Goal: Task Accomplishment & Management: Manage account settings

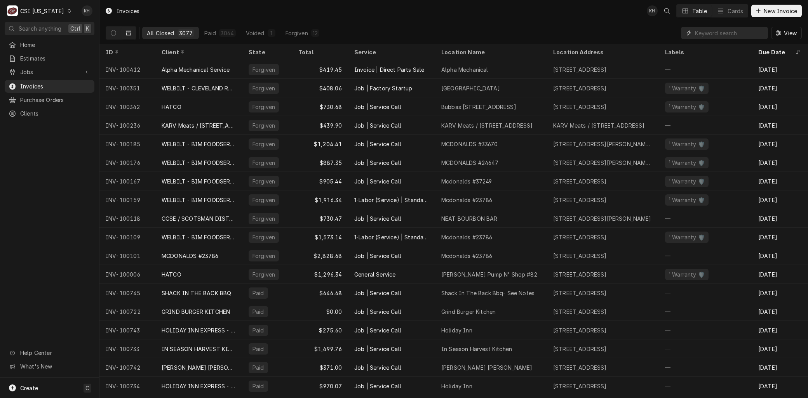
click at [723, 31] on input "Dynamic Content Wrapper" at bounding box center [729, 33] width 69 height 12
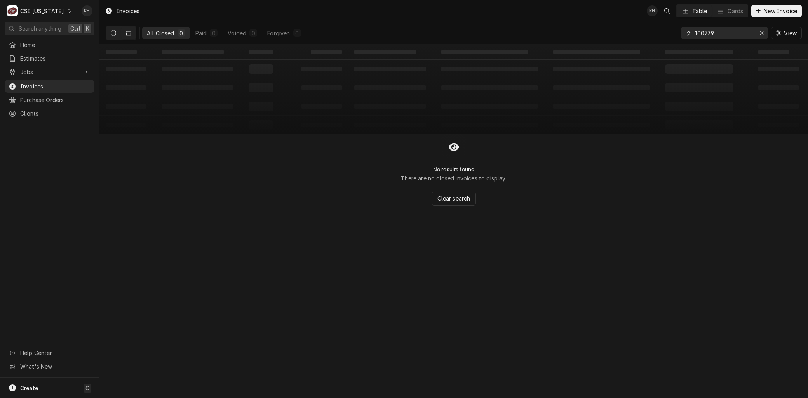
type input "100739"
click at [119, 29] on button "Dynamic Content Wrapper" at bounding box center [113, 33] width 15 height 12
click at [30, 73] on span "Jobs" at bounding box center [49, 72] width 59 height 8
click at [32, 83] on span "Jobs" at bounding box center [55, 86] width 70 height 8
drag, startPoint x: 733, startPoint y: 36, endPoint x: 526, endPoint y: 20, distance: 208.0
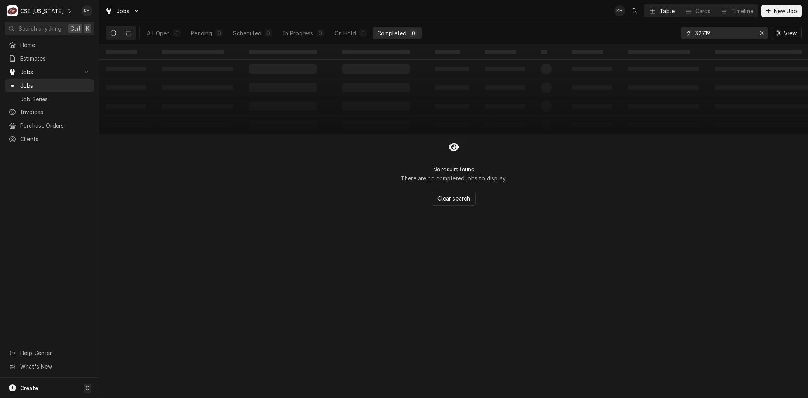
click at [536, 24] on div "All Open 0 Pending 0 Scheduled 0 In Progress 0 On Hold 0 Completed 0 32719 View" at bounding box center [454, 33] width 696 height 22
click at [133, 34] on button "Dynamic Content Wrapper" at bounding box center [128, 33] width 15 height 12
click at [111, 33] on icon "Dynamic Content Wrapper" at bounding box center [113, 32] width 5 height 5
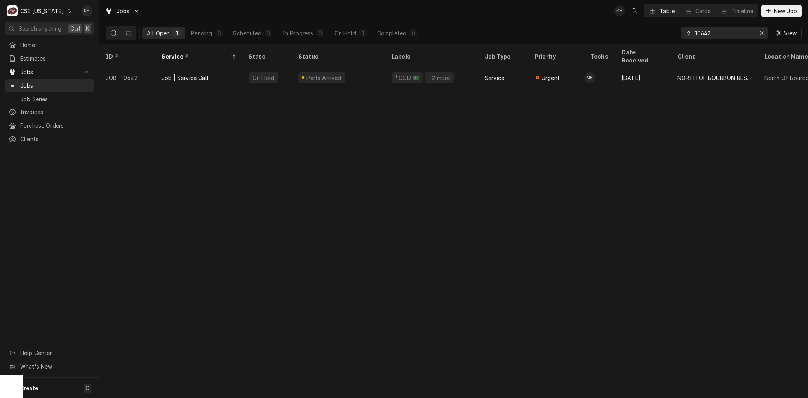
drag, startPoint x: 732, startPoint y: 33, endPoint x: 640, endPoint y: 29, distance: 92.5
click at [640, 29] on div "All Open 1 Pending 0 Scheduled 0 In Progress 0 On Hold 1 Completed 0 10642 View" at bounding box center [454, 33] width 696 height 22
type input "1"
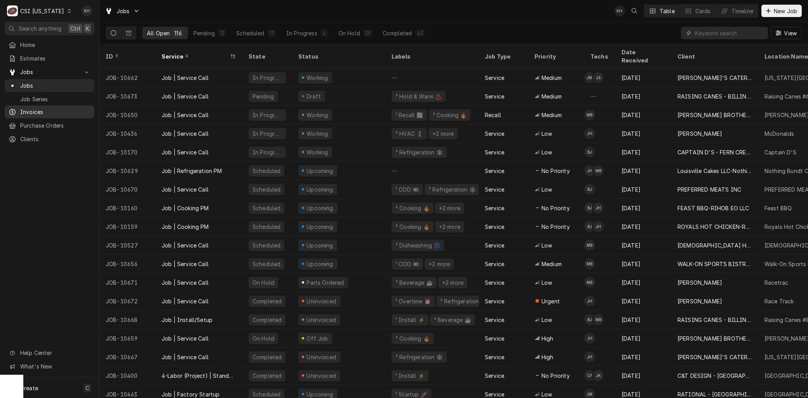
click at [32, 108] on span "Invoices" at bounding box center [55, 112] width 70 height 8
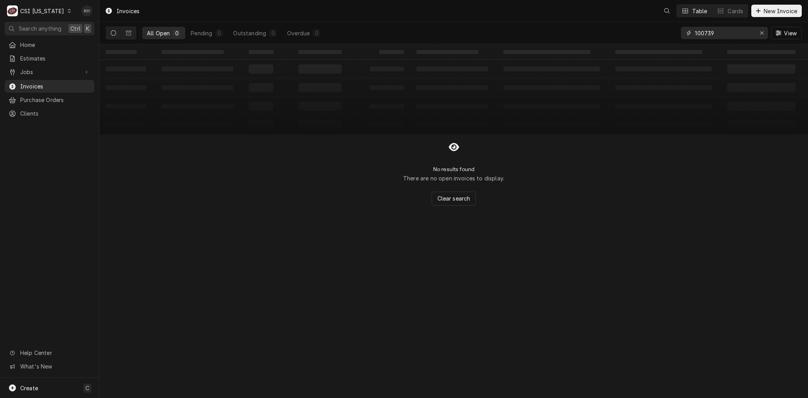
drag, startPoint x: 711, startPoint y: 33, endPoint x: 652, endPoint y: 37, distance: 59.9
click at [651, 37] on div "All Open 0 Pending 0 Outstanding 0 Overdue 0 100739 View" at bounding box center [454, 33] width 696 height 22
type input "100734"
click at [125, 32] on button "Dynamic Content Wrapper" at bounding box center [128, 33] width 15 height 12
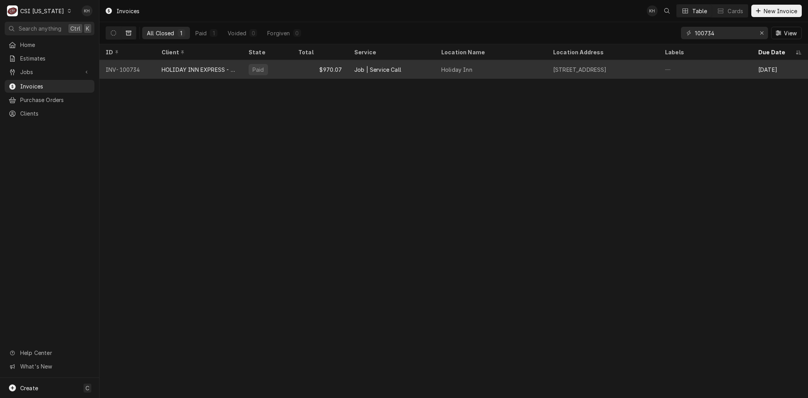
click at [162, 70] on div "HOLIDAY INN EXPRESS - [GEOGRAPHIC_DATA]" at bounding box center [199, 70] width 75 height 8
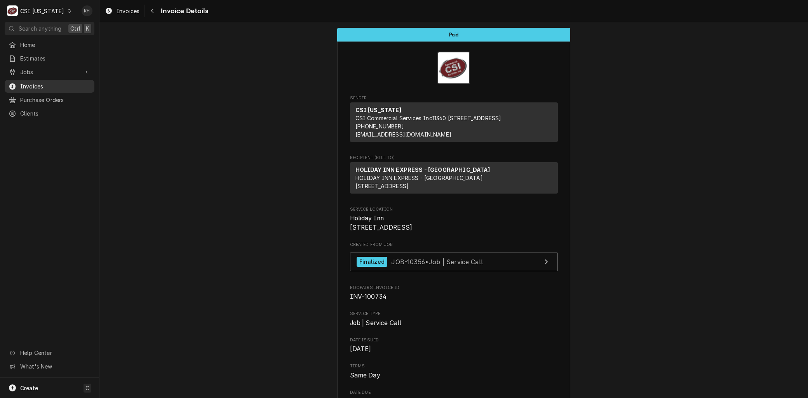
click at [33, 83] on span "Invoices" at bounding box center [55, 86] width 70 height 8
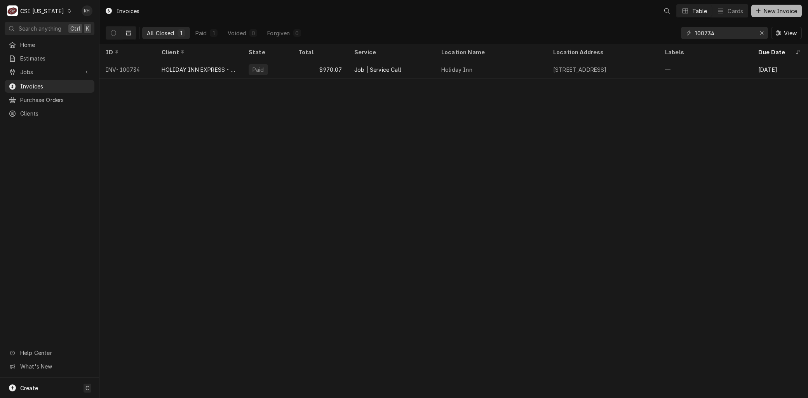
click at [779, 10] on span "New Invoice" at bounding box center [780, 11] width 37 height 8
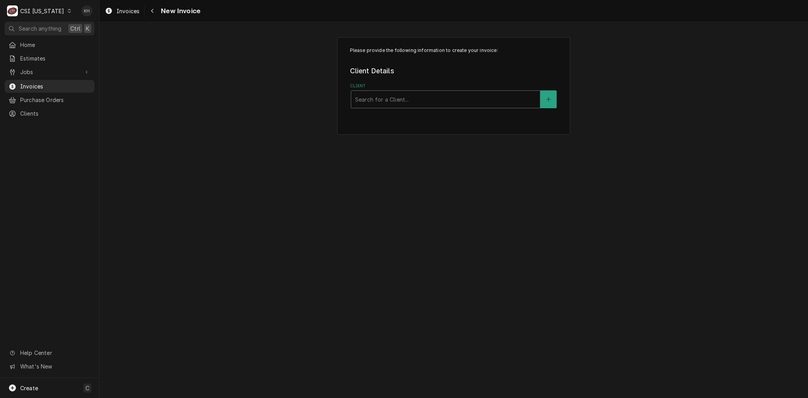
click at [440, 100] on div "Client" at bounding box center [445, 99] width 181 height 14
type input "cardinal"
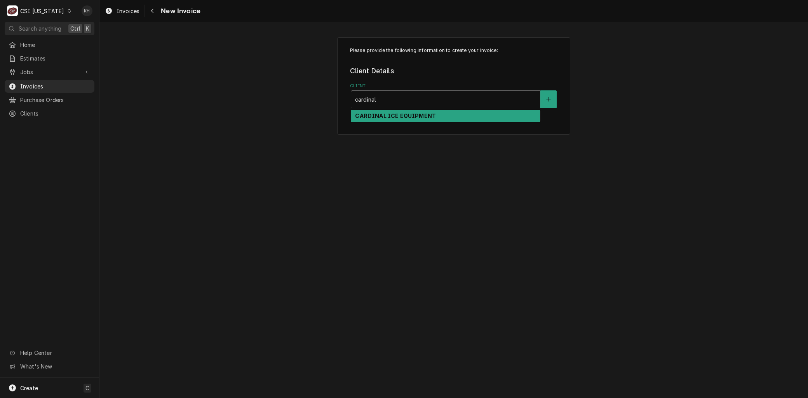
click at [416, 111] on div "CARDINAL ICE EQUIPMENT" at bounding box center [445, 116] width 189 height 12
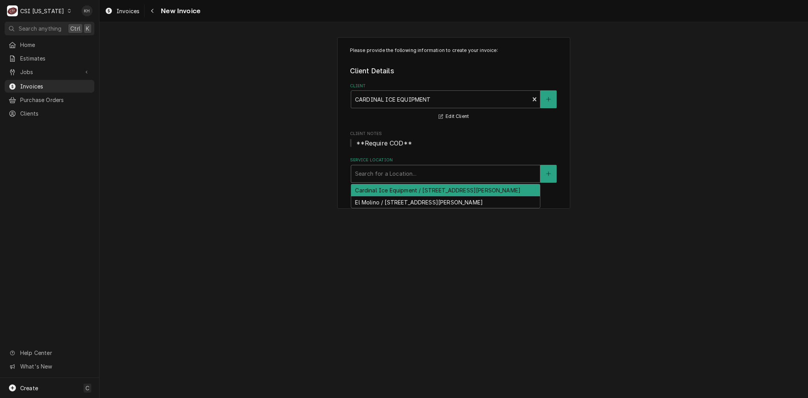
click at [426, 172] on div "Service Location" at bounding box center [445, 174] width 181 height 14
click at [393, 177] on div "Service Location" at bounding box center [445, 174] width 181 height 14
paste input "JOCK'S SPORTS BAR / 3423 Breckenridge Ln, Louisville, KY 40220"
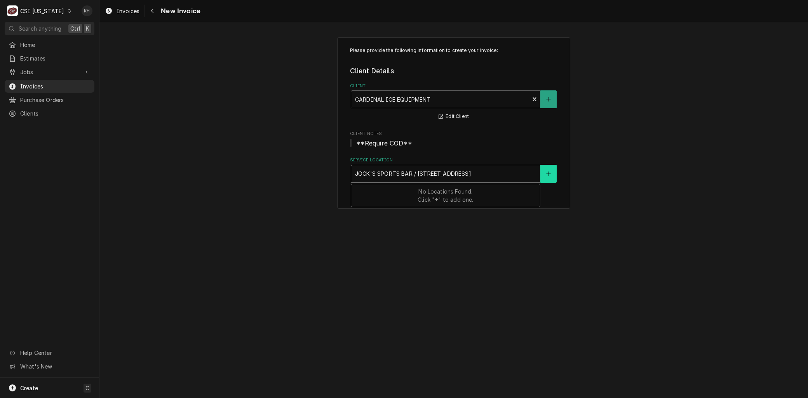
type input "JOCK'S SPORTS BAR / 3423 Breckenridge Ln, Louisville, KY 40220"
click at [544, 175] on button "Service Location" at bounding box center [548, 174] width 16 height 18
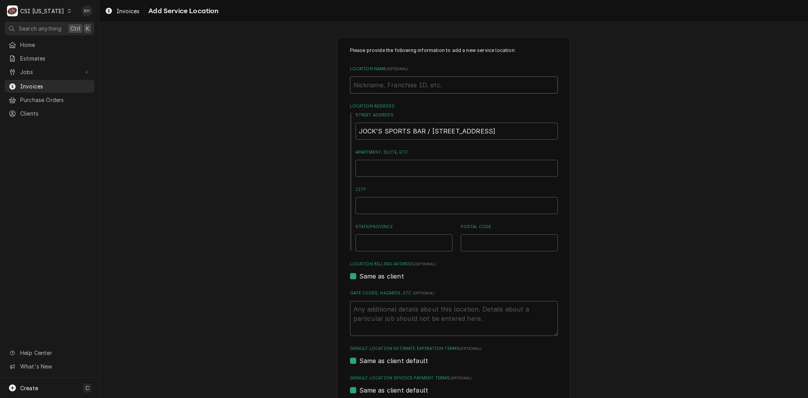
click at [405, 87] on input "Location Name ( optional )" at bounding box center [454, 84] width 208 height 17
paste input "JOCK'S SPORTS BAR / [STREET_ADDRESS]"
type textarea "x"
type input "JOCK'S SPORTS BAR / [STREET_ADDRESS]"
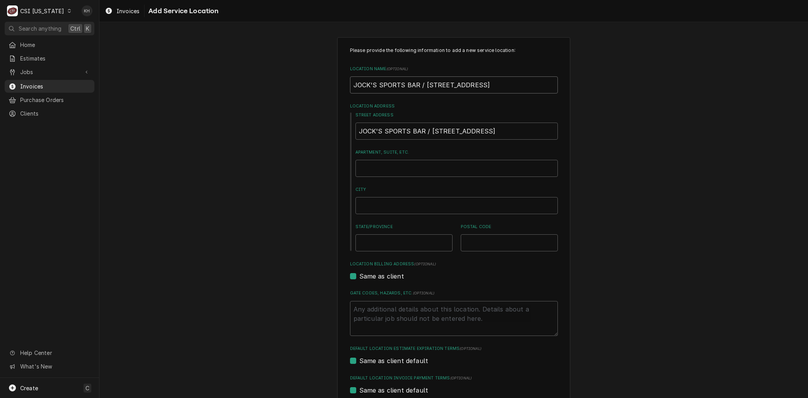
drag, startPoint x: 410, startPoint y: 84, endPoint x: 675, endPoint y: 80, distance: 264.5
click at [675, 82] on div "Please provide the following information to add a new service location: Locatio…" at bounding box center [453, 268] width 708 height 477
type textarea "x"
type input "JOCK'S SPORTS BAR"
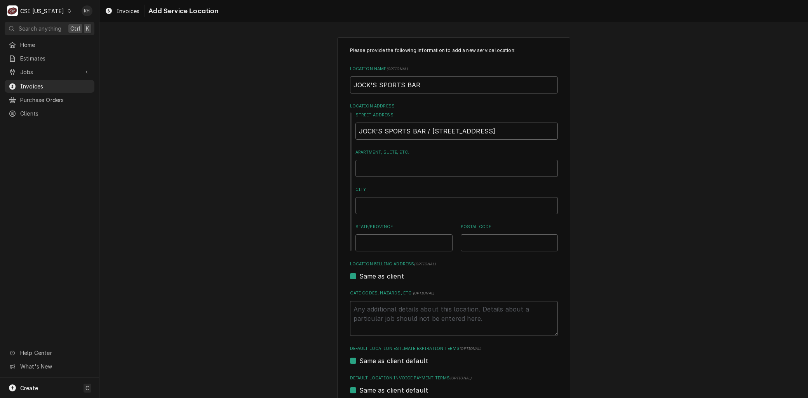
scroll to position [0, 7]
drag, startPoint x: 451, startPoint y: 129, endPoint x: 428, endPoint y: 133, distance: 23.6
click at [445, 131] on input "JOCK'S SPORTS BAR / 3423 Breckenridge Ln, Louisville, KY 40220" at bounding box center [456, 131] width 202 height 17
drag, startPoint x: 419, startPoint y: 130, endPoint x: 0, endPoint y: 109, distance: 419.9
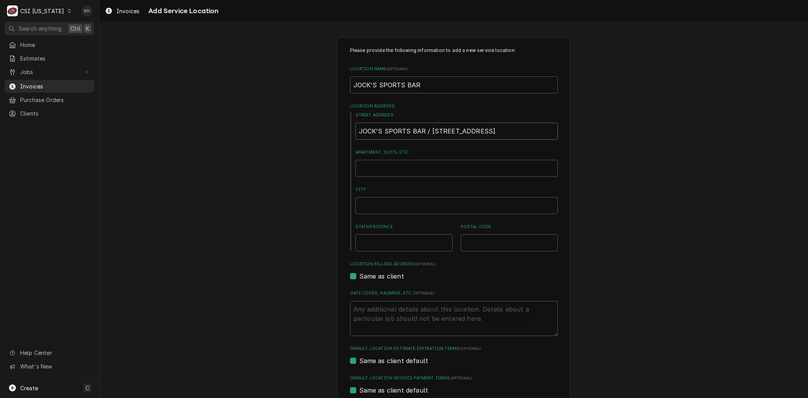
click at [0, 111] on html "C CSI Kentucky KH Search anything Ctrl K Home Estimates Jobs Jobs Job Series In…" at bounding box center [404, 199] width 808 height 398
type textarea "x"
type input "3423 Breckenridge Ln, Louisville, KY 40220"
type textarea "x"
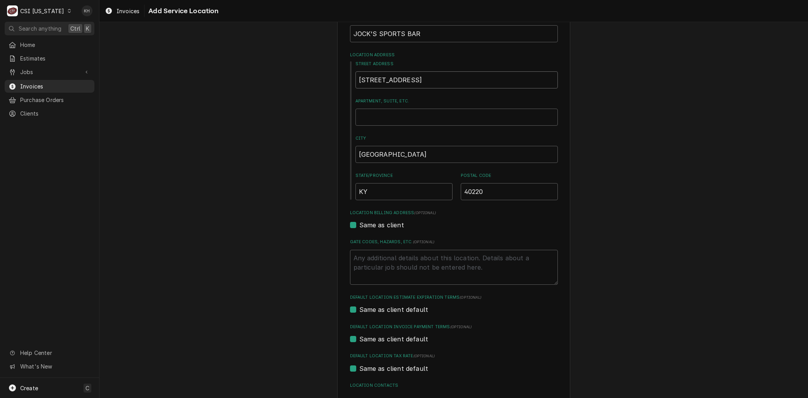
scroll to position [108, 0]
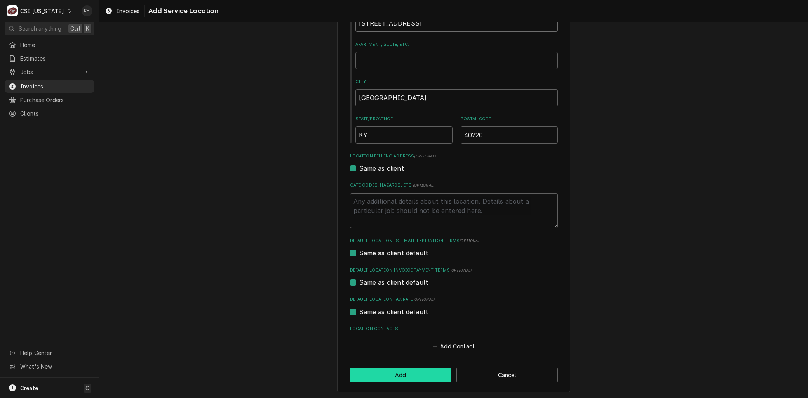
type input "3423 Breckenridge Ln"
click at [416, 373] on button "Add" at bounding box center [400, 375] width 101 height 14
type textarea "x"
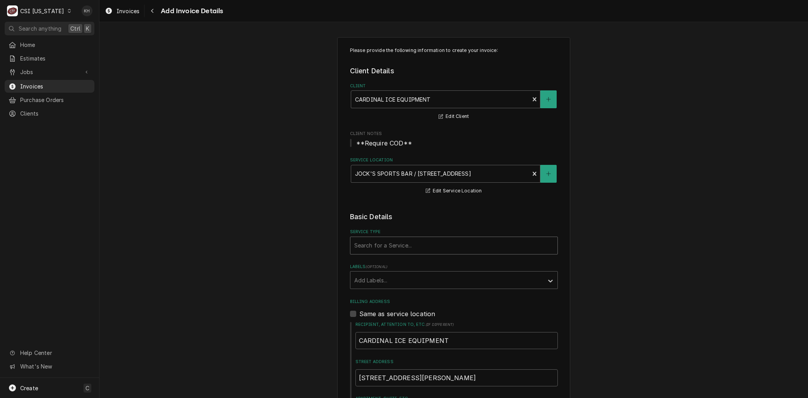
click at [382, 243] on div "Service Type" at bounding box center [453, 246] width 199 height 14
type input "SERVICE CALL"
type textarea "x"
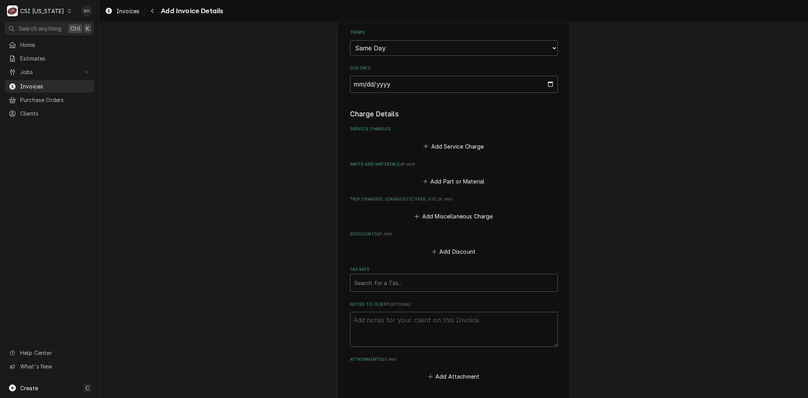
scroll to position [518, 0]
click at [434, 177] on button "Add Part or Material" at bounding box center [453, 179] width 64 height 11
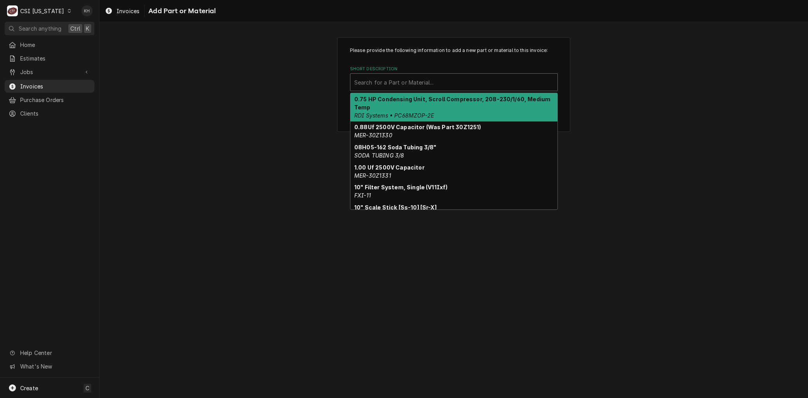
click at [384, 82] on div "Short Description" at bounding box center [453, 82] width 199 height 14
paste input "3C000010315"
type input "3C000010315"
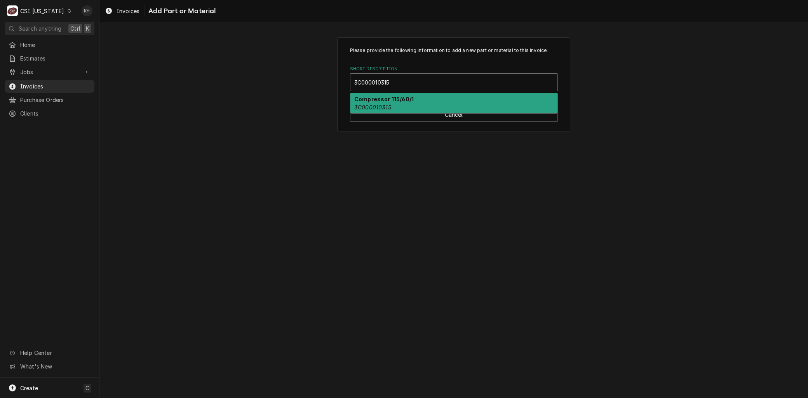
click at [391, 103] on div "Compressor 115/60/1 3C000010315" at bounding box center [453, 103] width 207 height 20
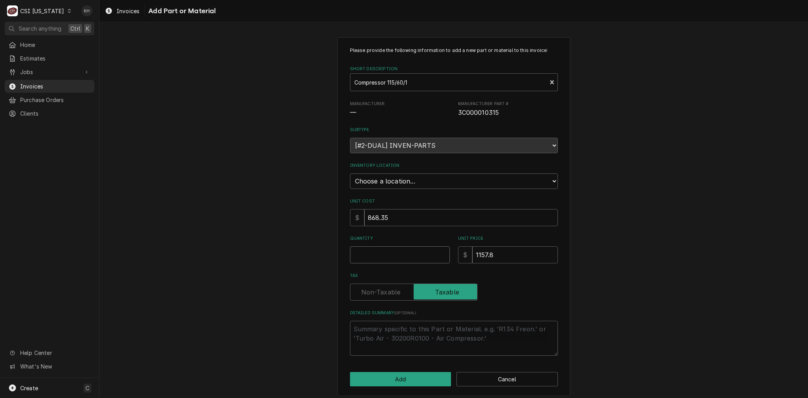
click at [383, 251] on input "Quantity" at bounding box center [400, 255] width 100 height 17
type textarea "x"
type input "1"
type textarea "x"
type input "8"
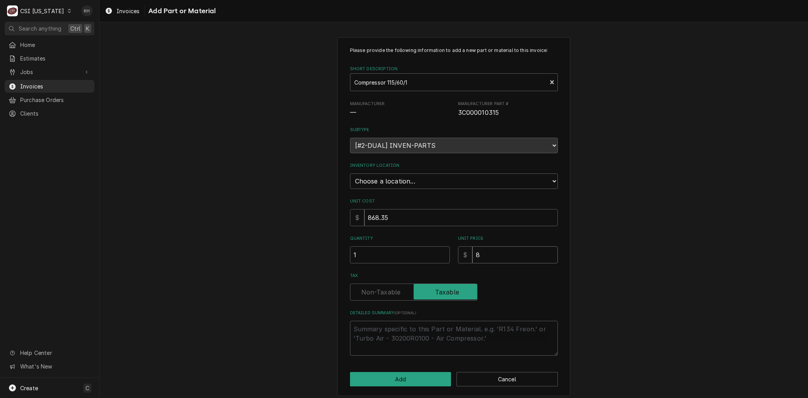
type textarea "x"
type input "86"
type textarea "x"
type input "868"
type textarea "x"
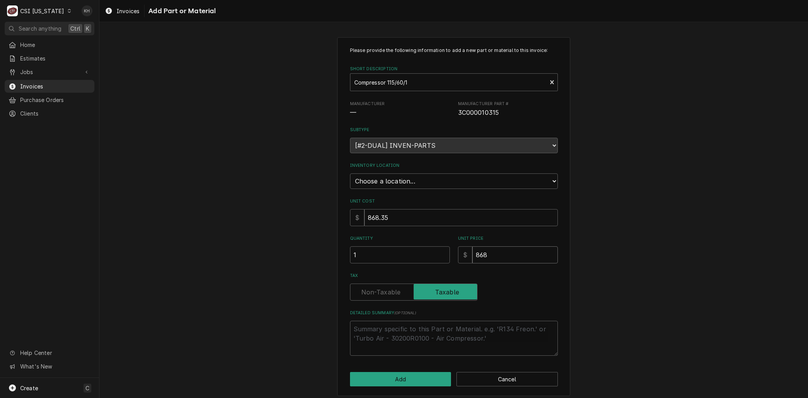
type input "868.3"
type textarea "x"
type input "868.35"
click at [389, 376] on button "Add" at bounding box center [400, 379] width 101 height 14
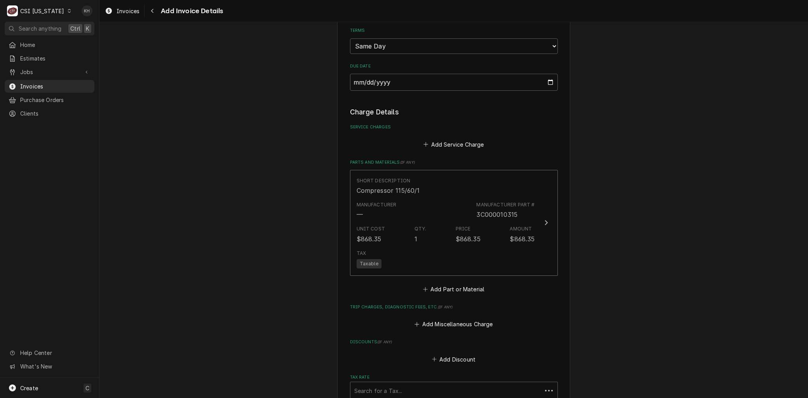
scroll to position [508, 0]
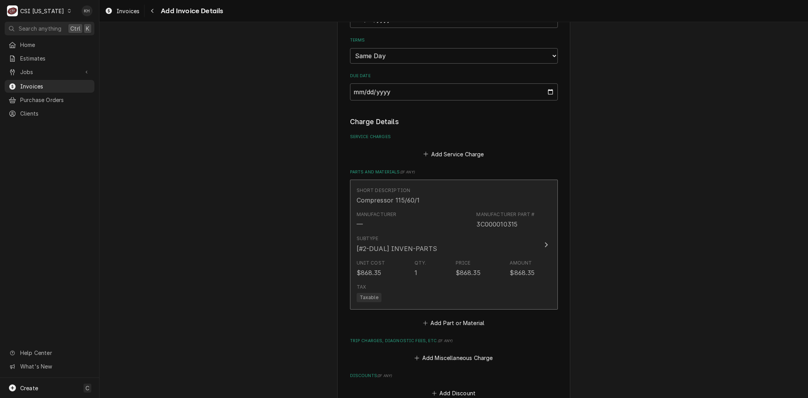
click at [402, 199] on div "Compressor 115/60/1" at bounding box center [387, 200] width 63 height 9
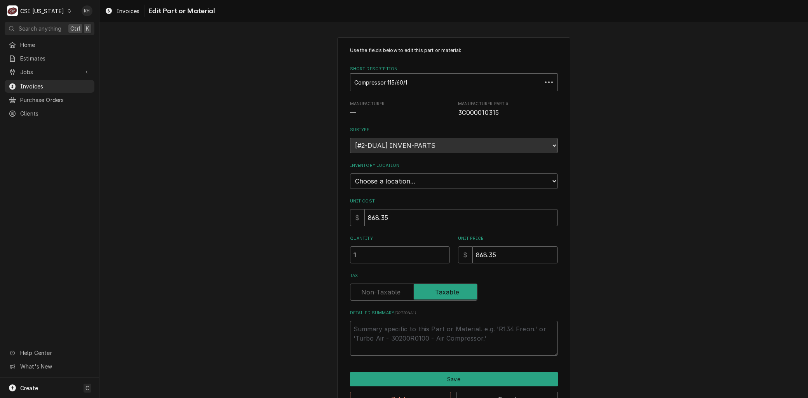
type textarea "x"
click at [403, 177] on select "Choose a location... 00 | KY WAREHOUSE 01 | BRYANT JOLLEY V#142 01 | JAY MAIDEN…" at bounding box center [454, 182] width 208 height 16
select select "626"
click at [350, 174] on select "Choose a location... 00 | KY WAREHOUSE 01 | BRYANT JOLLEY V#142 01 | JAY MAIDEN…" at bounding box center [454, 182] width 208 height 16
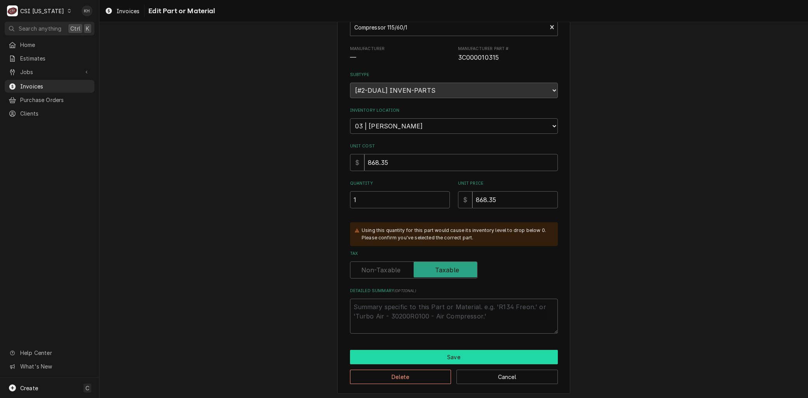
click at [410, 351] on button "Save" at bounding box center [454, 357] width 208 height 14
type textarea "x"
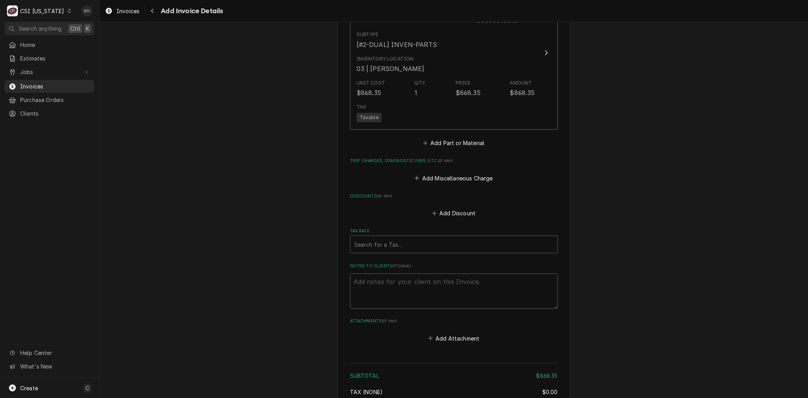
scroll to position [715, 0]
click at [432, 176] on button "Add Miscellaneous Charge" at bounding box center [453, 175] width 81 height 11
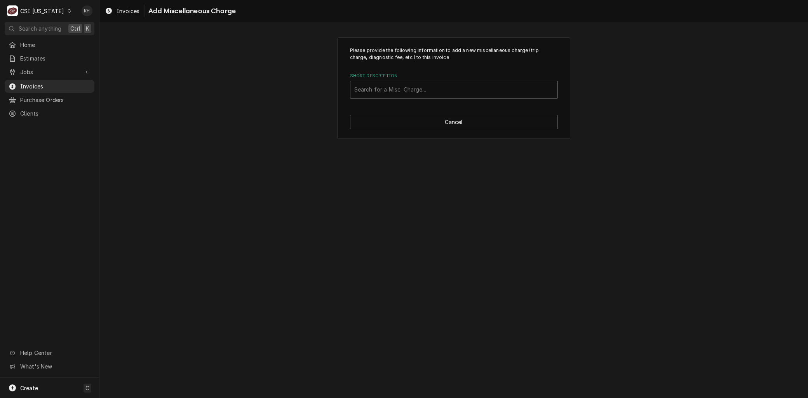
click at [395, 90] on div "Short Description" at bounding box center [453, 90] width 199 height 14
type input "ship"
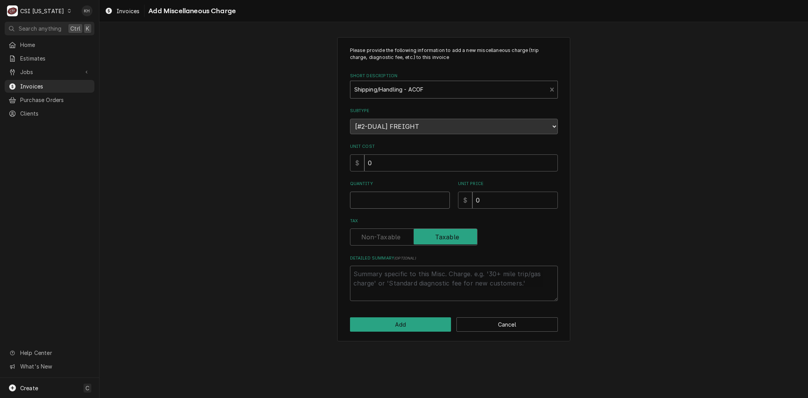
click at [409, 199] on input "Quantity" at bounding box center [400, 200] width 100 height 17
type textarea "x"
type input "1"
type textarea "x"
type input "8"
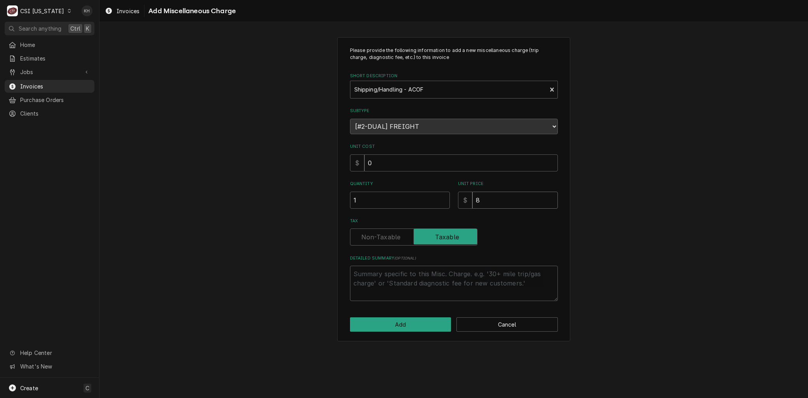
type textarea "x"
type input "84"
type textarea "x"
type input "8"
type textarea "x"
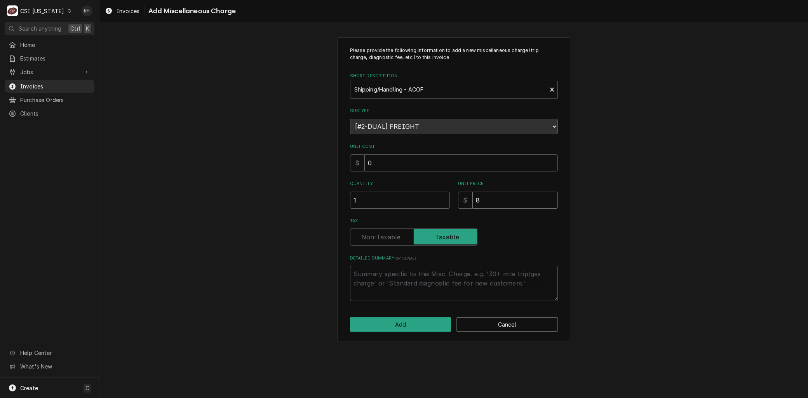
type input "86"
type textarea "x"
type input "86.8"
type textarea "x"
type input "86.84"
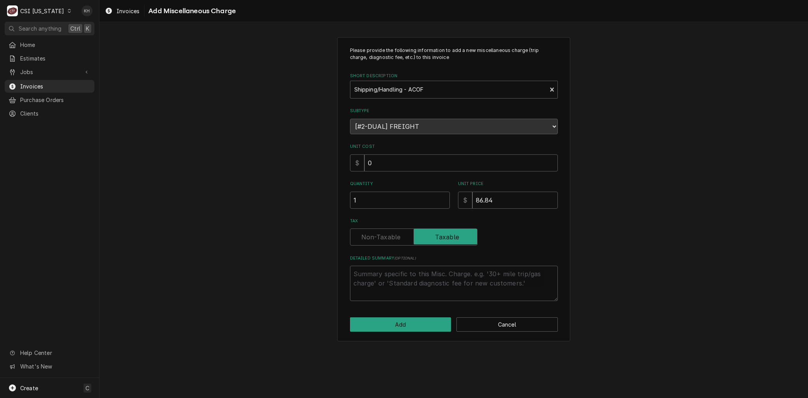
click at [384, 331] on div "Please provide the following information to add a new miscellaneous charge (tri…" at bounding box center [453, 189] width 233 height 305
click at [383, 323] on button "Add" at bounding box center [400, 325] width 101 height 14
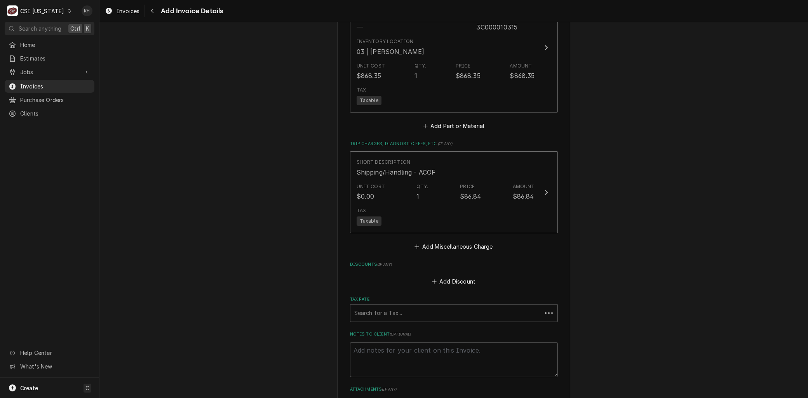
scroll to position [705, 0]
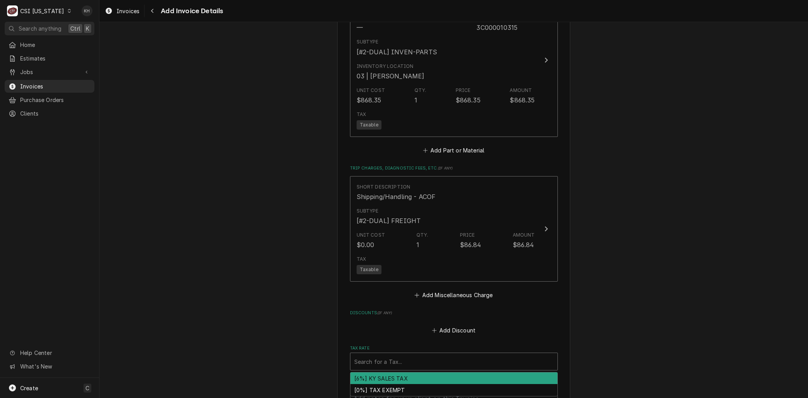
click at [381, 362] on div "Tax Rate" at bounding box center [453, 362] width 199 height 14
click at [386, 381] on div "[6%] KY SALES TAX" at bounding box center [453, 379] width 207 height 12
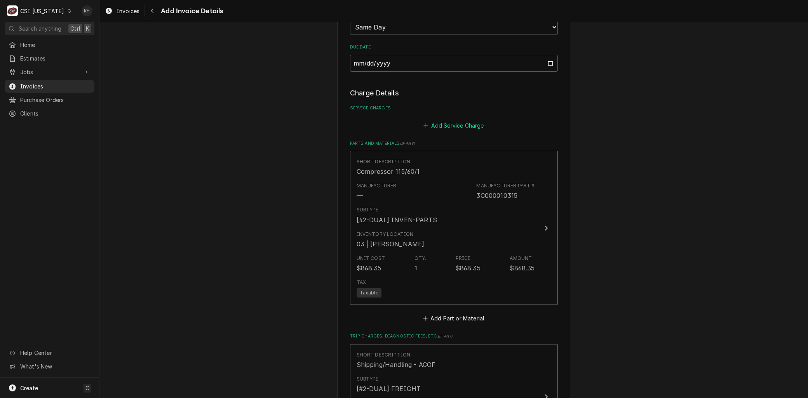
scroll to position [532, 0]
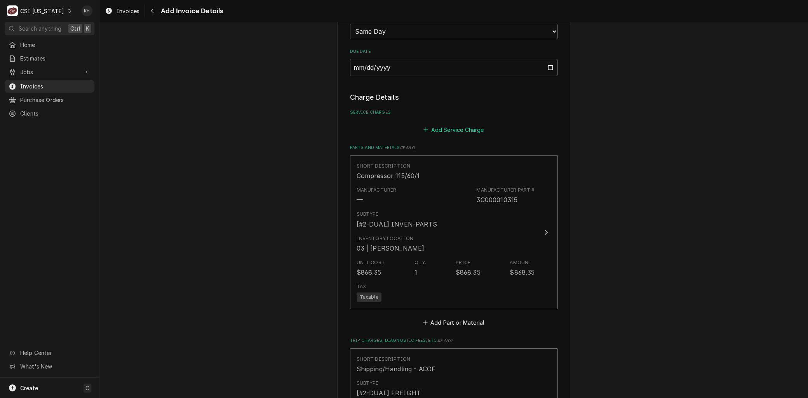
click at [436, 129] on button "Add Service Charge" at bounding box center [453, 129] width 63 height 11
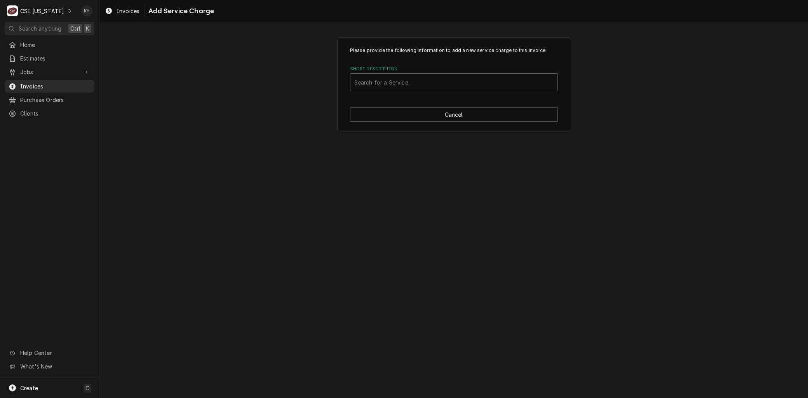
click at [366, 70] on label "Short Description" at bounding box center [454, 69] width 208 height 6
click at [367, 78] on div "Short Description" at bounding box center [453, 82] width 199 height 14
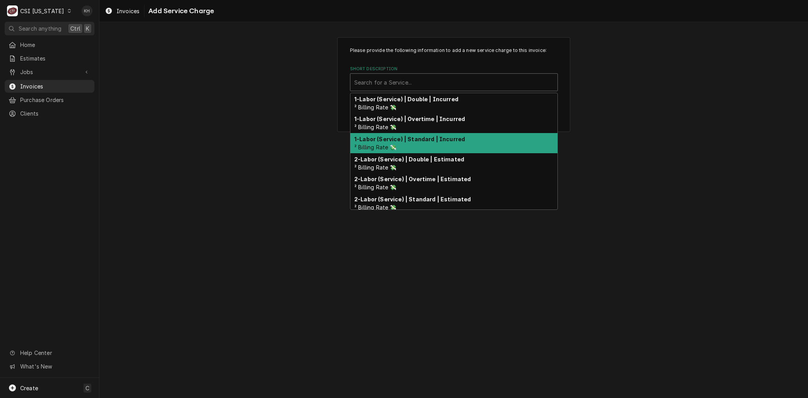
click at [409, 136] on strong "1-Labor (Service) | Standard | Incurred" at bounding box center [409, 139] width 111 height 7
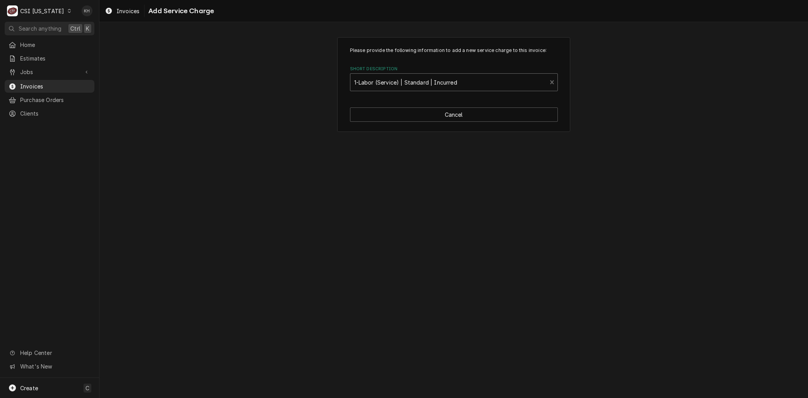
type textarea "x"
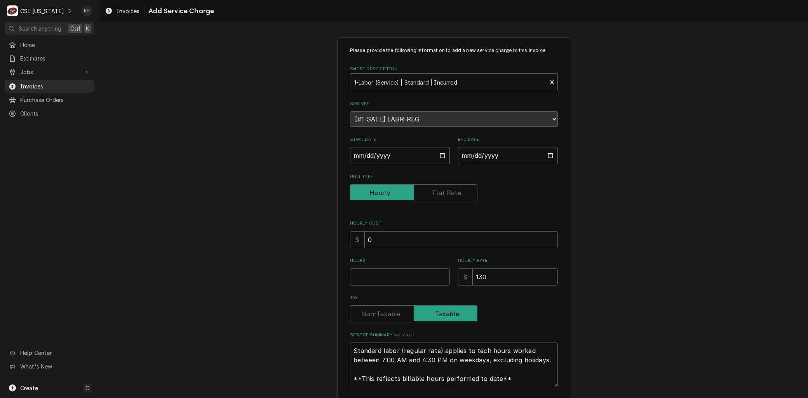
click at [441, 153] on input "Start Date" at bounding box center [400, 155] width 100 height 17
type input "2025-09-03"
type textarea "x"
click at [546, 156] on input "End Date" at bounding box center [508, 155] width 100 height 17
type input "2025-09-15"
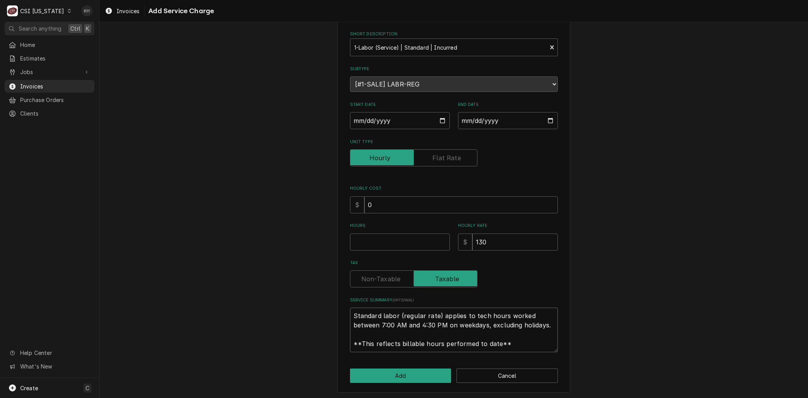
drag, startPoint x: 510, startPoint y: 348, endPoint x: 262, endPoint y: 257, distance: 264.2
click at [254, 257] on div "Please provide the following information to add a new service charge to this in…" at bounding box center [453, 197] width 708 height 405
paste textarea "Brand: MANITOWOC Model: IYT0500A-161 Serial: 1120694348 Replaced compressor und…"
type textarea "x"
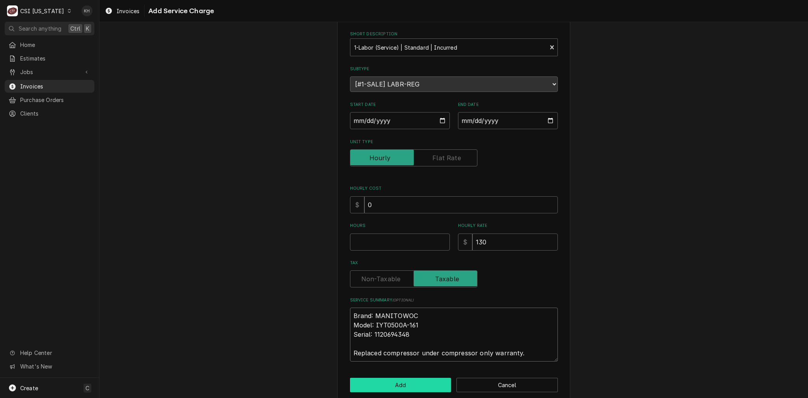
type textarea "Brand: MANITOWOC Model: IYT0500A-161 Serial: 1120694348 Replaced compressor und…"
click at [412, 385] on button "Add" at bounding box center [400, 385] width 101 height 14
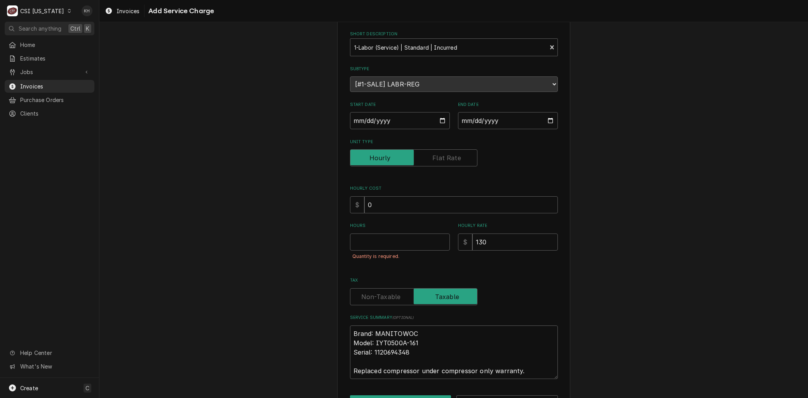
click at [364, 229] on div "Hours Quantity is required." at bounding box center [400, 245] width 100 height 45
click at [360, 245] on input "Hours" at bounding box center [400, 242] width 100 height 17
type textarea "x"
type input "1"
type textarea "x"
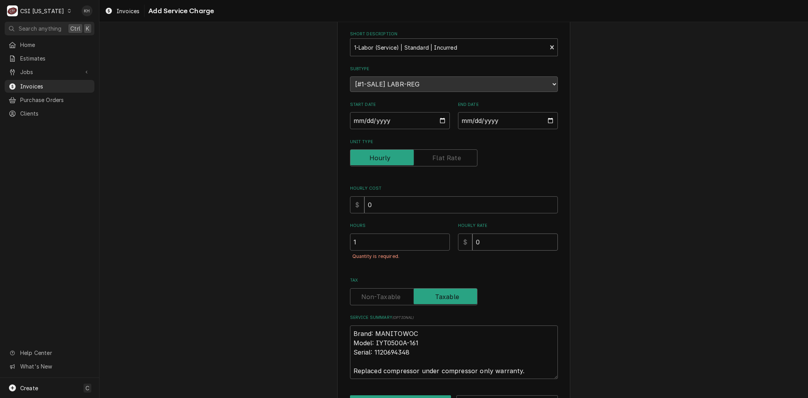
type input "0"
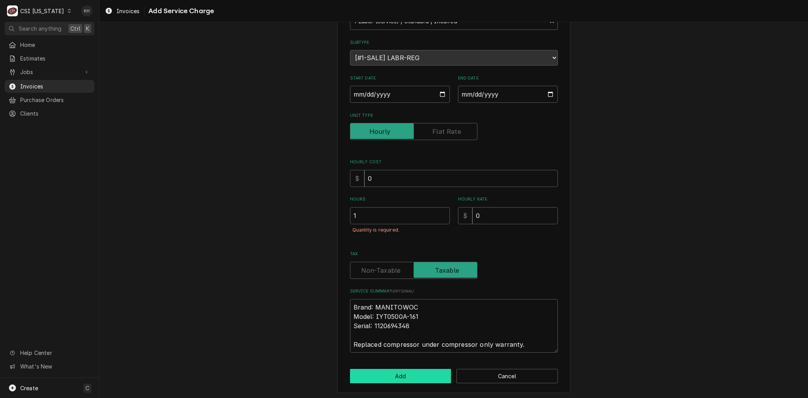
click at [411, 378] on button "Add" at bounding box center [400, 376] width 101 height 14
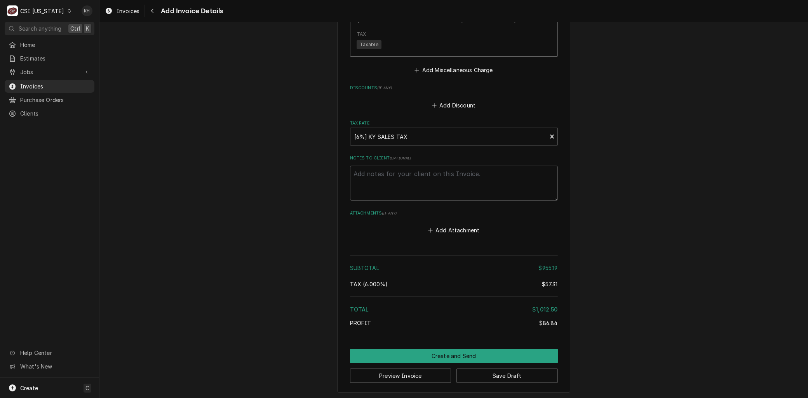
scroll to position [1126, 0]
click at [364, 179] on textarea "Notes to Client ( optional )" at bounding box center [454, 182] width 208 height 35
type textarea "x"
type textarea "R"
type textarea "x"
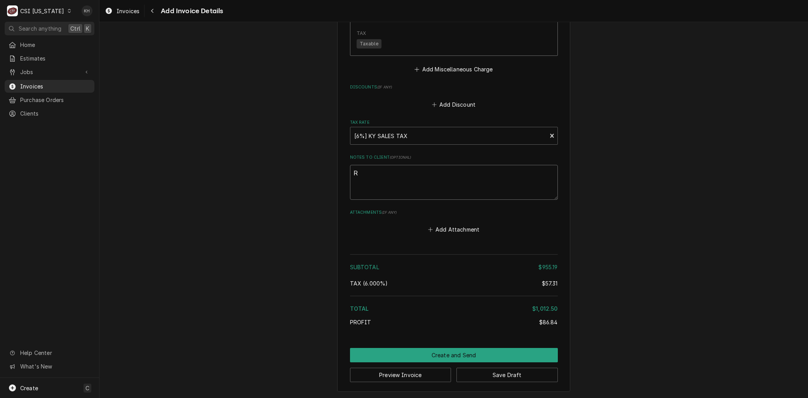
type textarea "Re"
type textarea "x"
type textarea "Reb"
type textarea "x"
type textarea "Rebi"
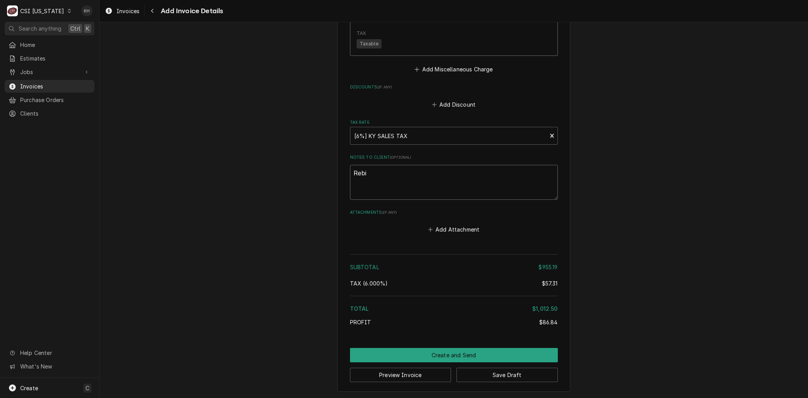
type textarea "x"
type textarea "Rebil"
type textarea "x"
type textarea "Rebill"
type textarea "x"
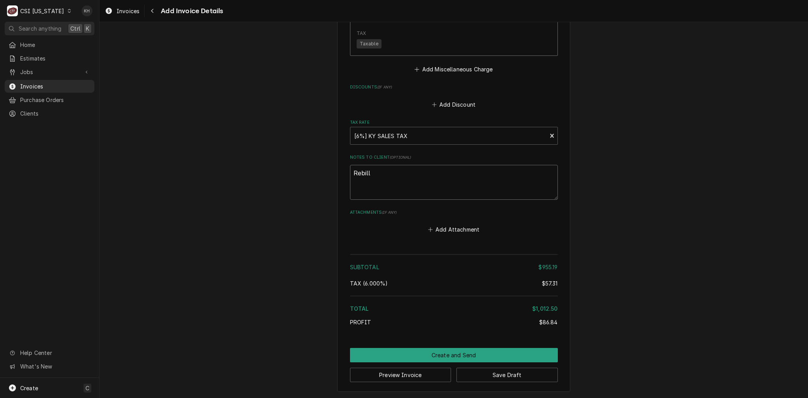
type textarea "Rebill"
type textarea "x"
type textarea "Rebill f"
type textarea "x"
type textarea "Rebill fr"
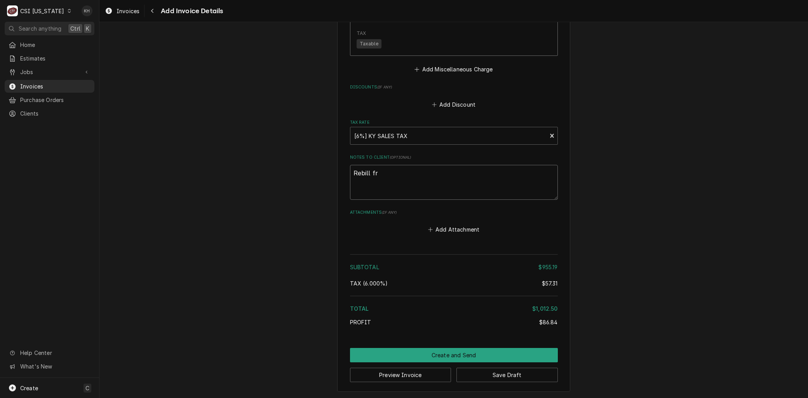
type textarea "x"
type textarea "Rebill fro"
type textarea "x"
type textarea "Rebill from"
type textarea "x"
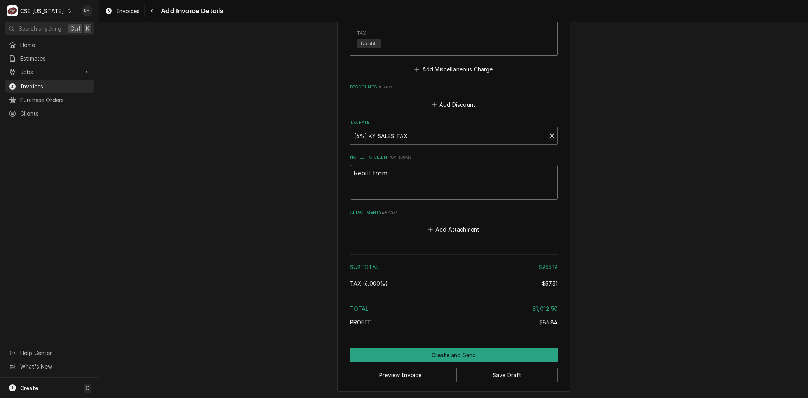
type textarea "Rebill from"
type textarea "x"
type textarea "Rebill from I"
type textarea "x"
type textarea "Rebill from IN"
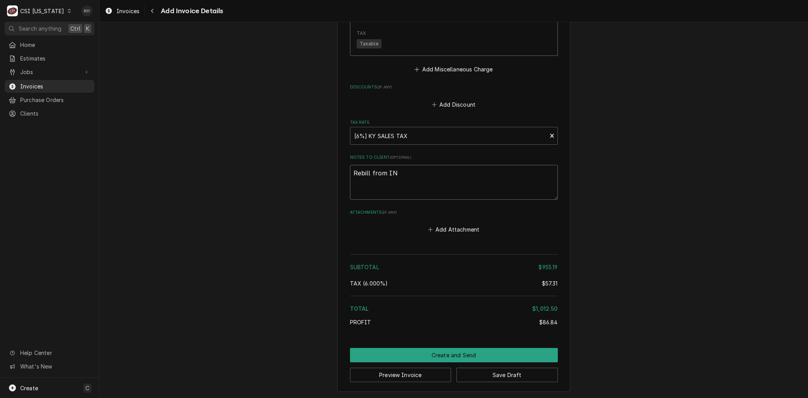
type textarea "x"
type textarea "Rebill from INV"
type textarea "x"
type textarea "Rebill from INV"
type textarea "x"
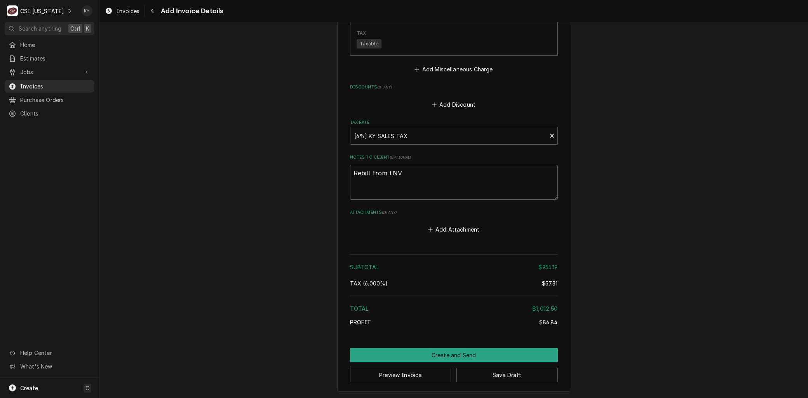
type textarea "Rebill from INV 1"
type textarea "x"
type textarea "Rebill from INV 10"
type textarea "x"
type textarea "Rebill from INV 100"
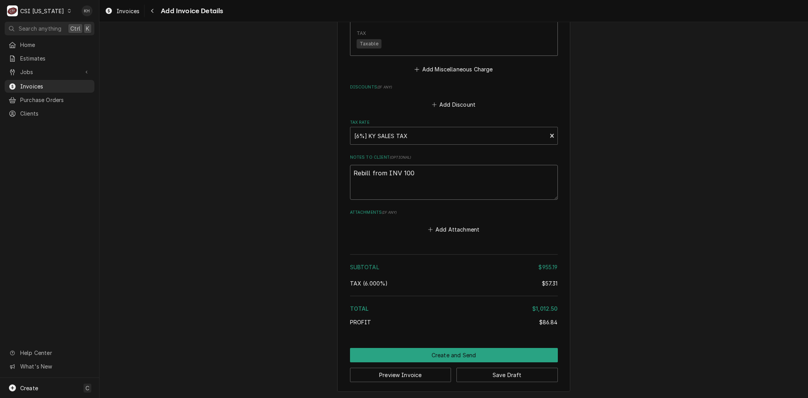
type textarea "x"
type textarea "Rebill from INV 1007"
type textarea "x"
type textarea "Rebill from INV 10072"
type textarea "x"
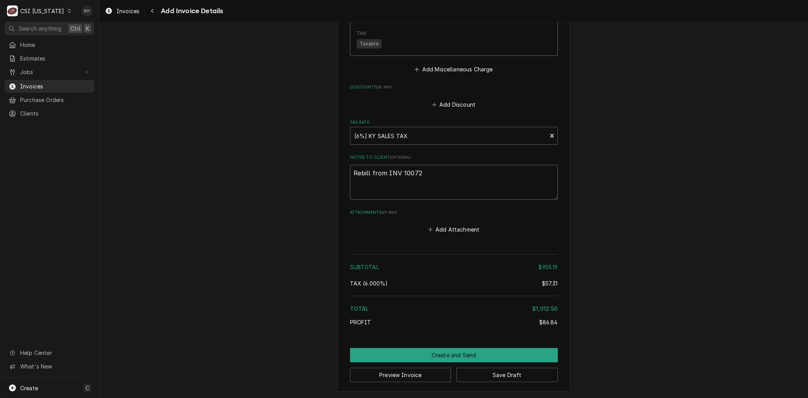
type textarea "Rebill from INV 100729"
type textarea "x"
type textarea "Rebill from INV 100729"
type textarea "x"
type textarea "Rebill from INV 100729 -"
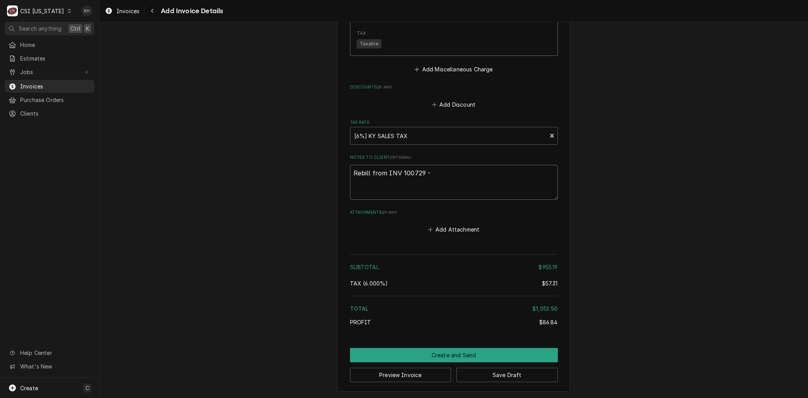
type textarea "x"
type textarea "Rebill from INV 100729 -"
type textarea "x"
type textarea "Rebill from INV 100729 - W"
type textarea "x"
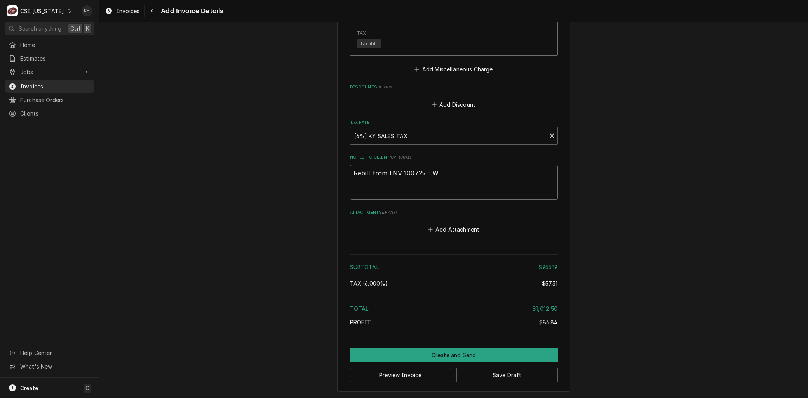
type textarea "Rebill from INV 100729 - Wr"
type textarea "x"
type textarea "Rebill from INV 100729 - Wro"
type textarea "x"
type textarea "Rebill from INV 100729 - Wron"
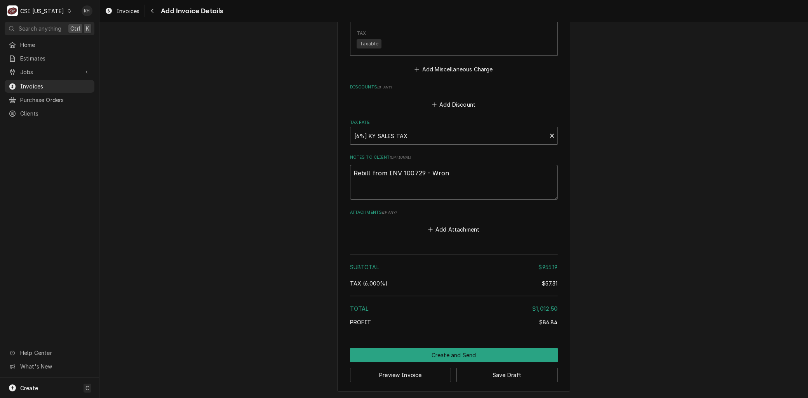
type textarea "x"
type textarea "Rebill from INV 100729 - Wrong"
type textarea "x"
type textarea "Rebill from INV 100729 - Wrong"
type textarea "x"
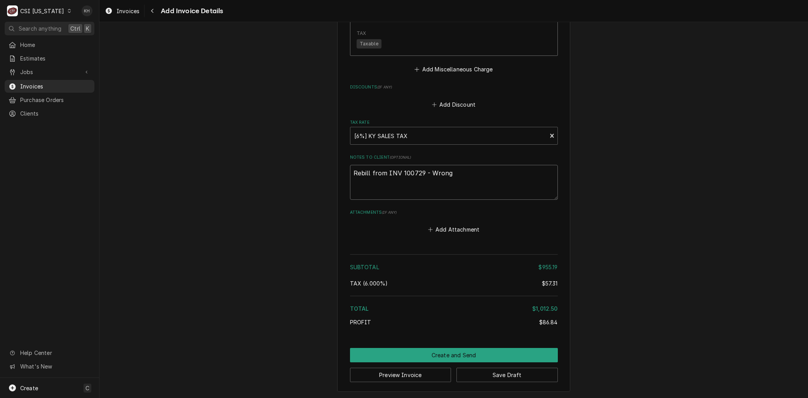
type textarea "Rebill from INV 100729 - Wrong b"
type textarea "x"
type textarea "Rebill from INV 100729 - Wrong bi"
type textarea "x"
type textarea "Rebill from INV 100729 - Wrong bil"
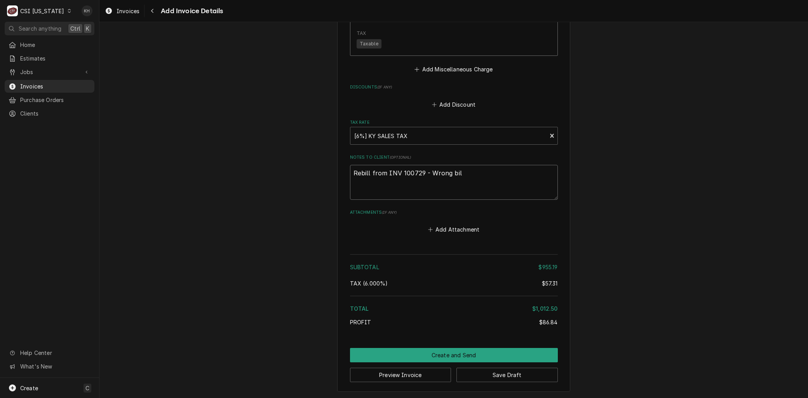
type textarea "x"
type textarea "Rebill from INV 100729 - Wrong bill"
type textarea "x"
type textarea "Rebill from INV 100729 - Wrong billi"
type textarea "x"
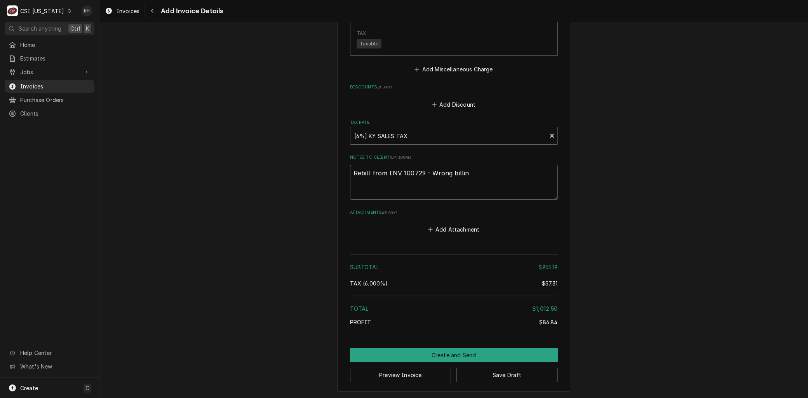
type textarea "Rebill from INV 100729 - Wrong billing"
type textarea "x"
type textarea "Rebill from INV 100729 - Wrong billing"
type textarea "x"
type textarea "Rebill from INV 100729 - Wrong billing l"
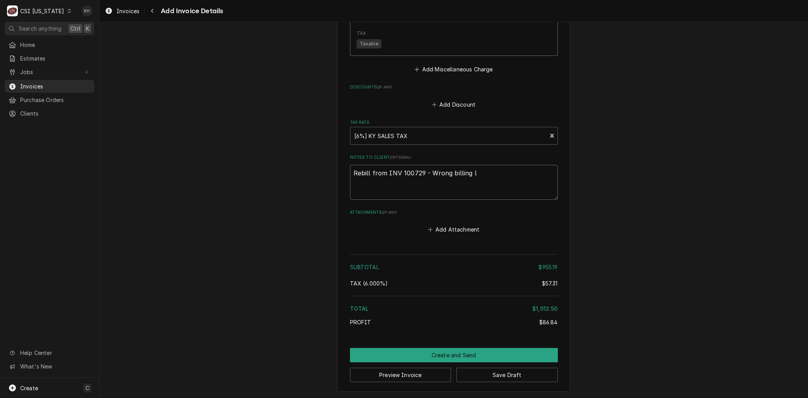
type textarea "x"
type textarea "Rebill from INV 100729 - Wrong billing lo"
type textarea "x"
type textarea "Rebill from INV 100729 - Wrong billing loc"
type textarea "x"
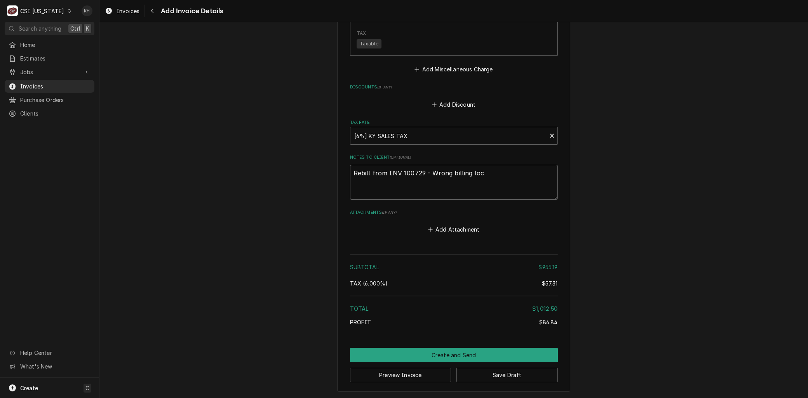
type textarea "Rebill from INV 100729 - Wrong billing loca"
type textarea "x"
type textarea "Rebill from INV 100729 - Wrong billing locat"
type textarea "x"
type textarea "Rebill from INV 100729 - Wrong billing locati"
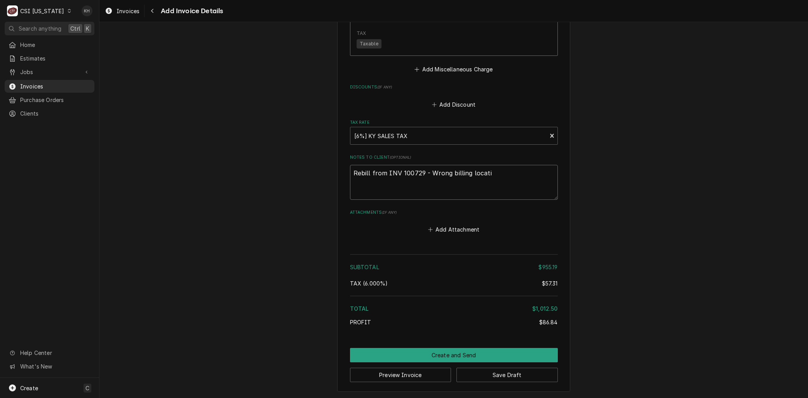
type textarea "x"
type textarea "Rebill from INV 100729 - Wrong billing locatio"
type textarea "x"
type textarea "Rebill from INV 100729 - Wrong billing location"
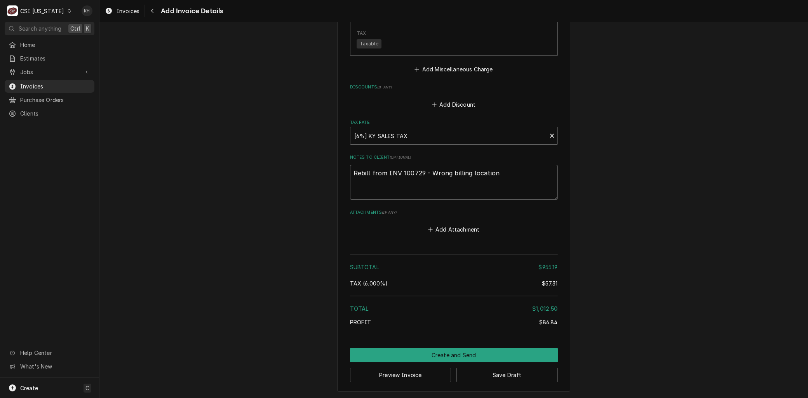
drag, startPoint x: 494, startPoint y: 172, endPoint x: 155, endPoint y: 155, distance: 340.2
click at [511, 376] on button "Save Draft" at bounding box center [506, 375] width 101 height 14
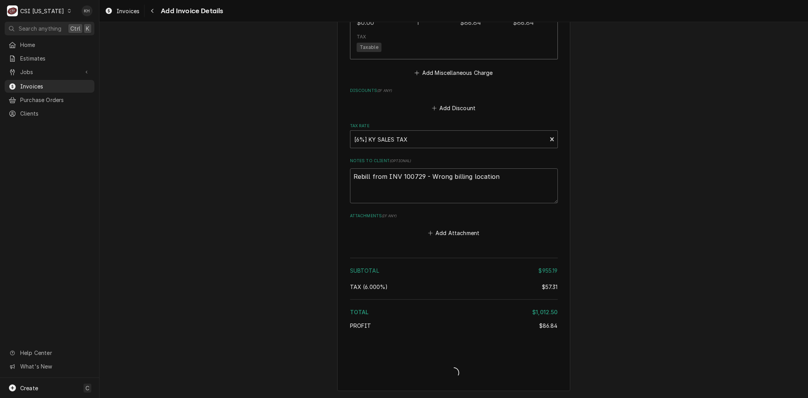
scroll to position [1121, 0]
type textarea "x"
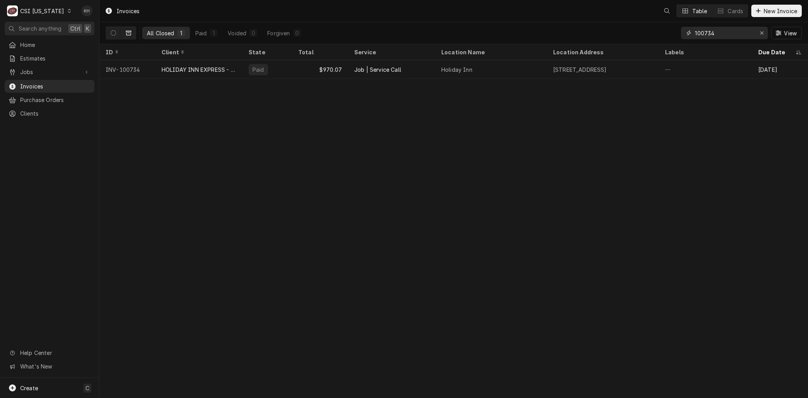
drag, startPoint x: 718, startPoint y: 30, endPoint x: 638, endPoint y: 25, distance: 80.6
click at [638, 25] on div "All Closed 1 Paid 1 Voided 0 Forgiven 0 100734 View" at bounding box center [454, 33] width 696 height 22
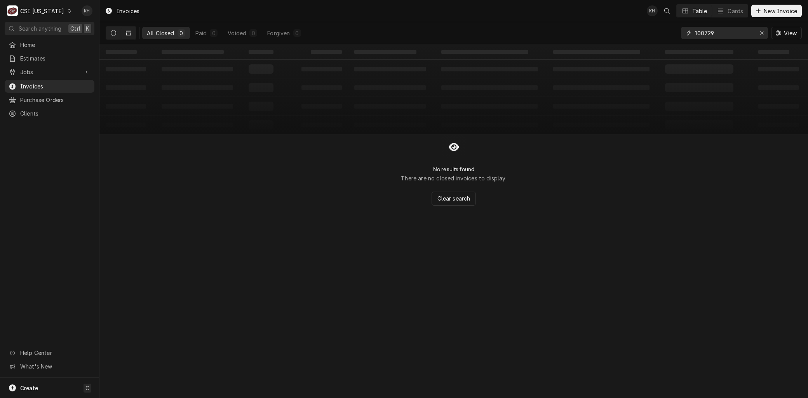
type input "100729"
click at [114, 33] on icon "Dynamic Content Wrapper" at bounding box center [113, 32] width 5 height 5
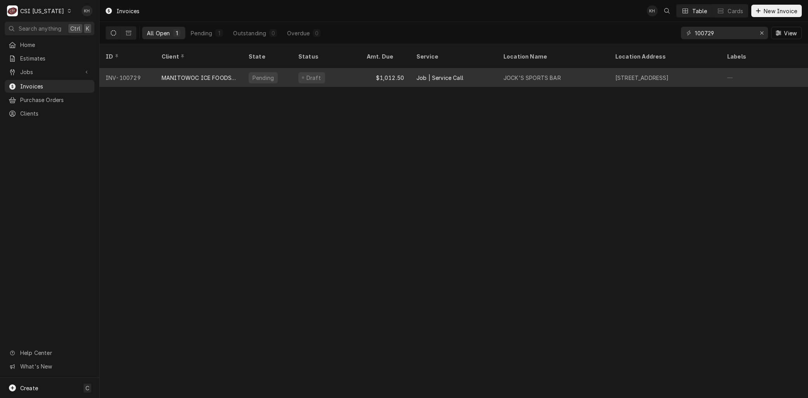
click at [175, 74] on div "MANITOWOC ICE FOODSERVICE" at bounding box center [199, 78] width 75 height 8
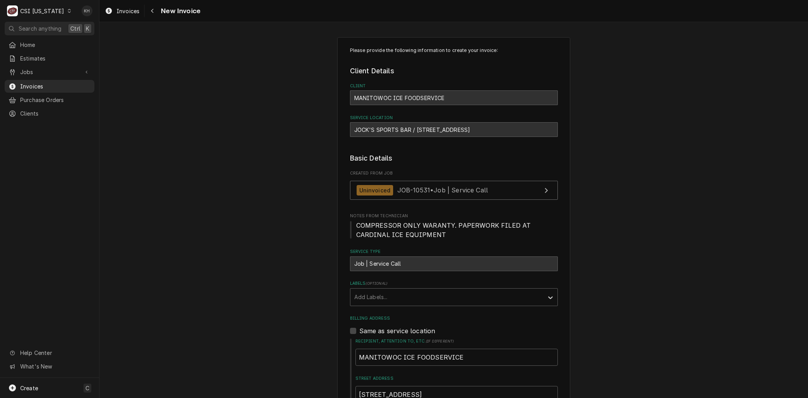
click at [468, 130] on div "JOCK'S SPORTS BAR / [STREET_ADDRESS]" at bounding box center [454, 129] width 208 height 15
click at [466, 130] on div "JOCK'S SPORTS BAR / [STREET_ADDRESS]" at bounding box center [454, 129] width 208 height 15
click at [465, 130] on div "JOCK'S SPORTS BAR / [STREET_ADDRESS]" at bounding box center [454, 129] width 208 height 15
click at [465, 129] on div "JOCK'S SPORTS BAR / 3423 Breckenridge Ln, Louisville, KY 40220" at bounding box center [454, 129] width 208 height 15
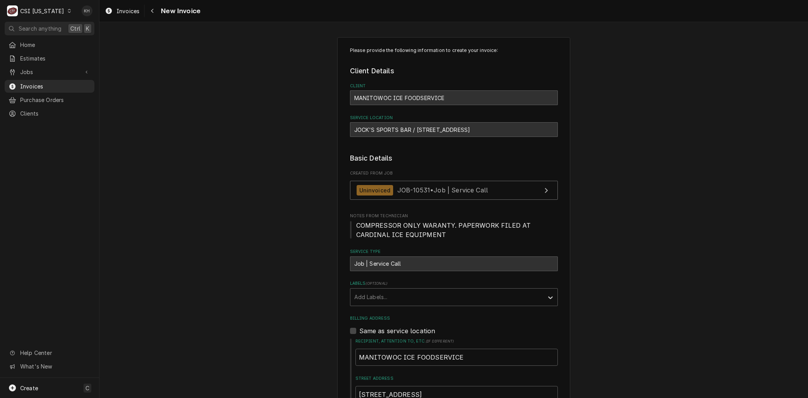
copy div "L"
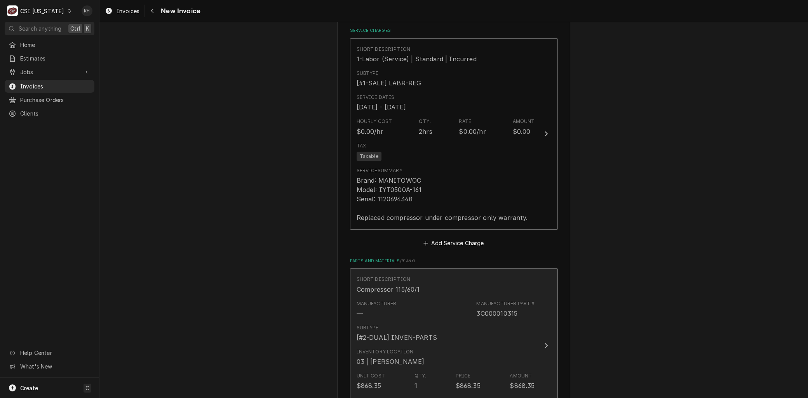
scroll to position [777, 0]
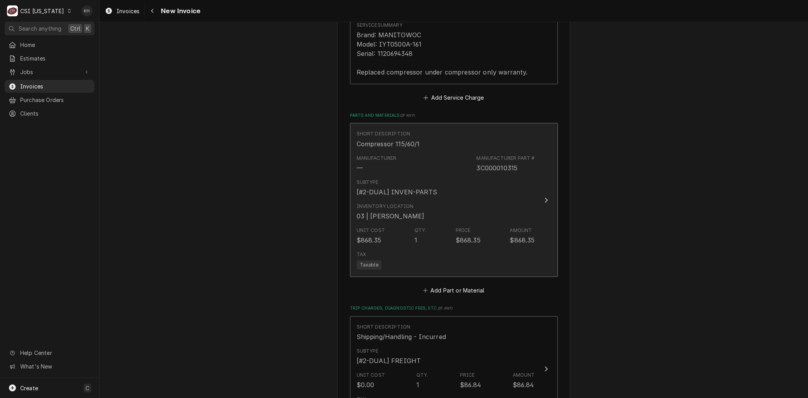
click at [454, 211] on div "Inventory Location 03 | MATT BREWINGTON" at bounding box center [445, 212] width 178 height 24
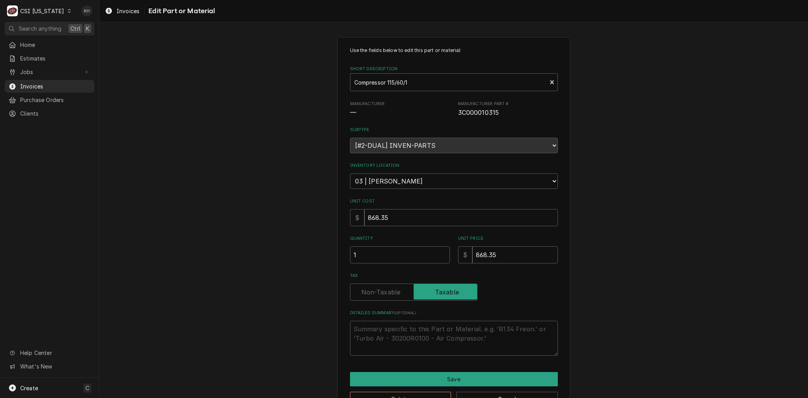
click at [474, 115] on span "3C000010315" at bounding box center [478, 112] width 41 height 7
click at [474, 114] on span "3C000010315" at bounding box center [478, 112] width 41 height 7
copy span "3C000010315"
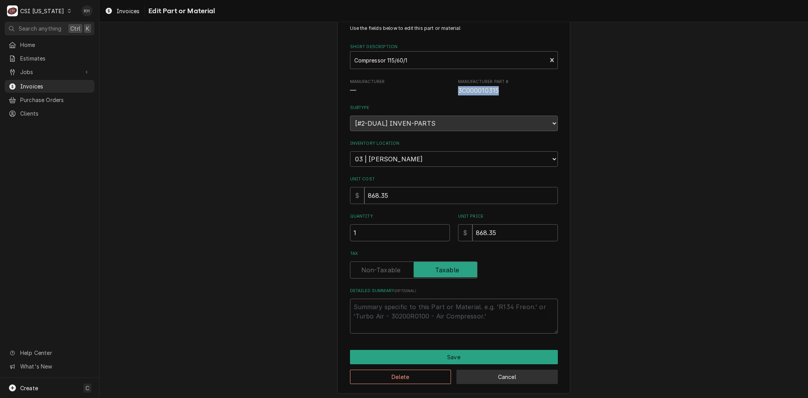
click at [491, 374] on button "Cancel" at bounding box center [506, 377] width 101 height 14
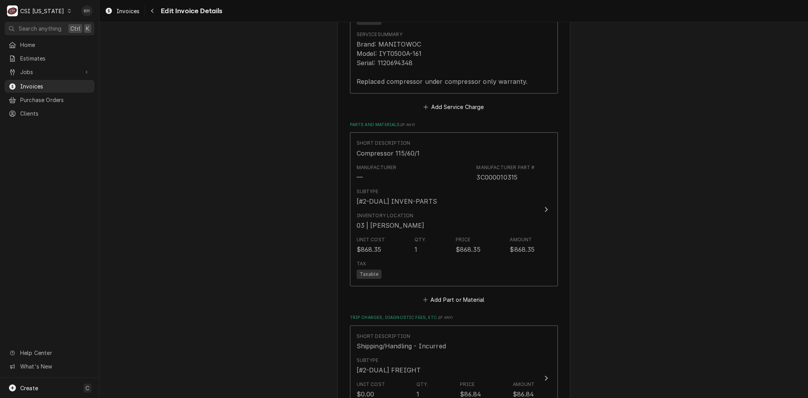
scroll to position [791, 0]
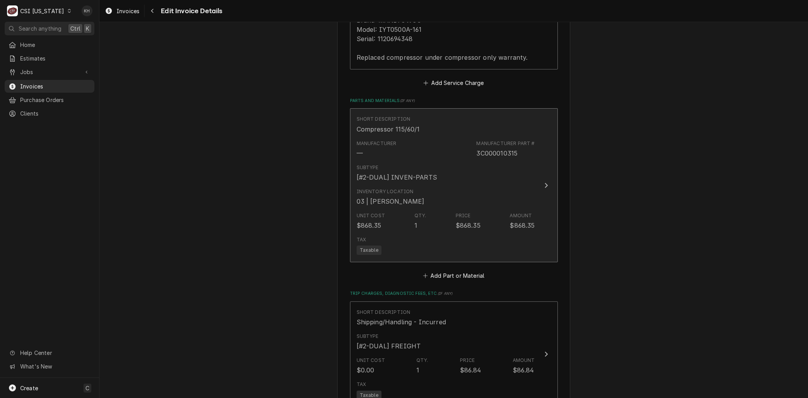
click at [413, 182] on div "Subtype [#2-DUAL] INVEN-PARTS" at bounding box center [445, 173] width 178 height 24
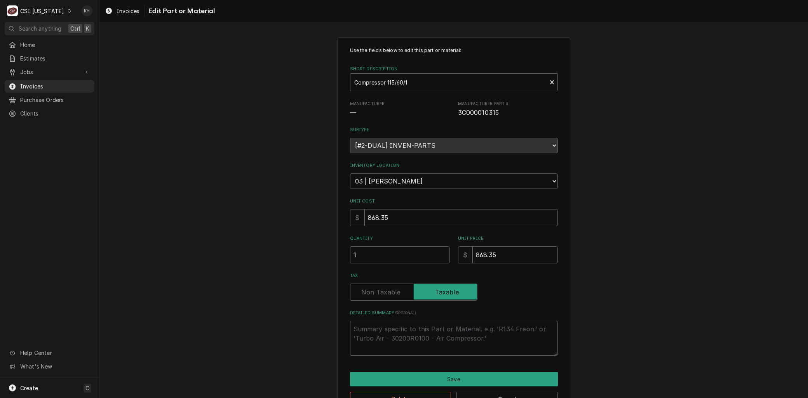
click at [486, 113] on span "3C000010315" at bounding box center [478, 112] width 41 height 7
copy span "3C000010315"
type textarea "x"
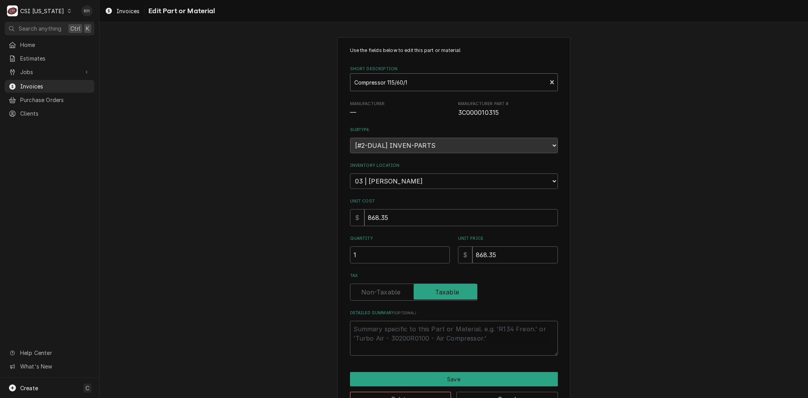
click at [393, 87] on div "Short Description" at bounding box center [448, 82] width 189 height 14
type input "MISC SERVICE"
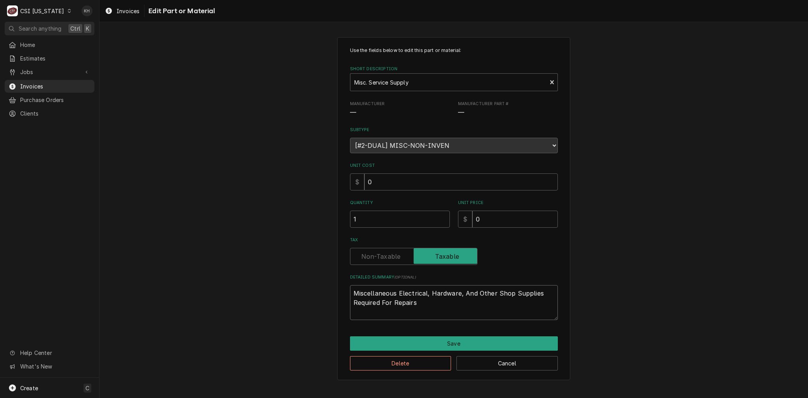
drag, startPoint x: 176, startPoint y: 234, endPoint x: 96, endPoint y: 199, distance: 86.9
click at [96, 200] on div "C CSI Kentucky KH Search anything Ctrl K Home Estimates Jobs Jobs Job Series In…" at bounding box center [404, 199] width 808 height 398
paste textarea "3C000010315"
type textarea "x"
type textarea "3C000010315"
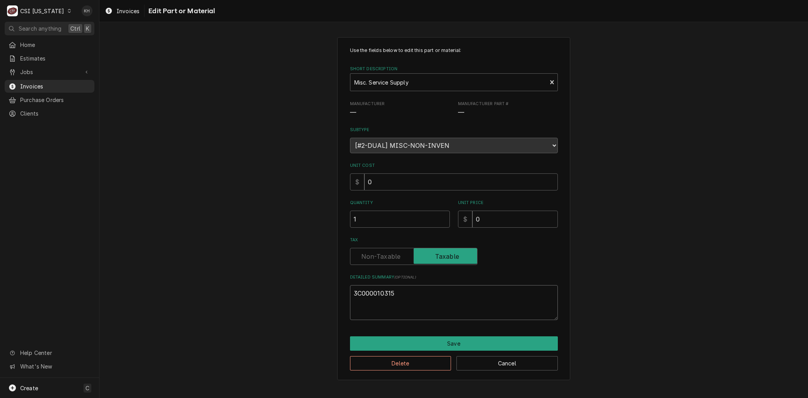
click at [353, 293] on textarea "3C000010315" at bounding box center [454, 302] width 208 height 35
type textarea "x"
type textarea "c3C000010315"
type textarea "x"
type textarea "cO3C000010315"
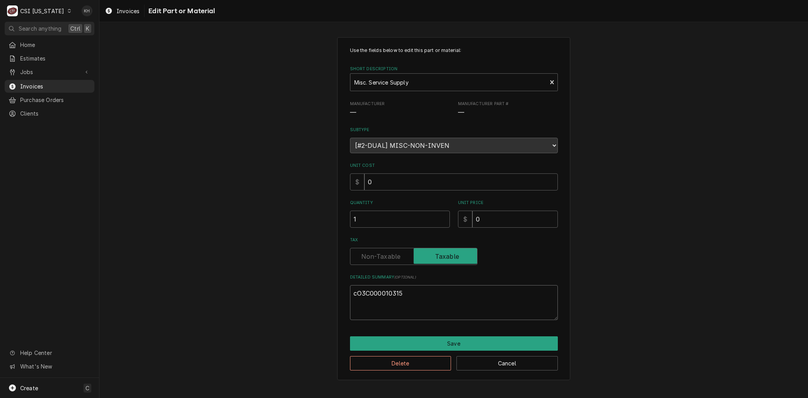
type textarea "x"
type textarea "cOM3C000010315"
type textarea "x"
type textarea "cOMP3C000010315"
type textarea "x"
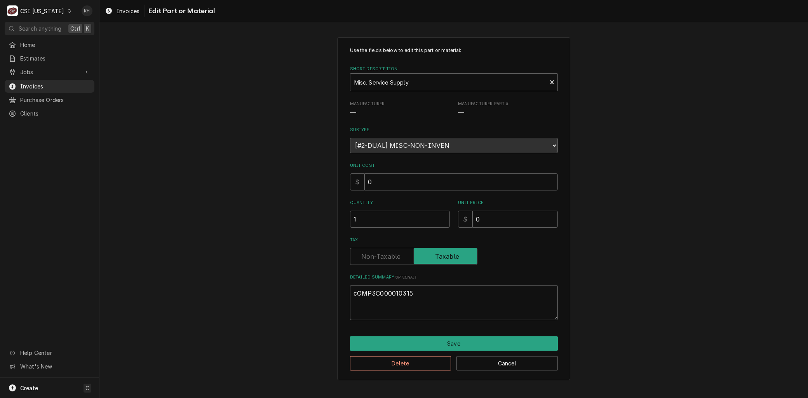
type textarea "cOMPR3C000010315"
type textarea "x"
type textarea "cOMPRE3C000010315"
type textarea "x"
type textarea "cOMPRES3C000010315"
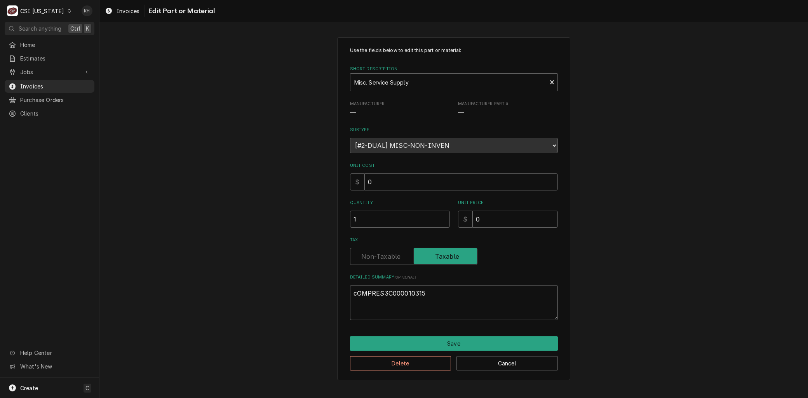
type textarea "x"
type textarea "cOMPRESS3C000010315"
type textarea "x"
type textarea "cOMPRESSO3C000010315"
type textarea "x"
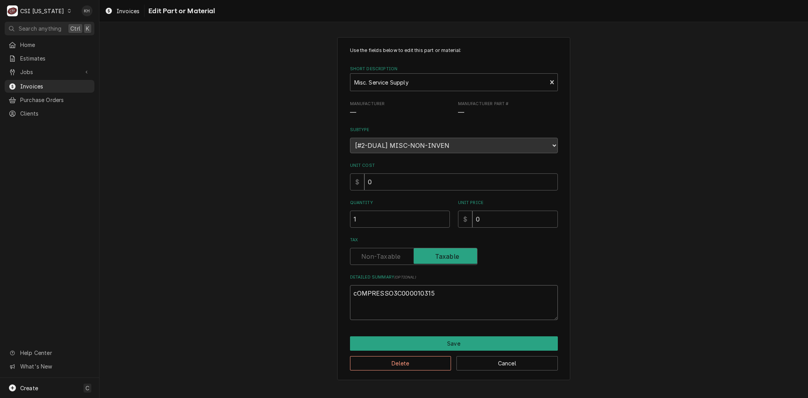
type textarea "cOMPRESSOR3C000010315"
type textarea "x"
type textarea "cOMPRESSOR 3C000010315"
type textarea "x"
type textarea "cOMPRESSOR P3C000010315"
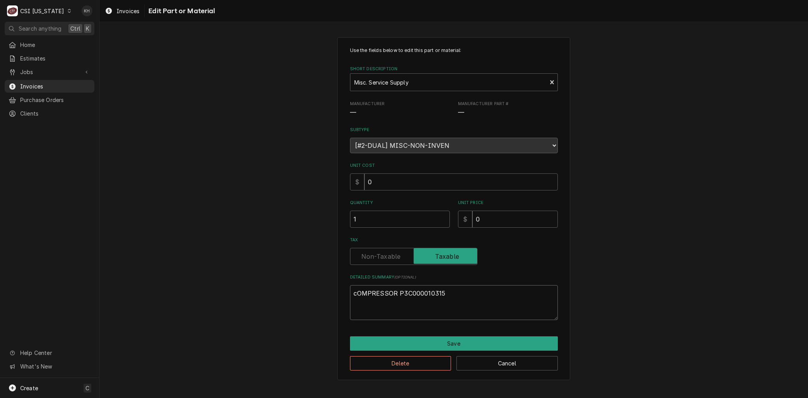
type textarea "x"
type textarea "cOMPRESSOR PA3C000010315"
type textarea "x"
type textarea "cOMPRESSOR PAR3C000010315"
type textarea "x"
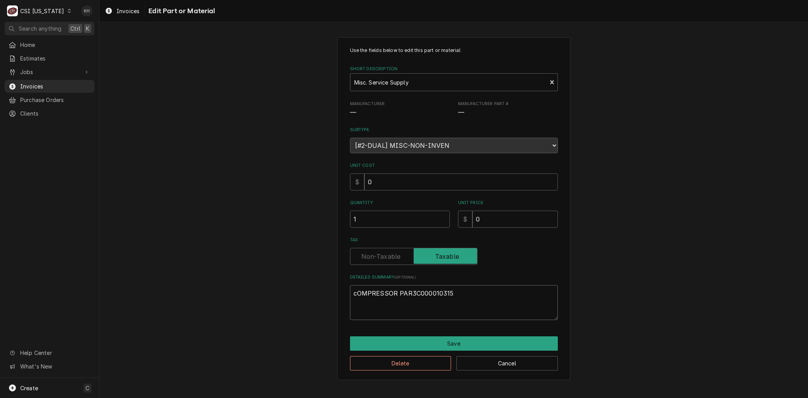
type textarea "cOMPRESSOR PART3C000010315"
type textarea "x"
type textarea "cOMPRESSOR PART 3C000010315"
type textarea "x"
type textarea "cOMPRESSOR PART #3C000010315"
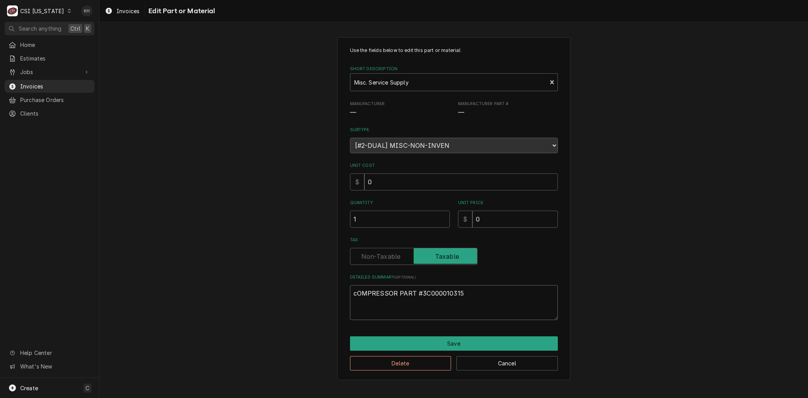
type textarea "x"
type textarea "cOMPRESSOR PART #:3C000010315"
type textarea "x"
type textarea "cOMPRESSOR PART #: 3C000010315"
type textarea "x"
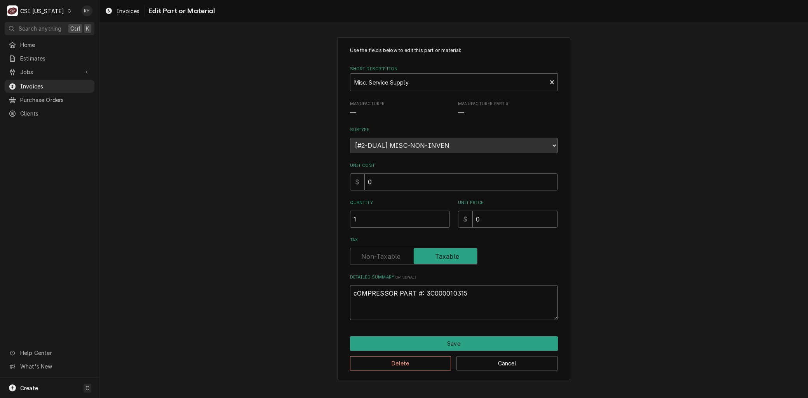
type textarea "OMPRESSOR PART #: 3C000010315"
type textarea "x"
type textarea "MPRESSOR PART #: 3C000010315"
type textarea "x"
type textarea "PRESSOR PART #: 3C000010315"
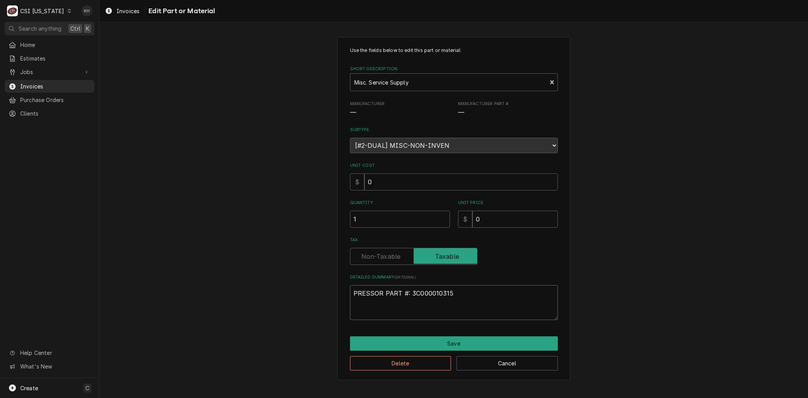
type textarea "x"
type textarea "RESSOR PART #: 3C000010315"
type textarea "x"
type textarea "ESSOR PART #: 3C000010315"
type textarea "x"
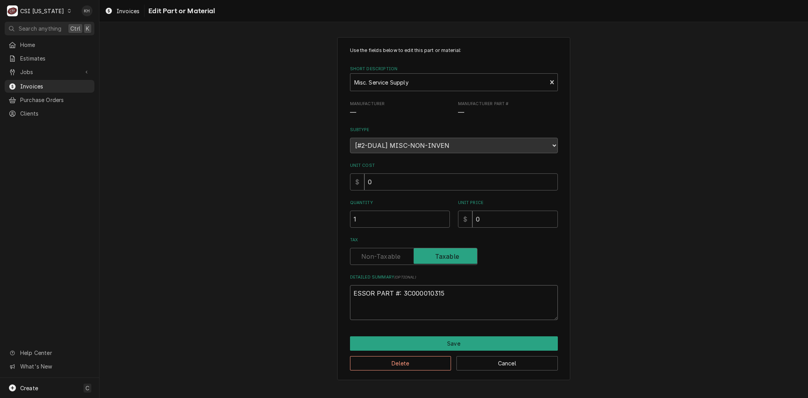
type textarea "SSOR PART #: 3C000010315"
type textarea "x"
type textarea "SOR PART #: 3C000010315"
type textarea "x"
type textarea "OR PART #: 3C000010315"
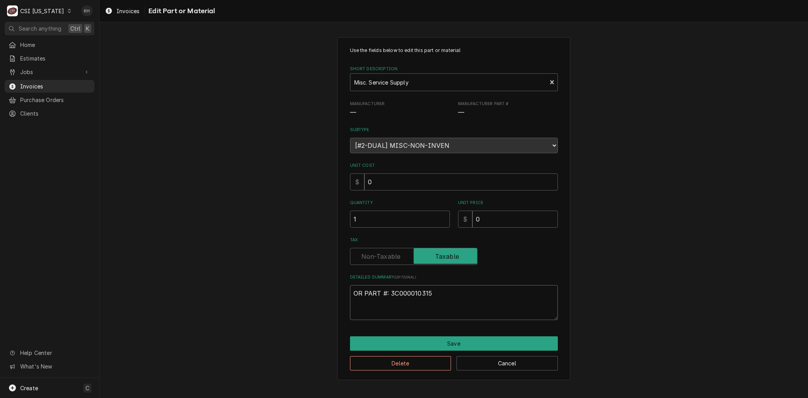
type textarea "x"
type textarea "R PART #: 3C000010315"
type textarea "x"
type textarea "PART #: 3C000010315"
type textarea "x"
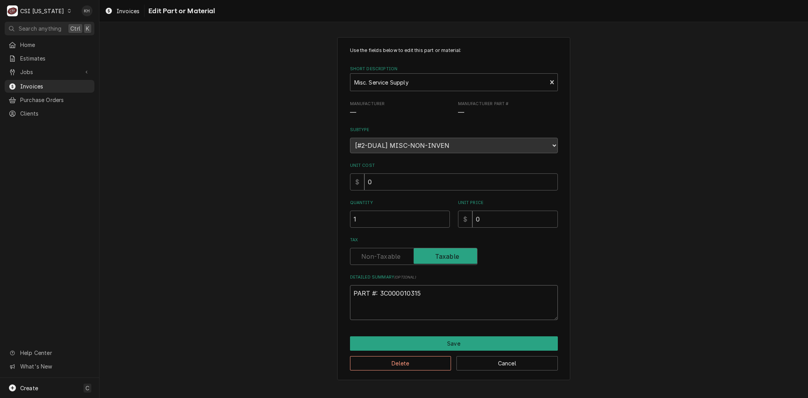
type textarea "PART #: 3C000010315"
type textarea "x"
type textarea "ART #: 3C000010315"
type textarea "x"
type textarea "RT #: 3C000010315"
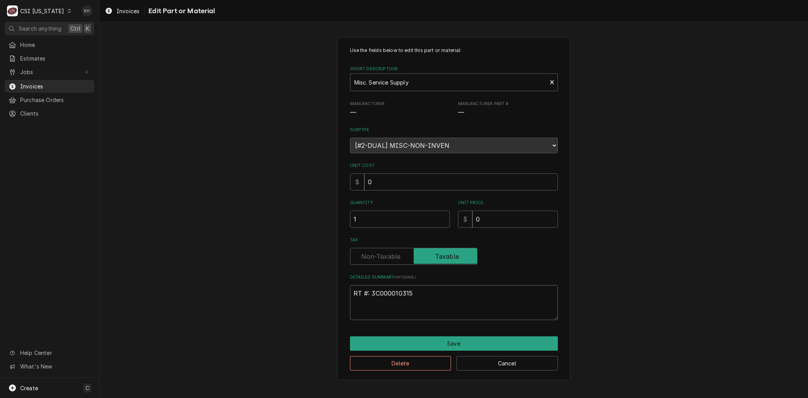
type textarea "x"
type textarea "T #: 3C000010315"
type textarea "x"
type textarea "#: 3C000010315"
type textarea "x"
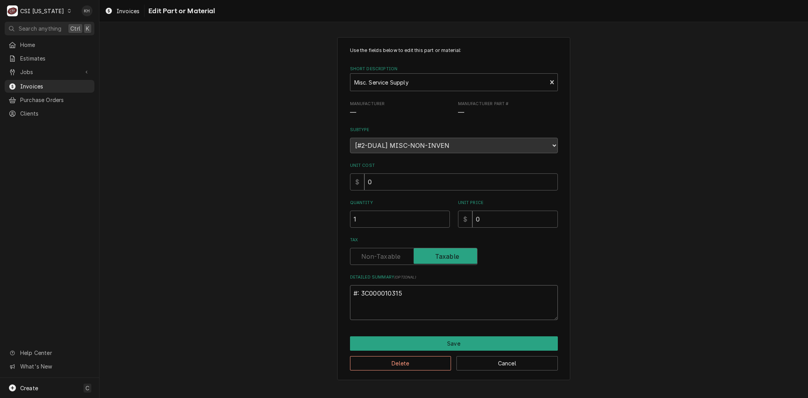
type textarea "C #: 3C000010315"
type textarea "x"
type textarea "Co #: 3C000010315"
type textarea "x"
type textarea "Com #: 3C000010315"
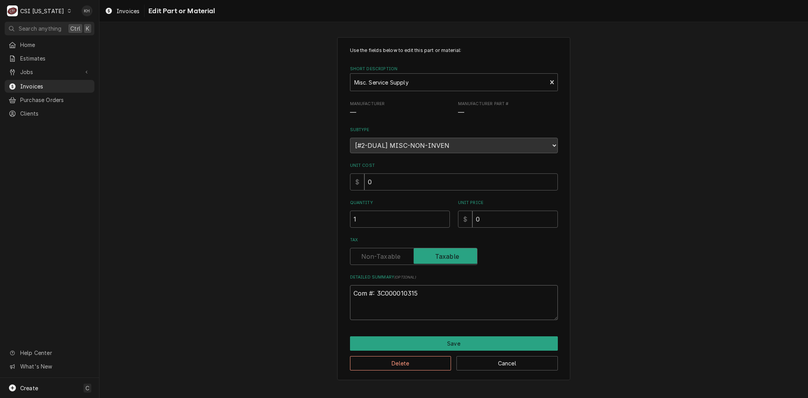
type textarea "x"
type textarea "Comp #: 3C000010315"
type textarea "x"
type textarea "Compr #: 3C000010315"
type textarea "x"
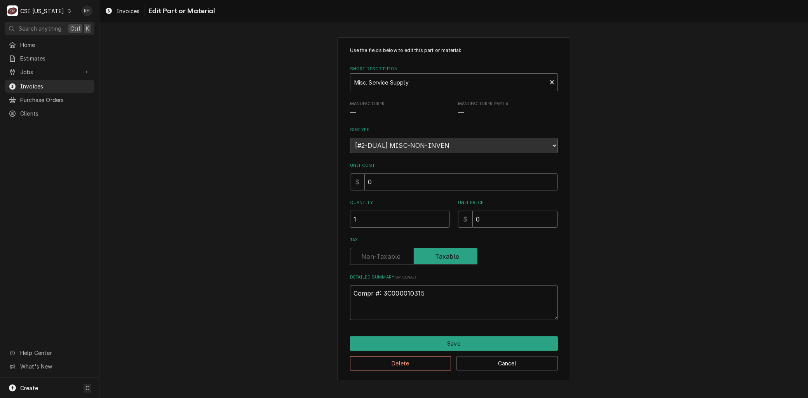
type textarea "Compre #: 3C000010315"
type textarea "x"
type textarea "Compres #: 3C000010315"
type textarea "x"
type textarea "Compress #: 3C000010315"
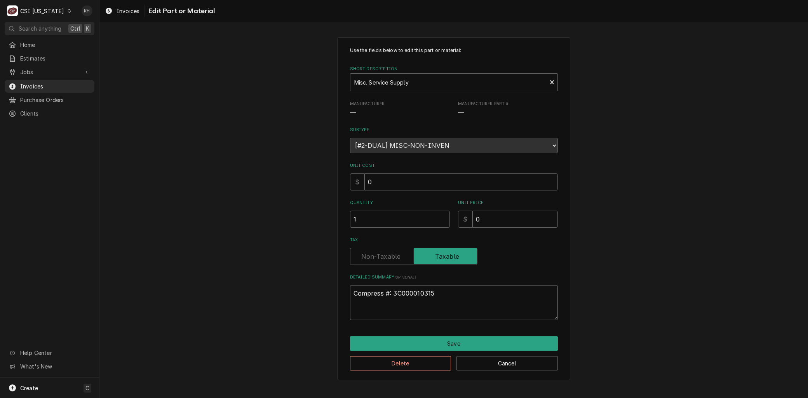
type textarea "x"
type textarea "Compresso #: 3C000010315"
type textarea "x"
type textarea "Compressor #: 3C000010315"
type textarea "x"
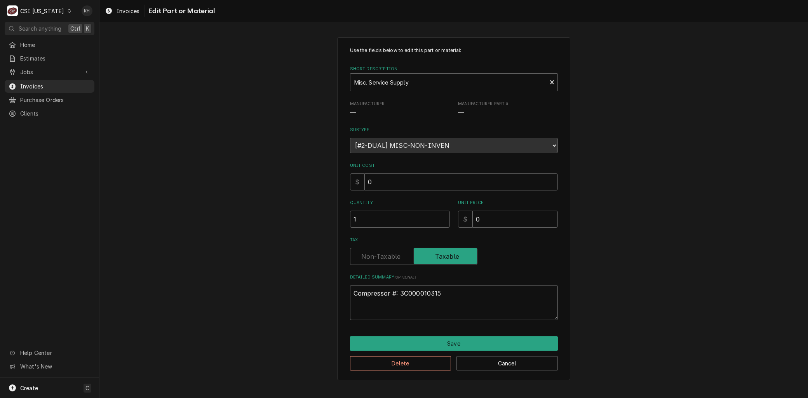
type textarea "Compressor #: 3C000010315"
type textarea "x"
type textarea "Compressor p #: 3C000010315"
type textarea "x"
type textarea "Compressor pa #: 3C000010315"
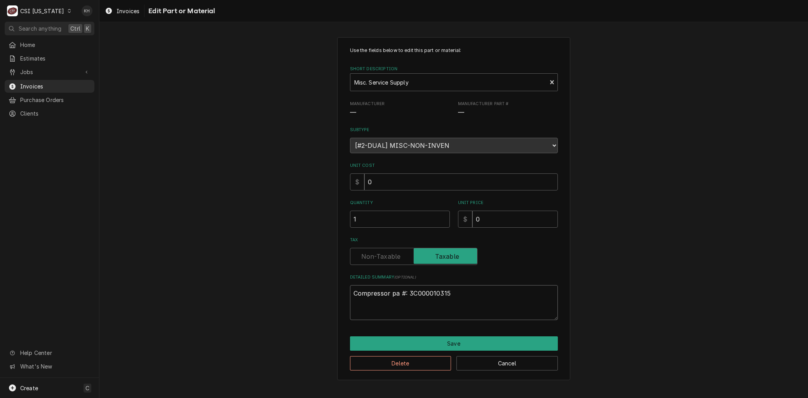
type textarea "x"
type textarea "Compressor par #: 3C000010315"
type textarea "x"
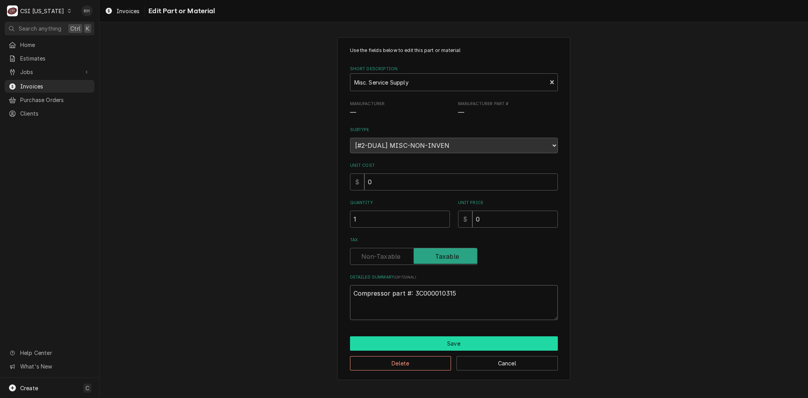
type textarea "Compressor part #: 3C000010315"
click at [462, 346] on button "Save" at bounding box center [454, 344] width 208 height 14
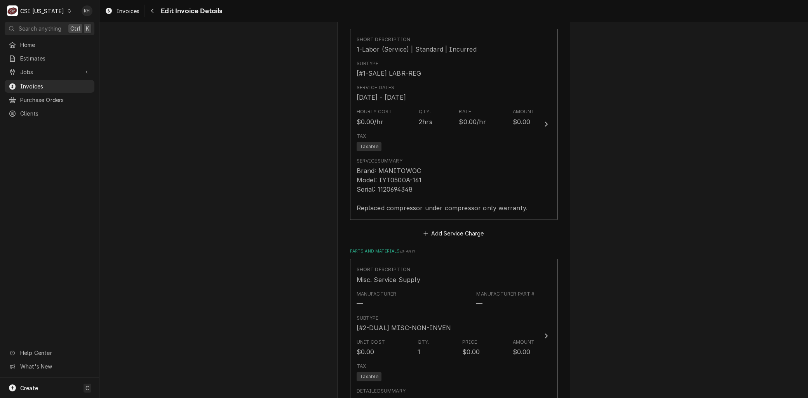
scroll to position [591, 0]
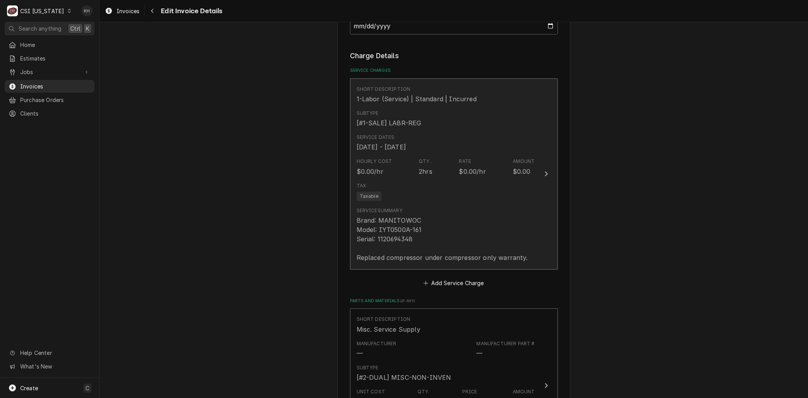
click at [374, 238] on div "Brand: MANITOWOC Model: IYT0500A-161 Serial: 1120694348 Replaced compressor und…" at bounding box center [441, 239] width 171 height 47
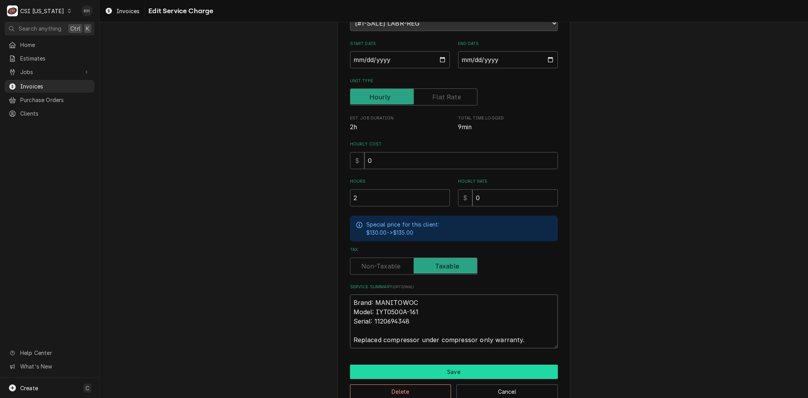
scroll to position [111, 0]
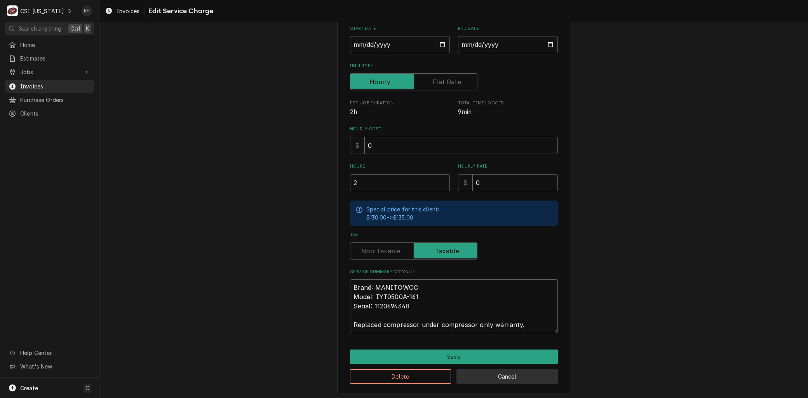
click at [529, 381] on button "Cancel" at bounding box center [506, 377] width 101 height 14
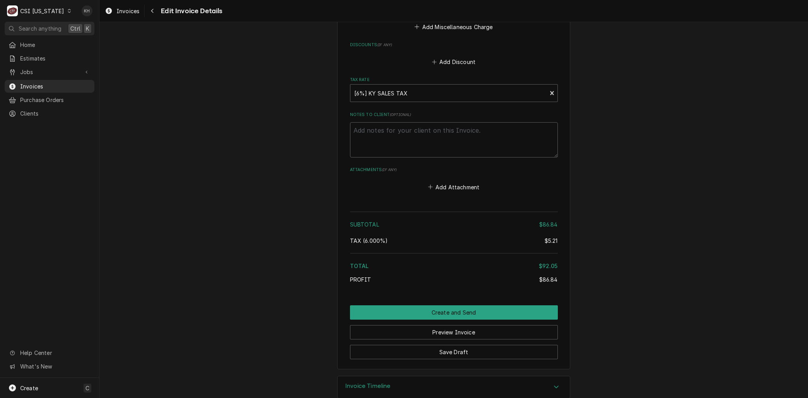
scroll to position [1013, 0]
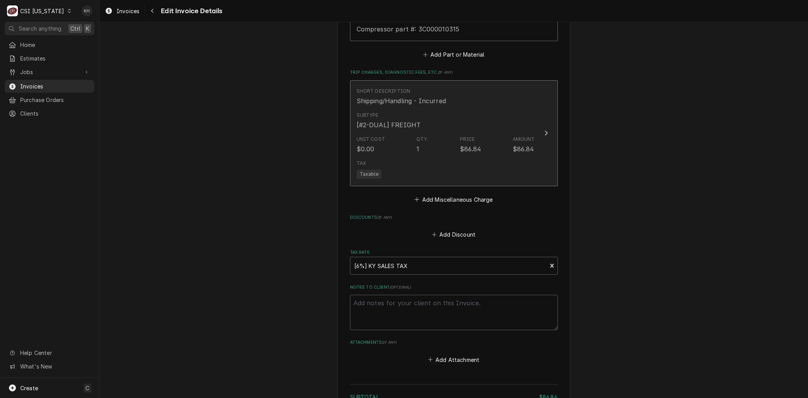
click at [490, 155] on div "Unit Cost $0.00 Qty. 1 Price $86.84 Amount $86.84" at bounding box center [445, 145] width 178 height 24
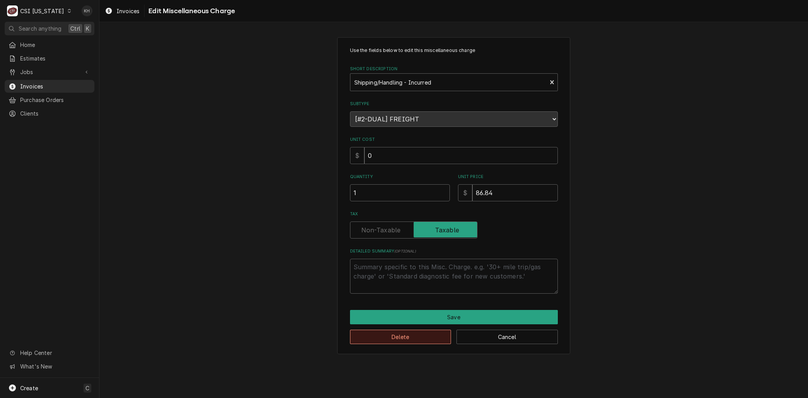
click at [419, 332] on button "Delete" at bounding box center [400, 337] width 101 height 14
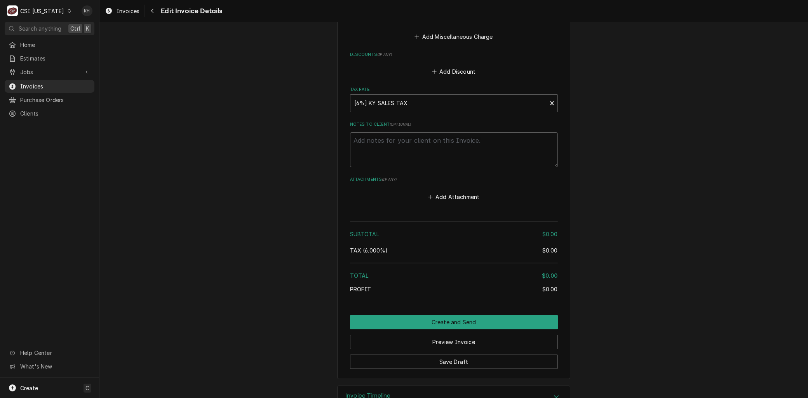
scroll to position [1090, 0]
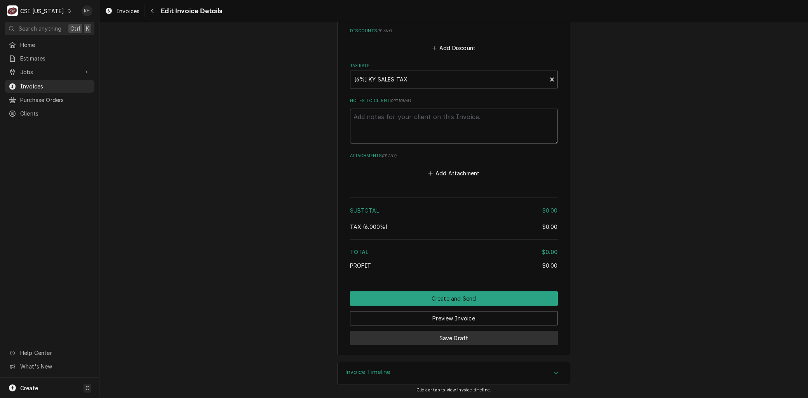
click at [422, 338] on button "Save Draft" at bounding box center [454, 338] width 208 height 14
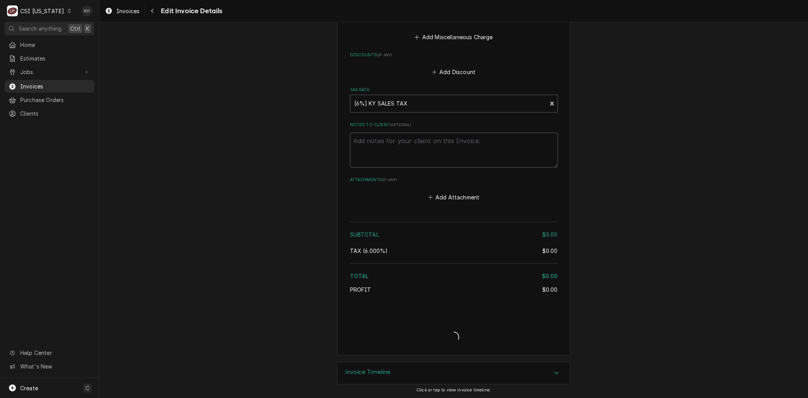
type textarea "x"
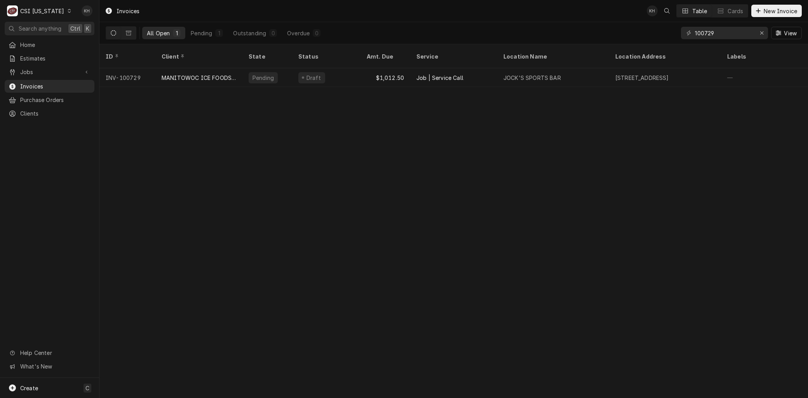
click at [44, 7] on div "CSI Kentucky" at bounding box center [42, 11] width 44 height 8
click at [81, 17] on div "CSI [US_STATE][GEOGRAPHIC_DATA]" at bounding box center [121, 15] width 103 height 8
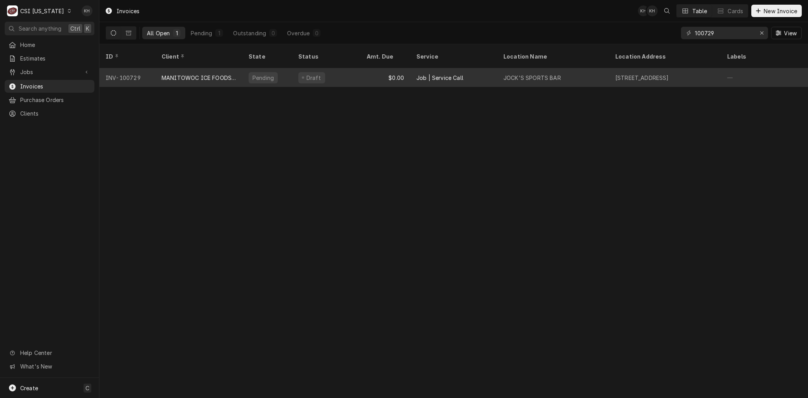
click at [218, 74] on div "MANITOWOC ICE FOODSERVICE" at bounding box center [199, 78] width 75 height 8
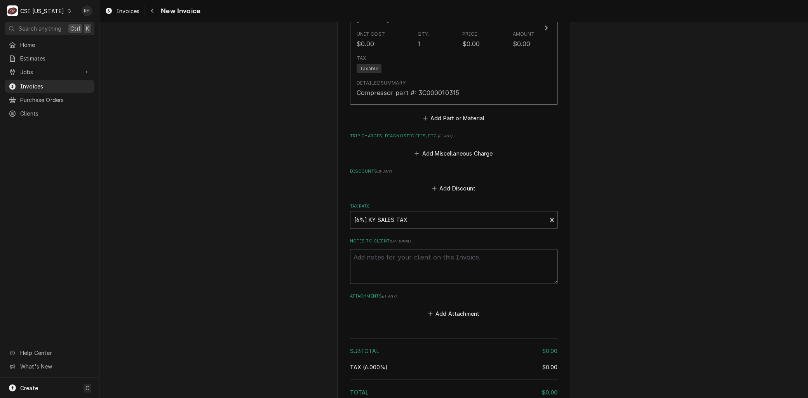
scroll to position [1090, 0]
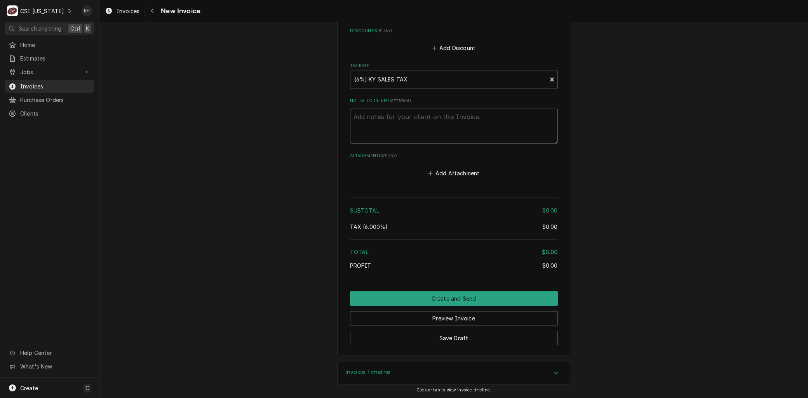
click at [373, 121] on textarea "Notes to Client ( optional )" at bounding box center [454, 126] width 208 height 35
type textarea "x"
type textarea "R"
type textarea "x"
type textarea "Re"
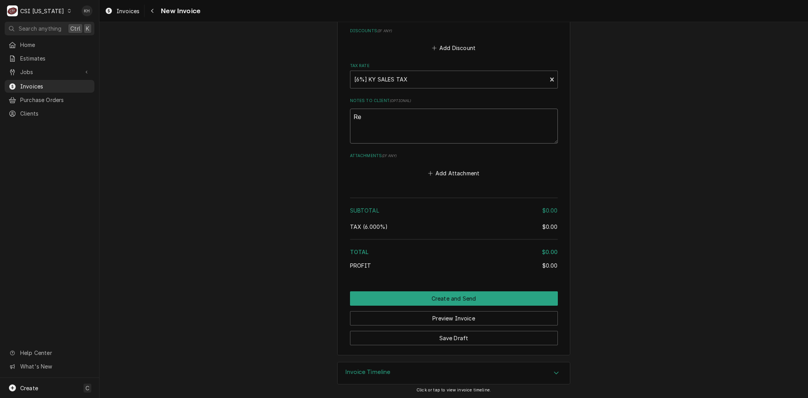
type textarea "x"
type textarea "Reb"
type textarea "x"
type textarea "Rebi"
type textarea "x"
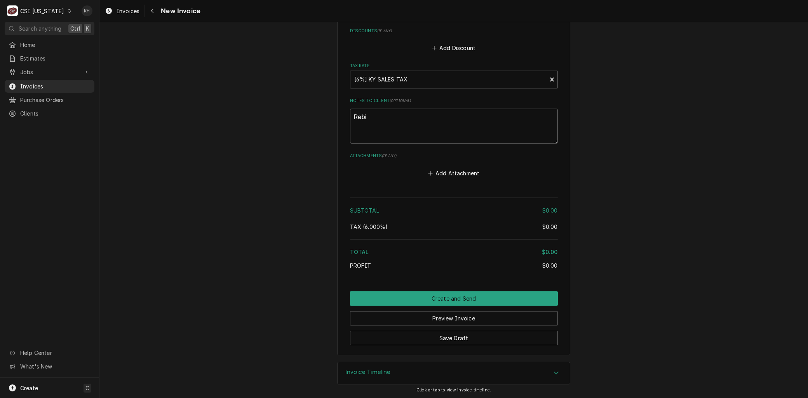
type textarea "Rebil"
type textarea "x"
type textarea "Rebille"
type textarea "x"
type textarea "Rebilled"
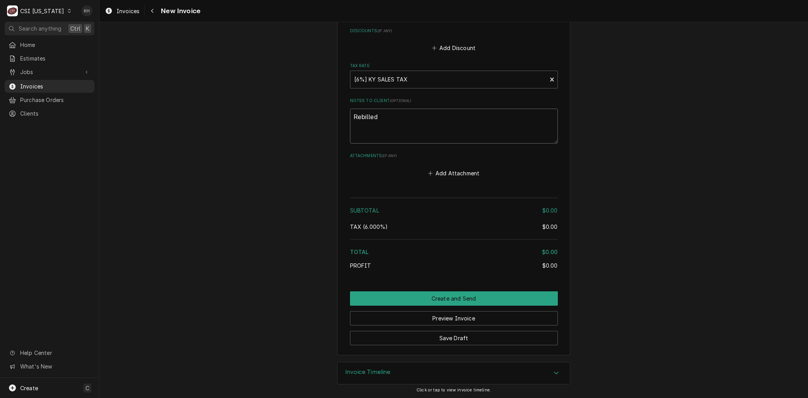
type textarea "x"
type textarea "Rebilled"
type textarea "x"
type textarea "Rebilled o"
type textarea "x"
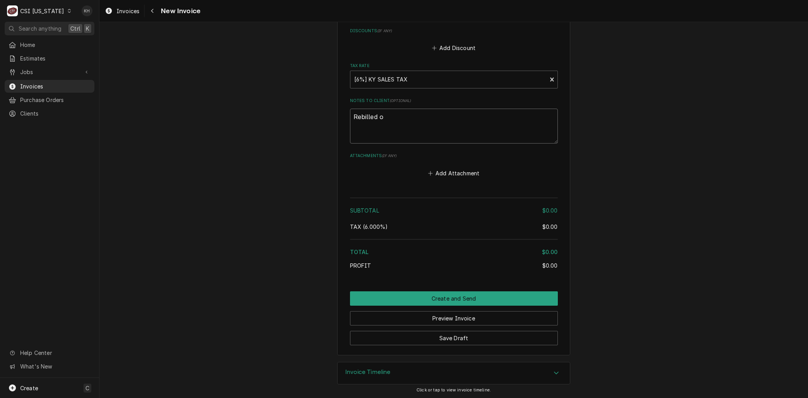
type textarea "Rebilled on"
type textarea "x"
type textarea "Rebilled on"
type textarea "x"
type textarea "Rebilled on I"
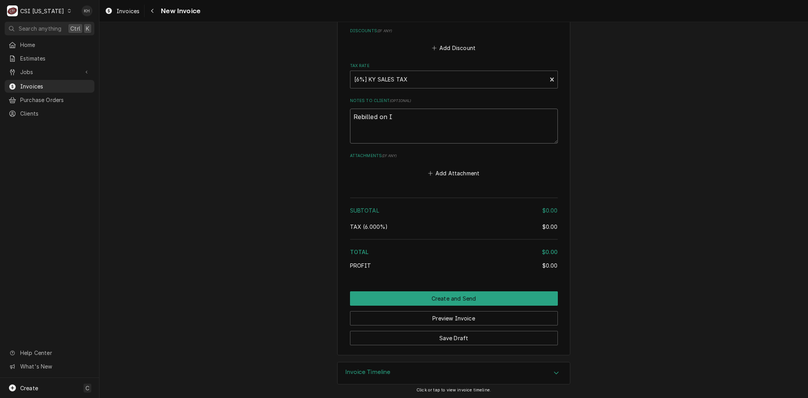
type textarea "x"
type textarea "Rebilled on IN"
type textarea "x"
type textarea "Rebilled on INV"
type textarea "x"
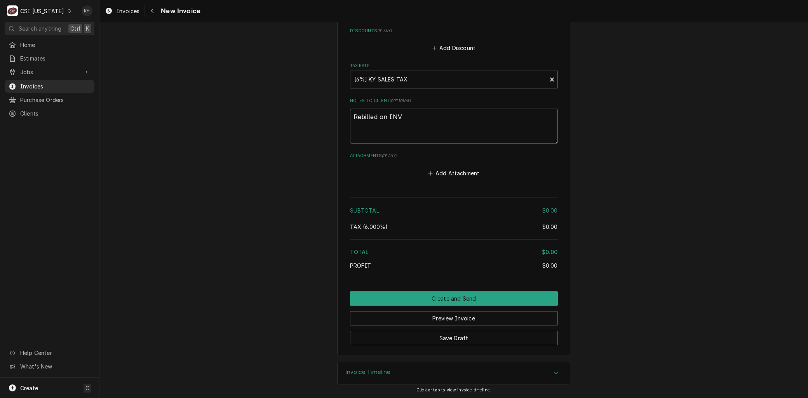
type textarea "Rebilled on INV"
type textarea "x"
type textarea "Rebilled on INV 1"
type textarea "x"
type textarea "Rebilled on INV 10"
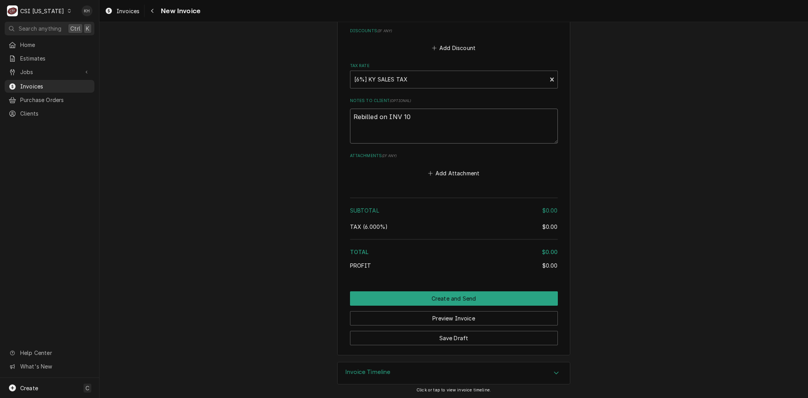
type textarea "x"
type textarea "Rebilled on INV 100"
type textarea "x"
type textarea "Rebilled on INV 1007"
type textarea "x"
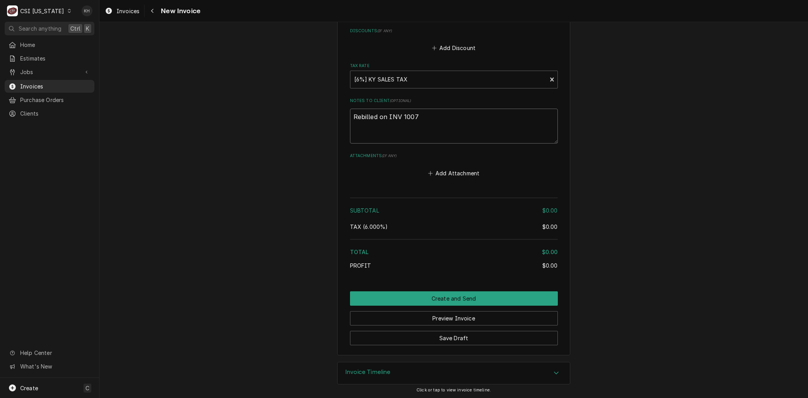
type textarea "Rebilled on INV 10074"
type textarea "x"
type textarea "Rebilled on INV 100746"
type textarea "x"
type textarea "Rebilled on INV 100746"
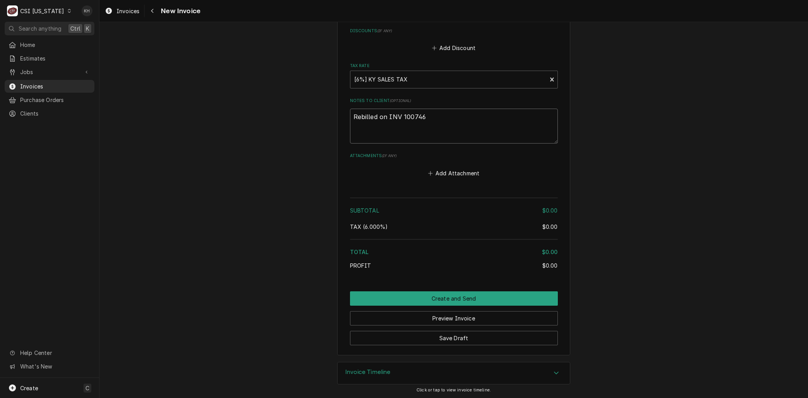
type textarea "x"
type textarea "Rebilled on INV 100746 -"
type textarea "x"
type textarea "Rebilled on INV 100746 -"
type textarea "x"
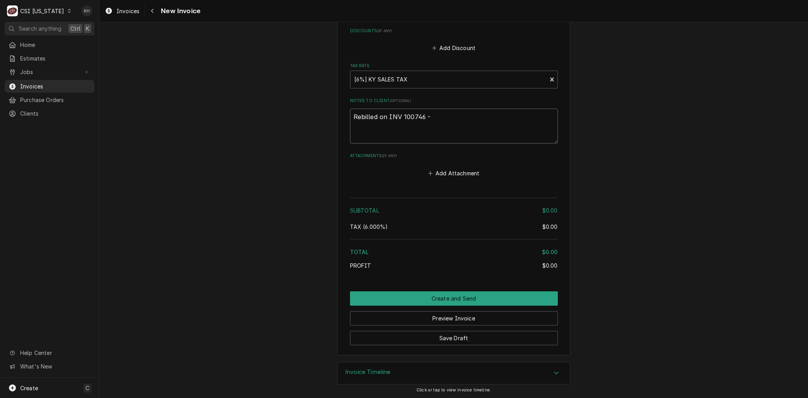
type textarea "Rebilled on INV 100746 - w"
type textarea "x"
type textarea "Rebilled on INV 100746 - wro"
type textarea "x"
type textarea "Rebilled on INV 100746 - wron"
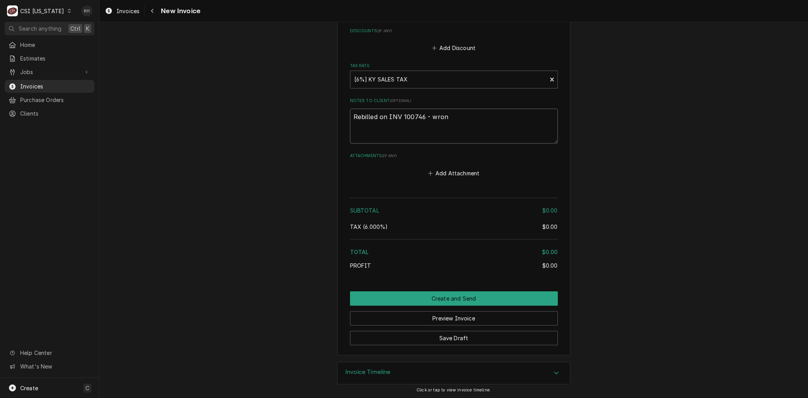
type textarea "x"
type textarea "Rebilled on INV 100746 - wrong"
type textarea "x"
type textarea "Rebilled on INV 100746 - wrong"
type textarea "x"
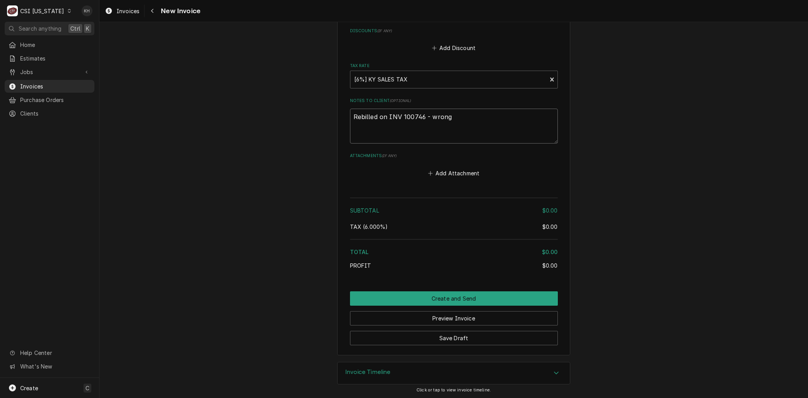
type textarea "Rebilled on INV 100746 - wrong b"
type textarea "x"
type textarea "Rebilled on INV 100746 - wrong bi"
type textarea "x"
type textarea "Rebilled on INV 100746 - wrong bil"
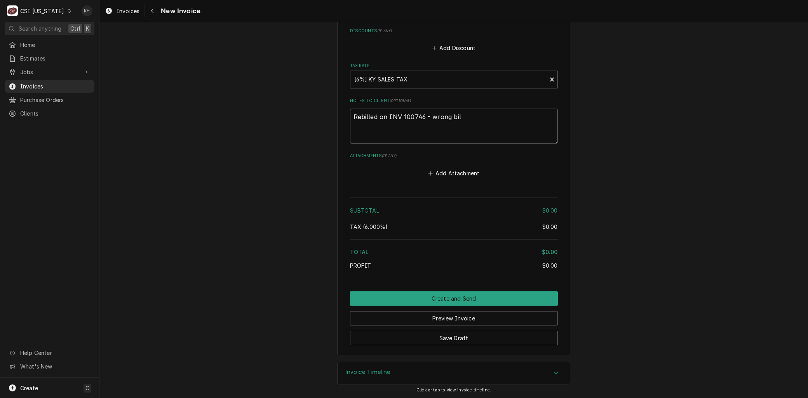
type textarea "x"
type textarea "Rebilled on INV 100746 - wrong bill"
type textarea "x"
type textarea "Rebilled on INV 100746 - wrong billi"
type textarea "x"
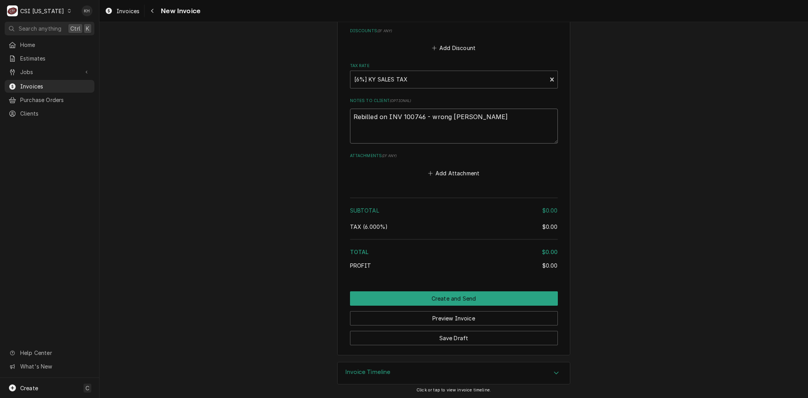
type textarea "Rebilled on INV 100746 - wrong billin"
type textarea "x"
type textarea "Rebilled on INV 100746 - wrong billing"
type textarea "x"
type textarea "Rebilled on INV 100746 - wrong billing"
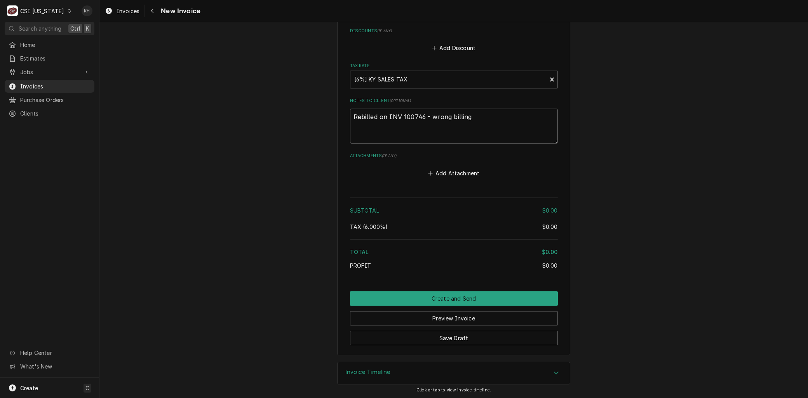
type textarea "x"
type textarea "Rebilled on INV 100746 - wrong billing l"
type textarea "x"
type textarea "Rebilled on INV 100746 - wrong billing lo"
type textarea "x"
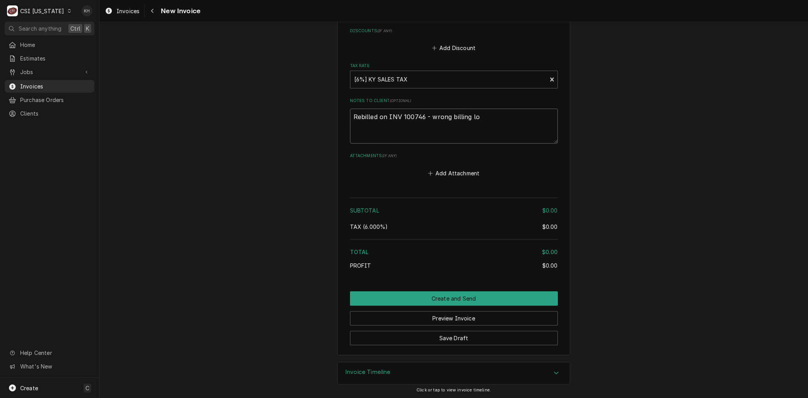
type textarea "Rebilled on INV 100746 - wrong billing loc"
type textarea "x"
type textarea "Rebilled on INV 100746 - wrong billing loca"
type textarea "x"
type textarea "Rebilled on INV 100746 - wrong billing locat"
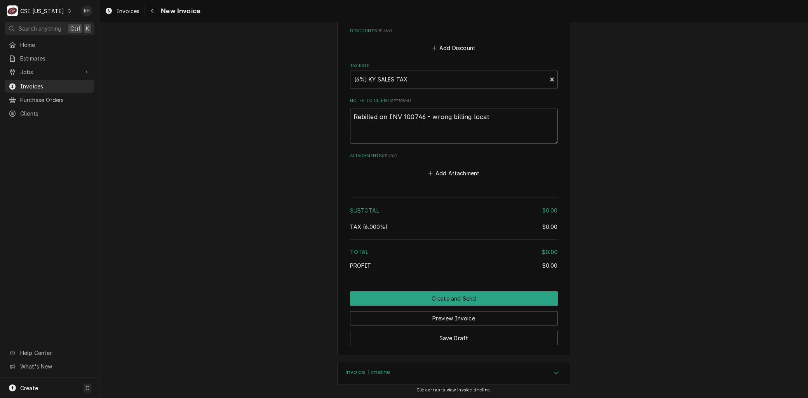
type textarea "x"
type textarea "Rebilled on INV 100746 - wrong billing locati"
type textarea "x"
type textarea "Rebilled on INV 100746 - wrong billing locatio"
type textarea "x"
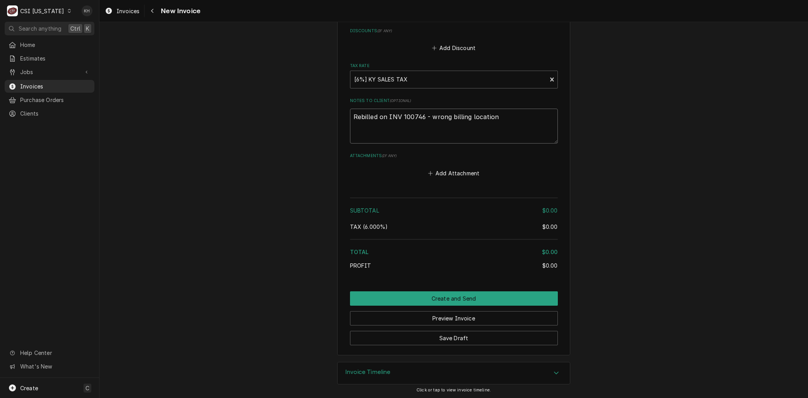
type textarea "Rebilled on INV 100746 - wrong billing location"
click at [424, 336] on button "Save Draft" at bounding box center [454, 338] width 208 height 14
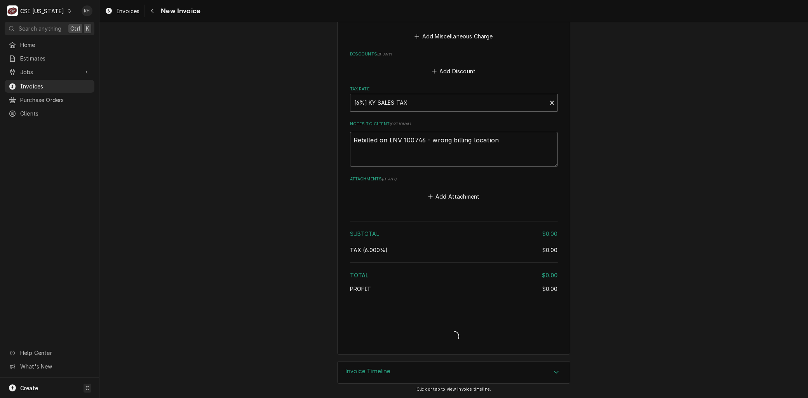
scroll to position [1066, 0]
type textarea "x"
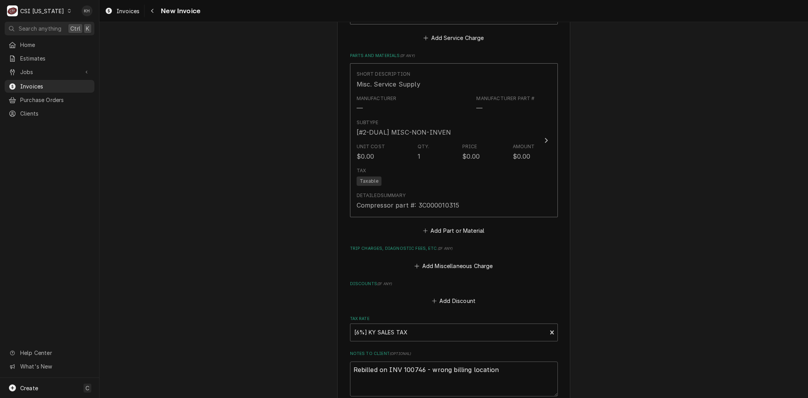
scroll to position [763, 0]
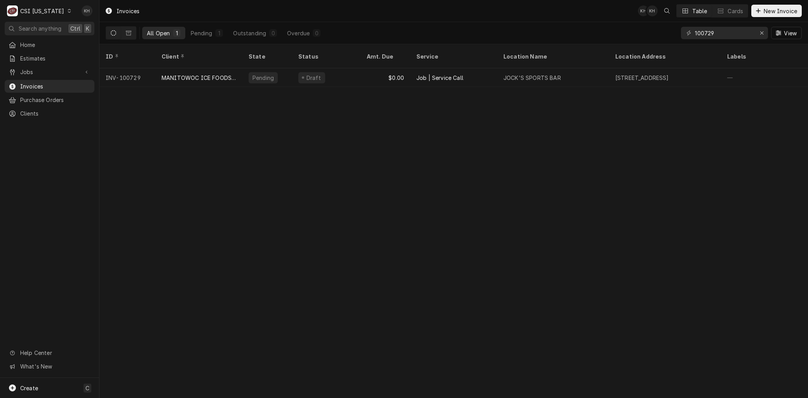
click at [68, 9] on icon "Dynamic Content Wrapper" at bounding box center [69, 11] width 3 height 4
click at [73, 14] on div "CSI [US_STATE][GEOGRAPHIC_DATA]" at bounding box center [121, 15] width 103 height 8
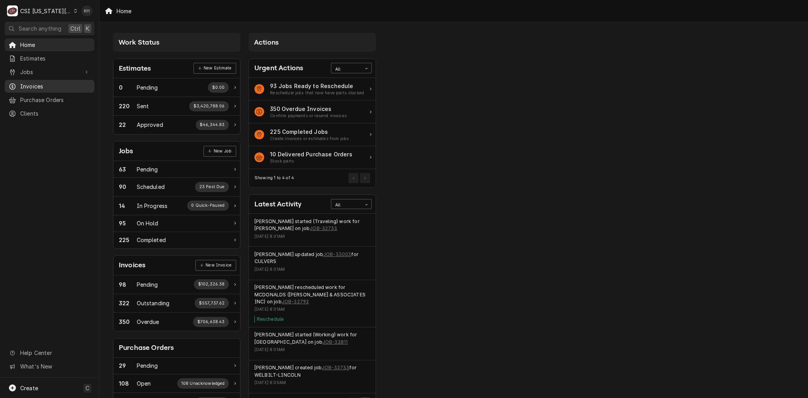
click at [33, 80] on link "Invoices" at bounding box center [50, 86] width 90 height 13
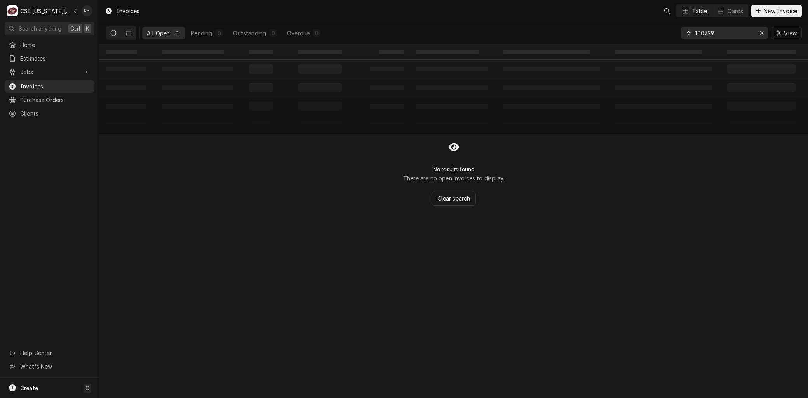
drag, startPoint x: 612, startPoint y: 24, endPoint x: 607, endPoint y: 23, distance: 5.8
click at [607, 23] on div "All Open 0 Pending 0 Outstanding 0 Overdue 0 100729 View" at bounding box center [454, 33] width 696 height 22
click at [703, 33] on input "300993" at bounding box center [724, 33] width 58 height 12
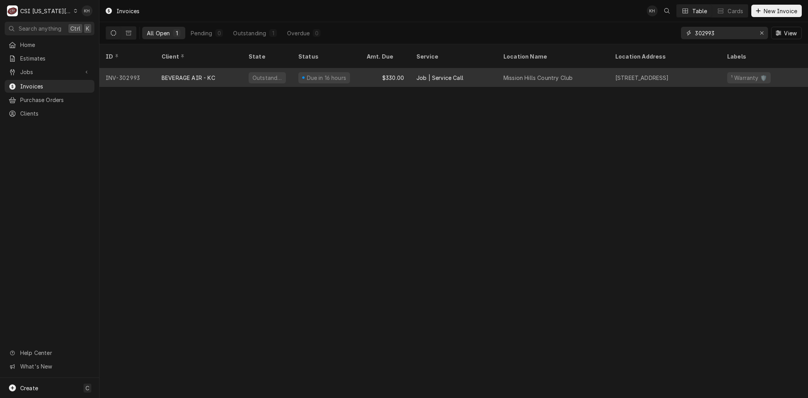
type input "302993"
click at [164, 74] on div "BEVERAGE AIR - KC" at bounding box center [189, 78] width 54 height 8
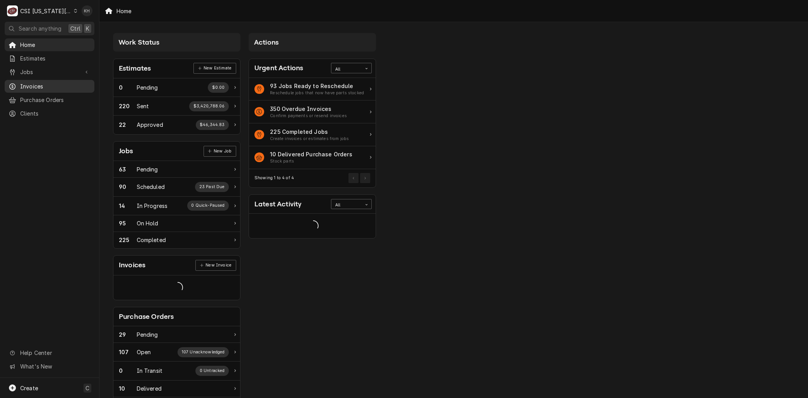
click at [49, 82] on span "Invoices" at bounding box center [55, 86] width 70 height 8
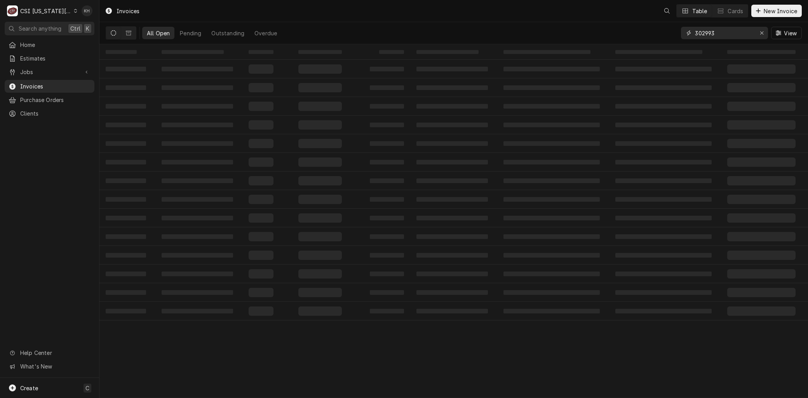
drag, startPoint x: 720, startPoint y: 36, endPoint x: 602, endPoint y: 28, distance: 118.3
click at [600, 28] on div "All Open Pending Outstanding Overdue 302993 View" at bounding box center [454, 33] width 696 height 22
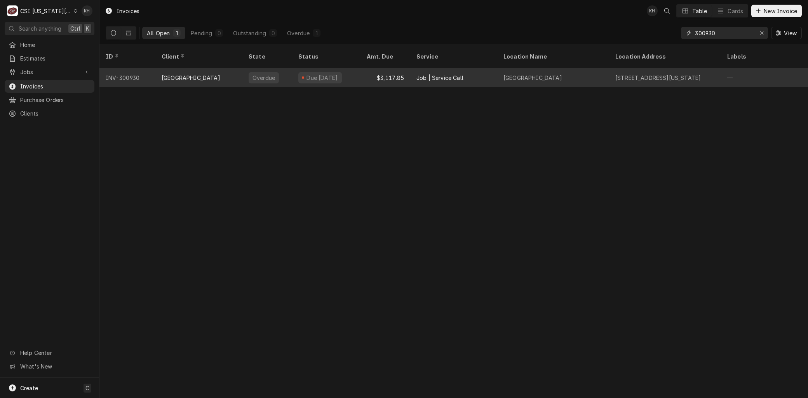
type input "300930"
click at [214, 74] on div "[GEOGRAPHIC_DATA]" at bounding box center [191, 78] width 59 height 8
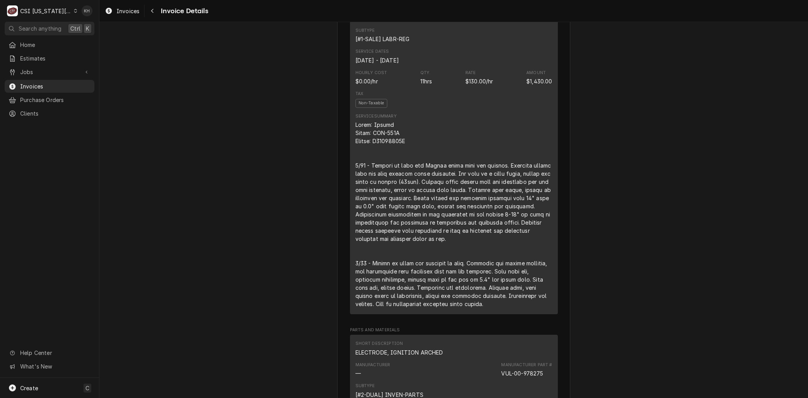
scroll to position [518, 0]
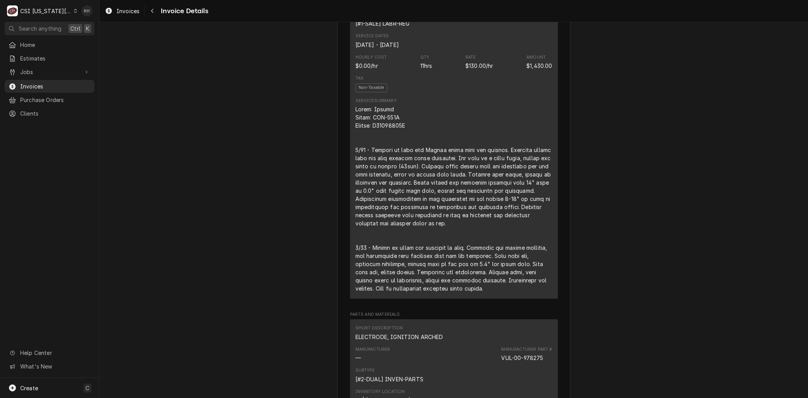
drag, startPoint x: 44, startPoint y: 85, endPoint x: 247, endPoint y: 190, distance: 227.9
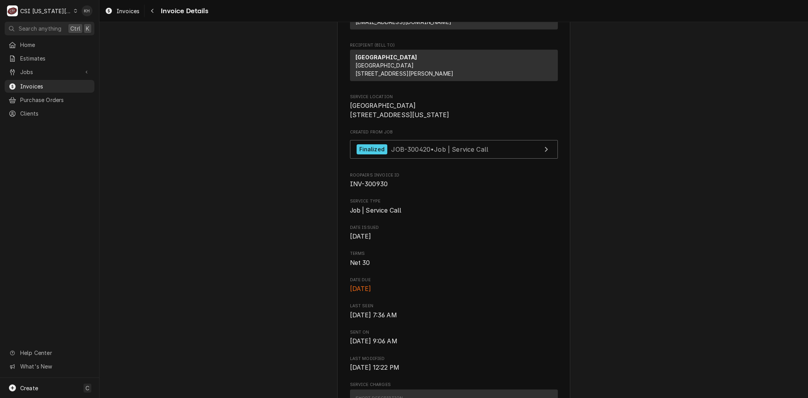
scroll to position [0, 0]
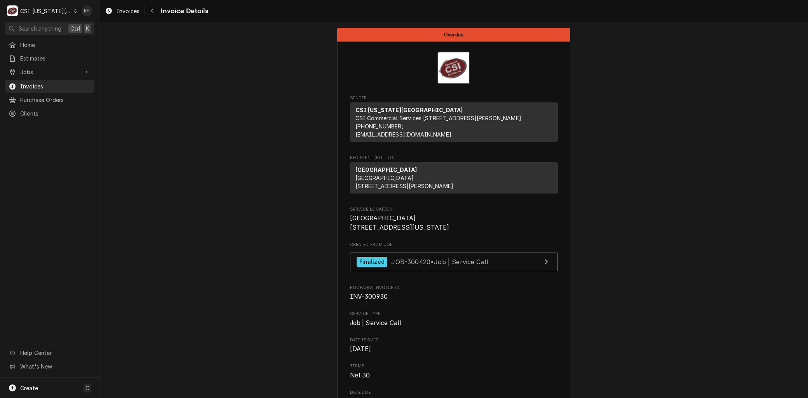
drag, startPoint x: 457, startPoint y: 176, endPoint x: 342, endPoint y: 173, distance: 114.6
copy strong "LEES SUMMIT R7 SCHOOL DISTRICT"
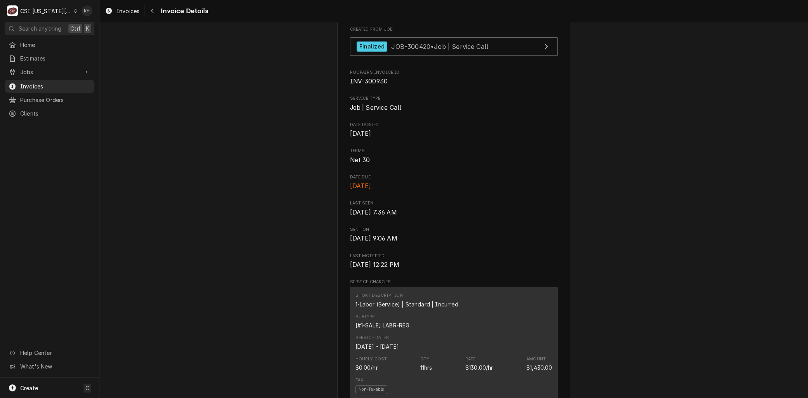
scroll to position [475, 0]
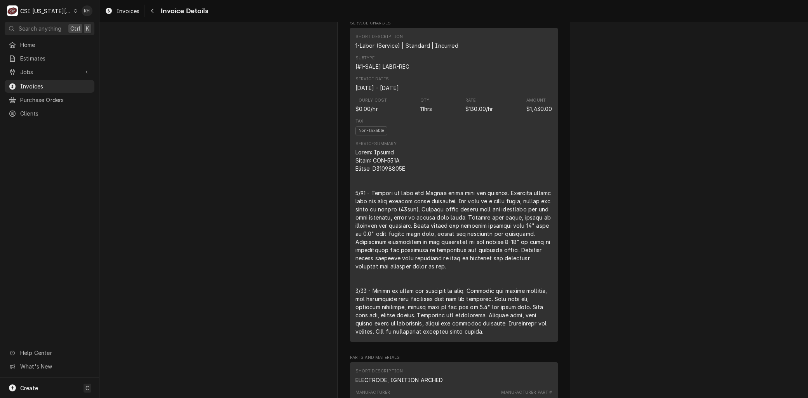
click at [386, 239] on div "Line Item" at bounding box center [453, 242] width 197 height 188
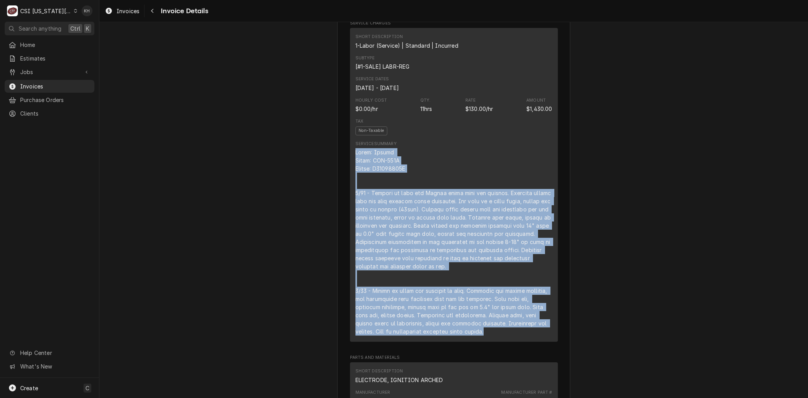
drag, startPoint x: 456, startPoint y: 358, endPoint x: 322, endPoint y: 176, distance: 225.9
copy div "Brand: Vulcan Model: TCM-102G Serial: P27534598J 4/23 - Arrived on site for Vul…"
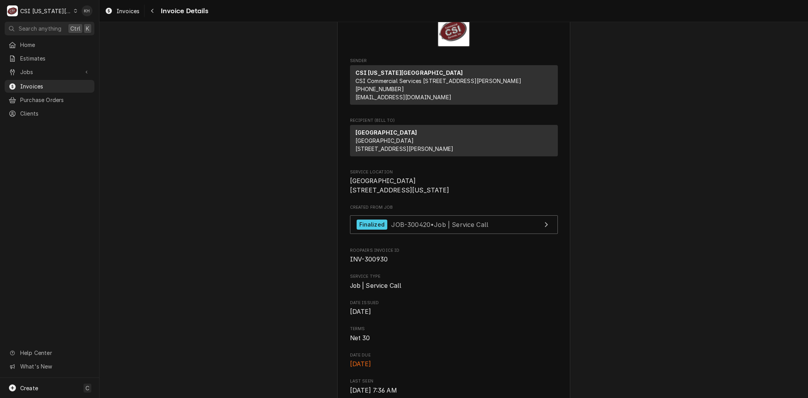
scroll to position [0, 0]
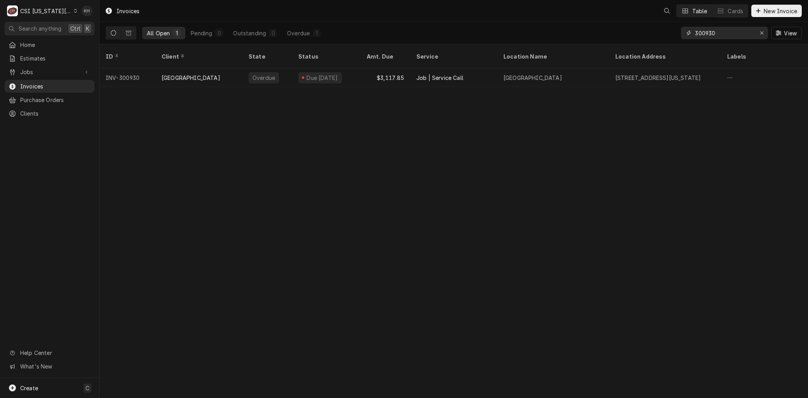
drag, startPoint x: 721, startPoint y: 32, endPoint x: 525, endPoint y: 17, distance: 197.0
click at [525, 17] on div "Invoices Table Cards New Invoice All Open 1 Pending 0 Outstanding 0 Overdue 1 3…" at bounding box center [453, 22] width 708 height 44
click at [765, 9] on span "New Invoice" at bounding box center [780, 11] width 37 height 8
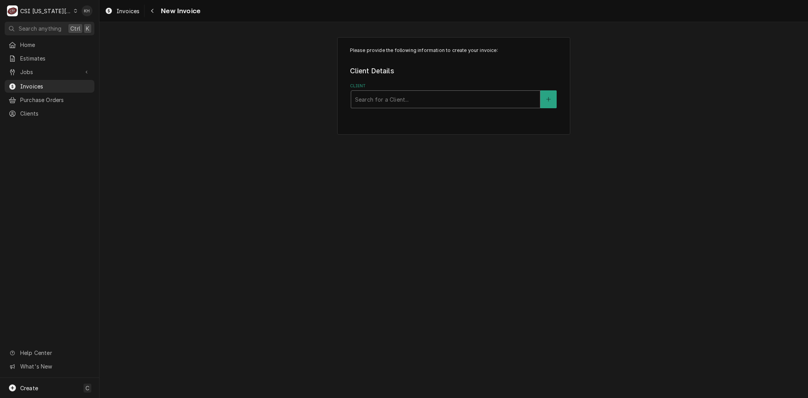
click at [385, 99] on div "Client" at bounding box center [445, 99] width 181 height 14
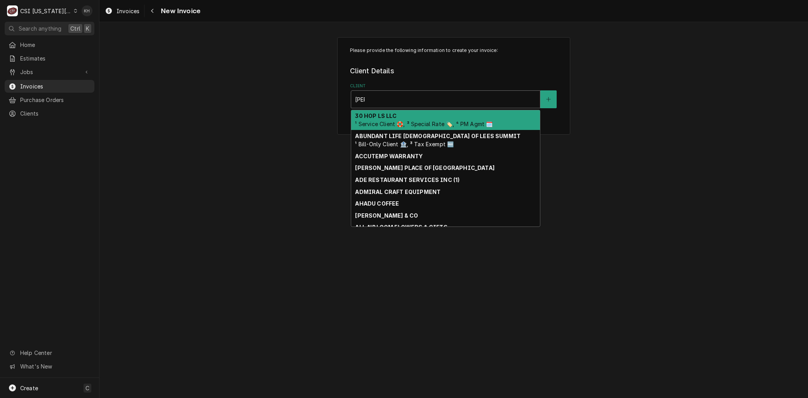
type input "[PERSON_NAME]"
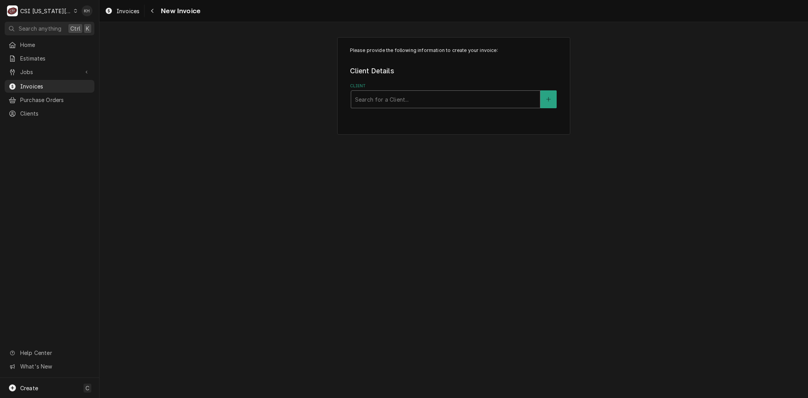
click at [390, 100] on div "Client" at bounding box center [445, 99] width 181 height 14
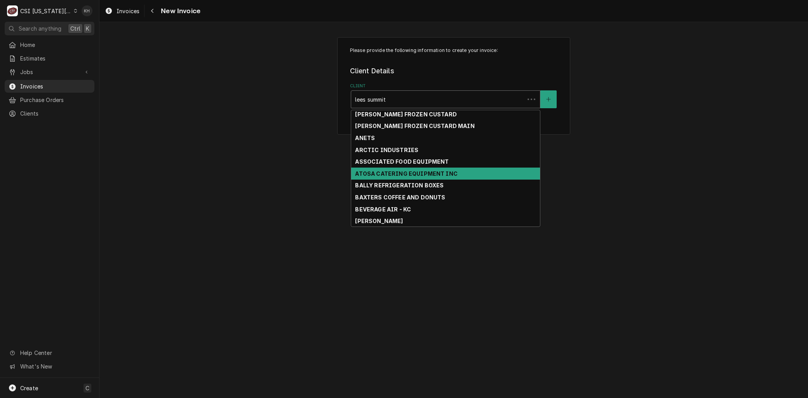
scroll to position [137, 0]
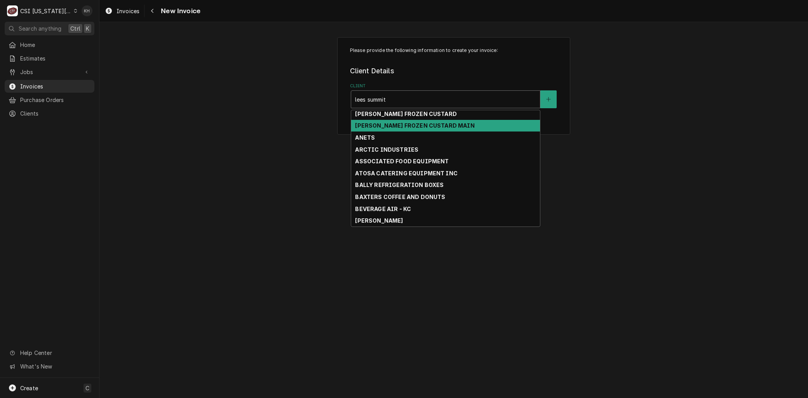
type input "lees summit"
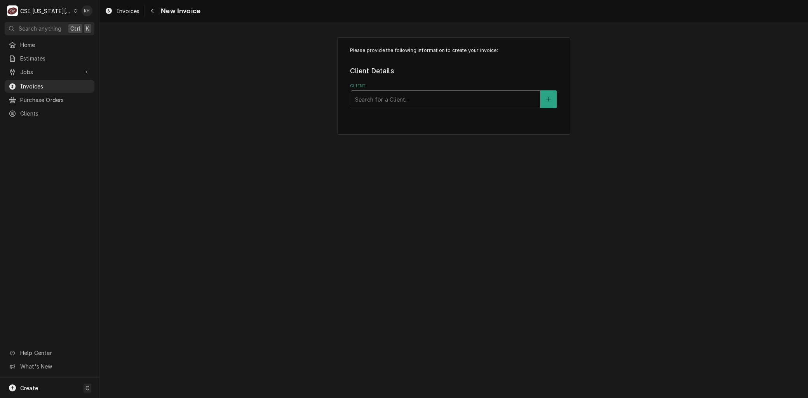
click at [401, 100] on div "Client" at bounding box center [445, 99] width 181 height 14
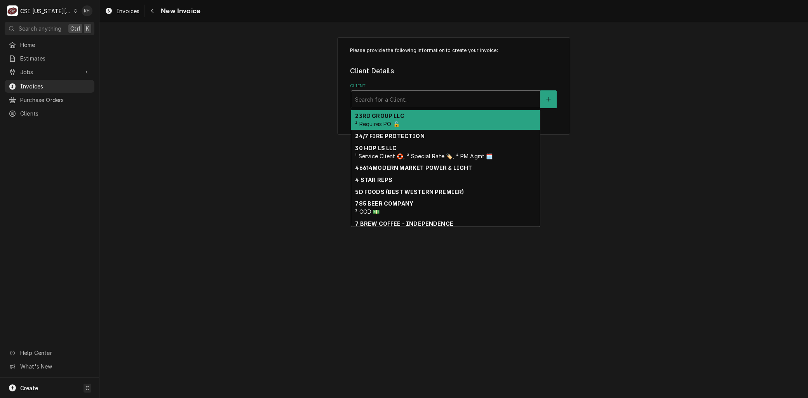
paste input "[GEOGRAPHIC_DATA]"
type input "[GEOGRAPHIC_DATA]"
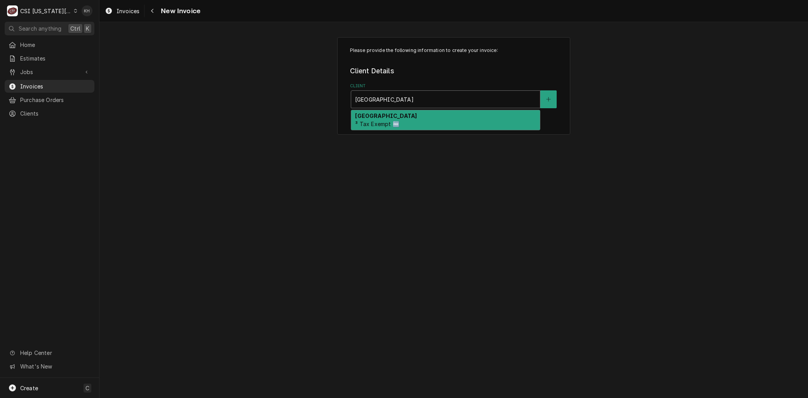
click at [417, 115] on strong "[GEOGRAPHIC_DATA]" at bounding box center [386, 116] width 62 height 7
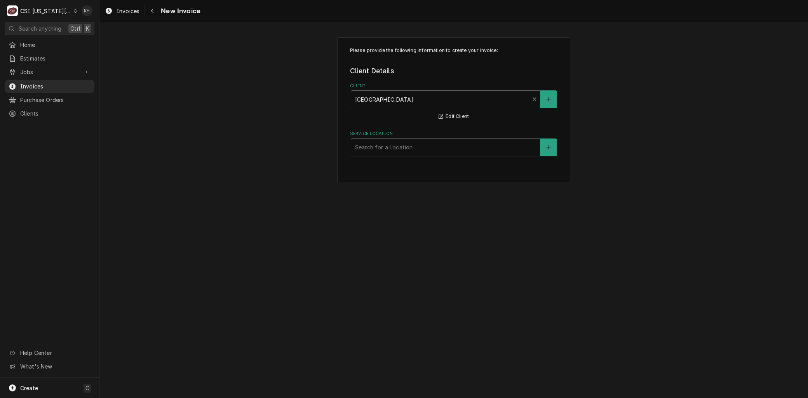
click at [418, 154] on div "Service Location" at bounding box center [445, 148] width 181 height 14
click at [373, 144] on div "Service Location" at bounding box center [445, 148] width 181 height 14
type input "summit point"
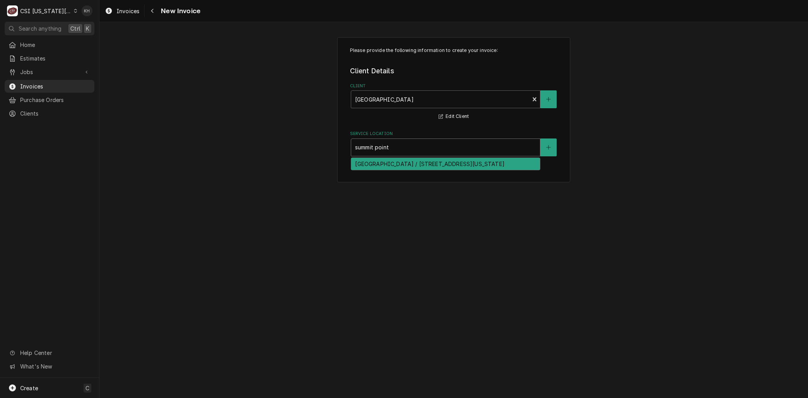
click at [405, 170] on div "[GEOGRAPHIC_DATA] / [STREET_ADDRESS][US_STATE]" at bounding box center [445, 164] width 189 height 12
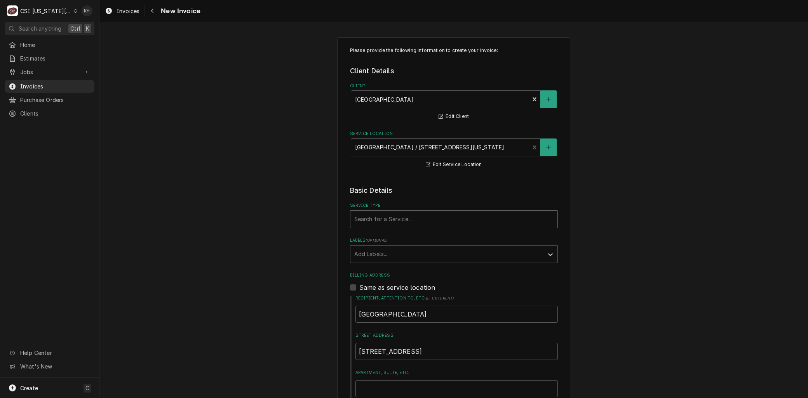
click at [372, 221] on div "Service Type" at bounding box center [453, 219] width 199 height 14
type input "service call"
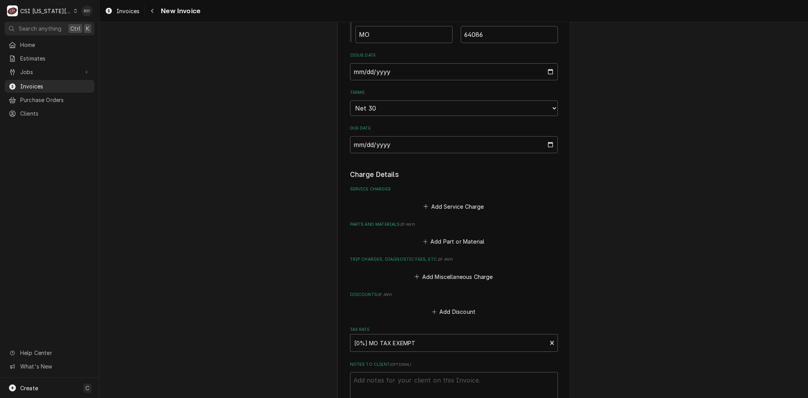
scroll to position [431, 0]
click at [451, 200] on button "Add Service Charge" at bounding box center [453, 204] width 63 height 11
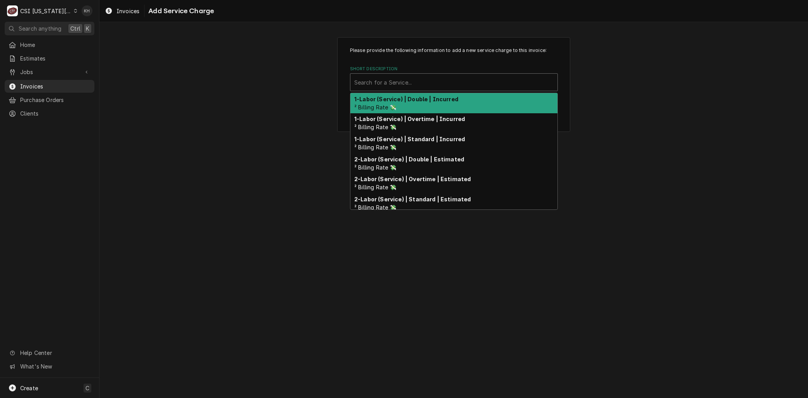
click at [382, 86] on div "Short Description" at bounding box center [453, 82] width 199 height 14
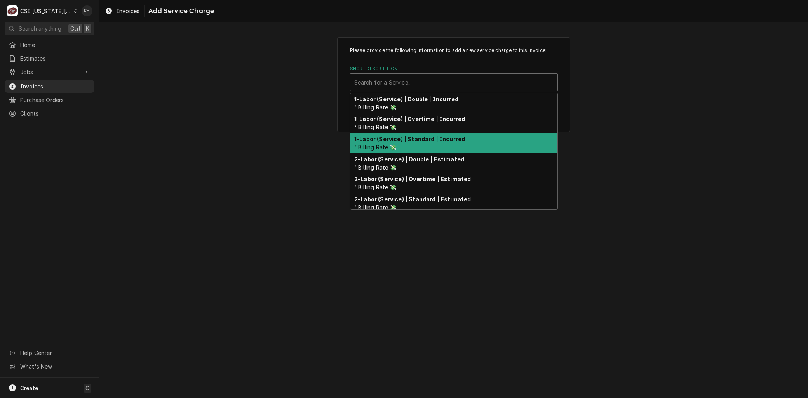
click at [398, 138] on strong "1-Labor (Service) | Standard | Incurred" at bounding box center [409, 139] width 111 height 7
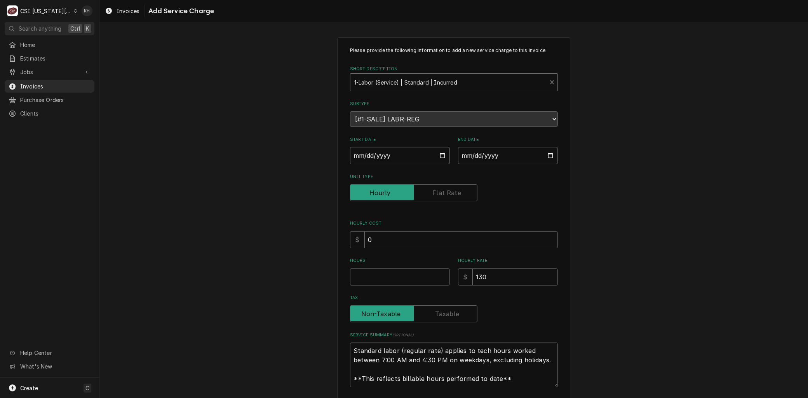
click at [438, 155] on input "Start Date" at bounding box center [400, 155] width 100 height 17
type textarea "x"
type input "[DATE]"
type textarea "x"
type input "[DATE]"
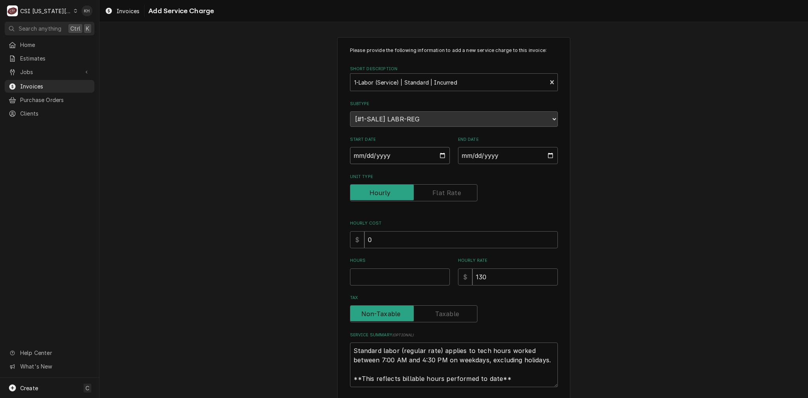
type textarea "x"
type input "[DATE]"
type textarea "x"
type input "[DATE]"
type textarea "x"
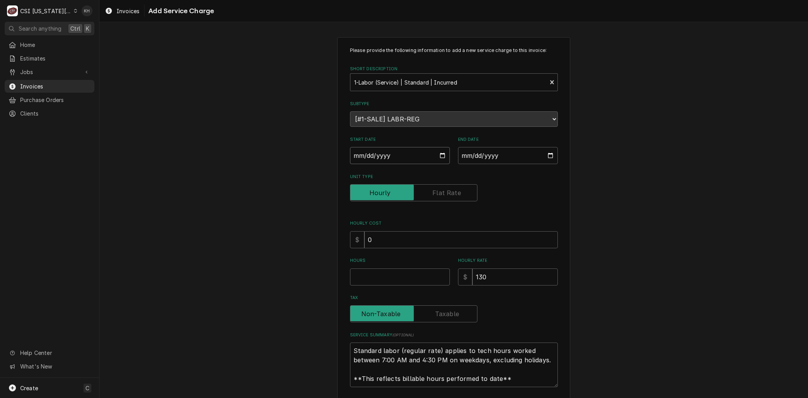
type input "[DATE]"
type textarea "x"
type input "[DATE]"
type textarea "x"
type input "[DATE]"
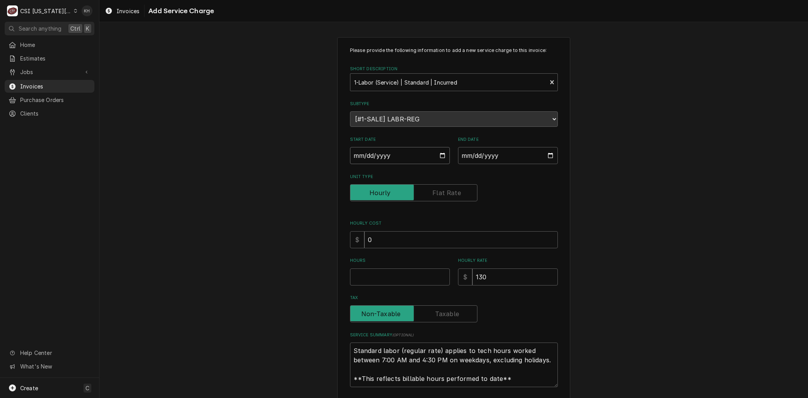
type textarea "x"
type input "[DATE]"
click at [545, 154] on input "End Date" at bounding box center [508, 155] width 100 height 17
type textarea "x"
type input "[DATE]"
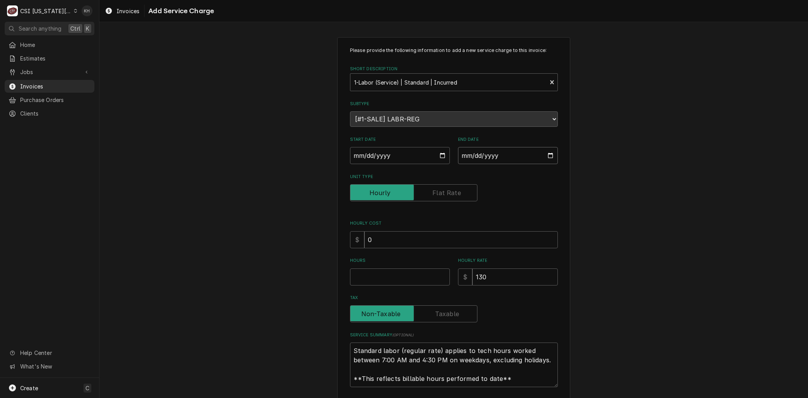
type textarea "x"
type input "[DATE]"
type textarea "x"
type input "[DATE]"
type textarea "x"
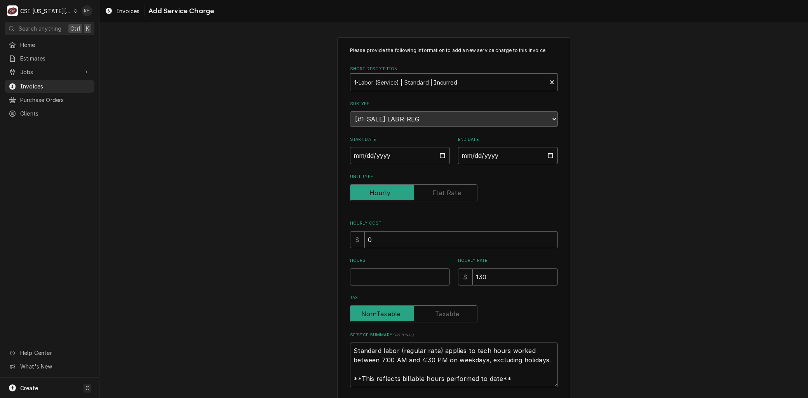
type input "[DATE]"
type textarea "x"
type input "[DATE]"
click at [378, 283] on input "Hours" at bounding box center [400, 277] width 100 height 17
type textarea "x"
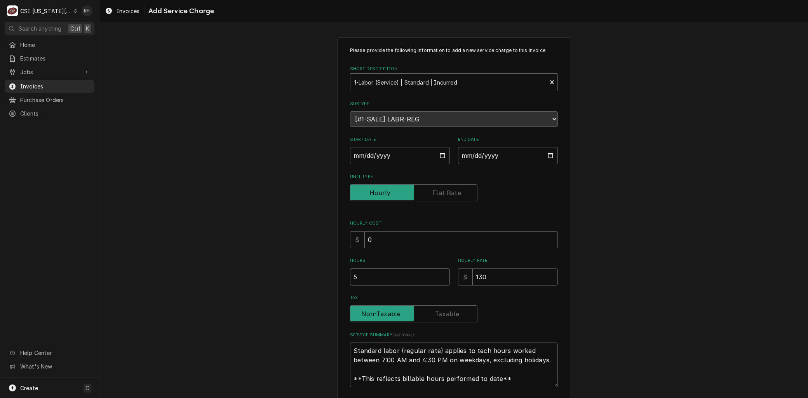
type input "5"
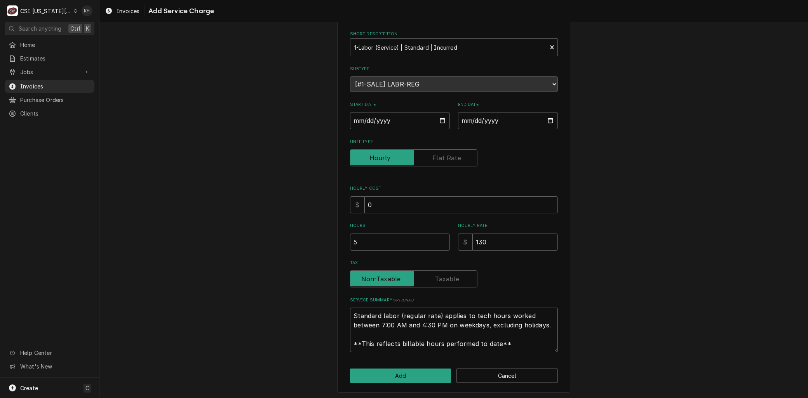
drag, startPoint x: 515, startPoint y: 339, endPoint x: 133, endPoint y: 228, distance: 397.4
click at [127, 231] on div "Please provide the following information to add a new service charge to this in…" at bounding box center [453, 197] width 708 height 405
paste textarea "Brand: Vulcan Model: TCM-102G Serial: P27534598J 4/23 - Arrived on site for Vul…"
type textarea "x"
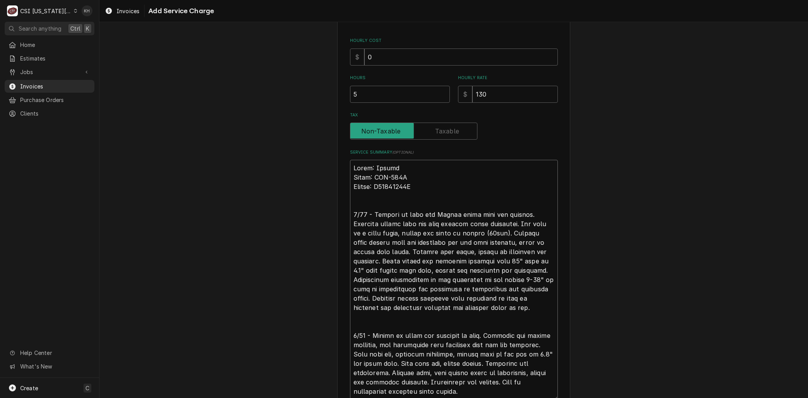
scroll to position [9, 0]
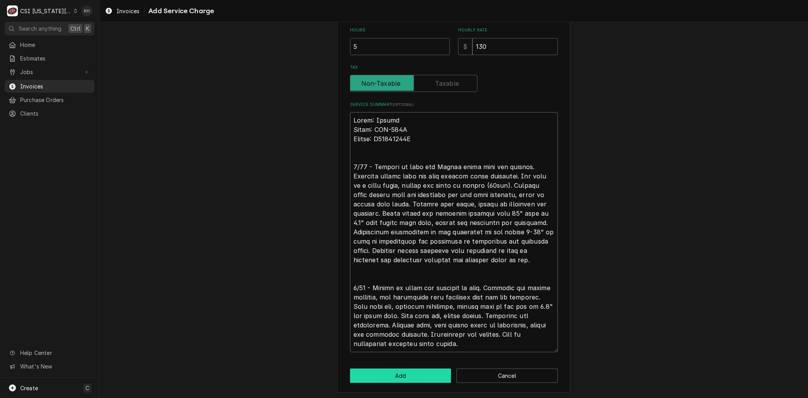
type textarea "Brand: Vulcan Model: TCM-102G Serial: P27534598J 4/23 - Arrived on site for Vul…"
click at [394, 372] on button "Add" at bounding box center [400, 376] width 101 height 14
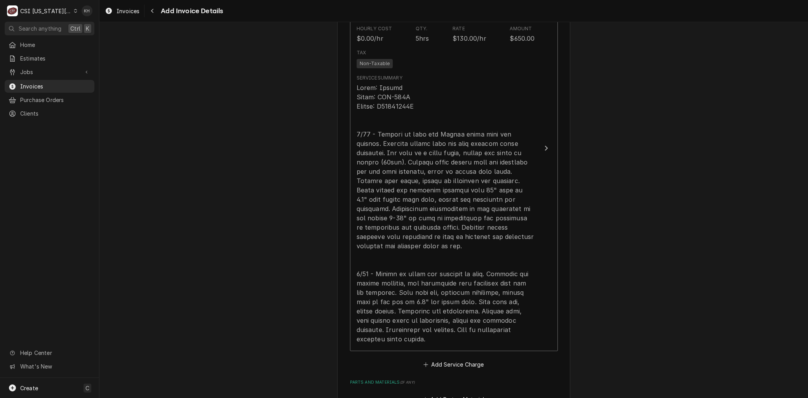
scroll to position [896, 0]
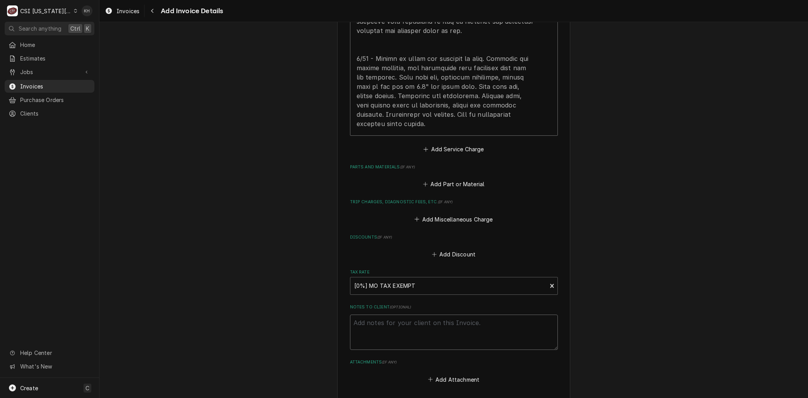
click at [387, 335] on textarea "Notes to Client ( optional )" at bounding box center [454, 332] width 208 height 35
type textarea "x"
type textarea "B"
type textarea "x"
type textarea "Bi"
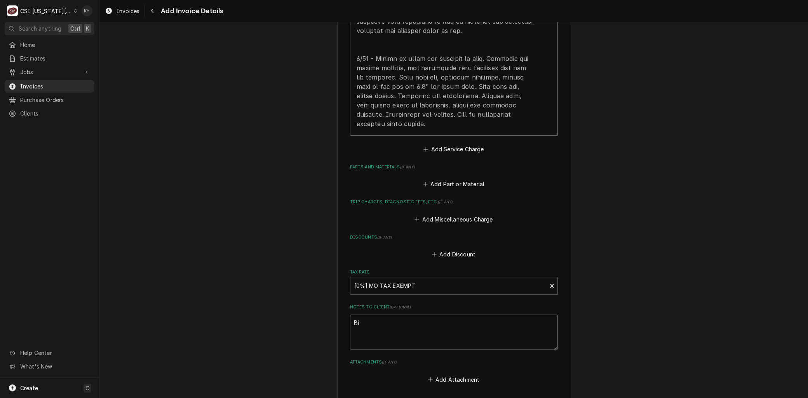
type textarea "x"
type textarea "Bil"
type textarea "x"
type textarea "Bill"
type textarea "x"
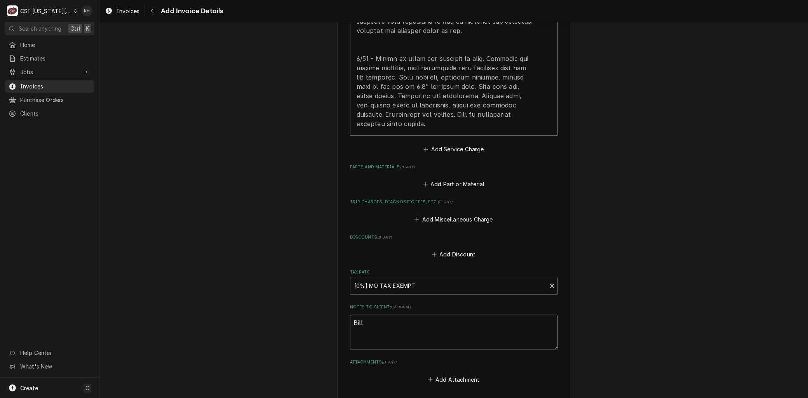
type textarea "Billi"
type textarea "x"
type textarea "Billin"
type textarea "x"
type textarea "Billing"
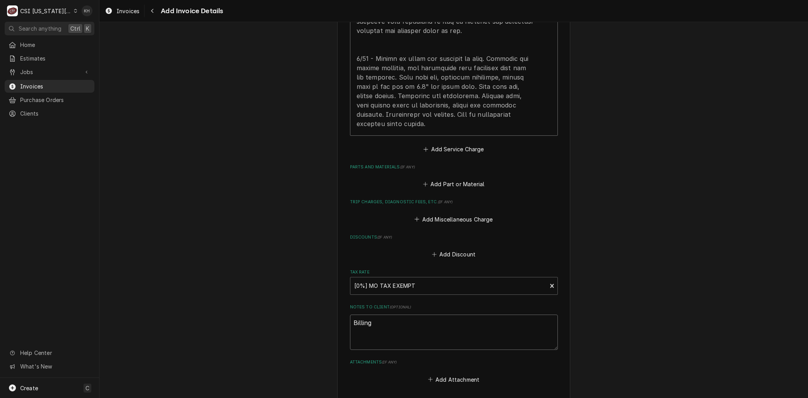
type textarea "x"
type textarea "Billing"
type textarea "x"
type textarea "Billing f"
type textarea "x"
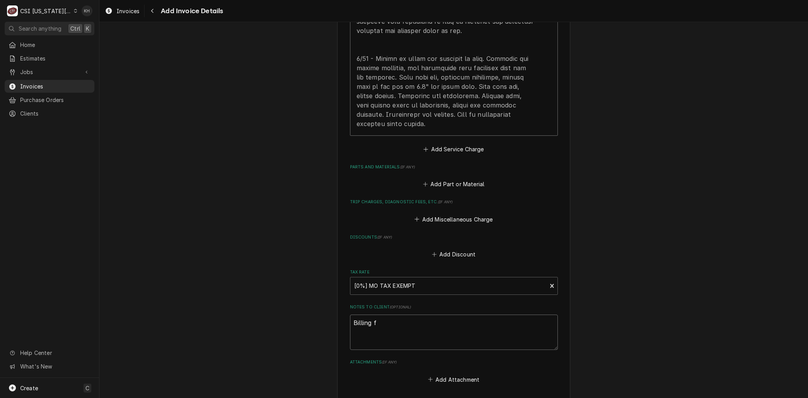
type textarea "Billing fo"
type textarea "x"
type textarea "Billing for"
type textarea "x"
type textarea "Billing for"
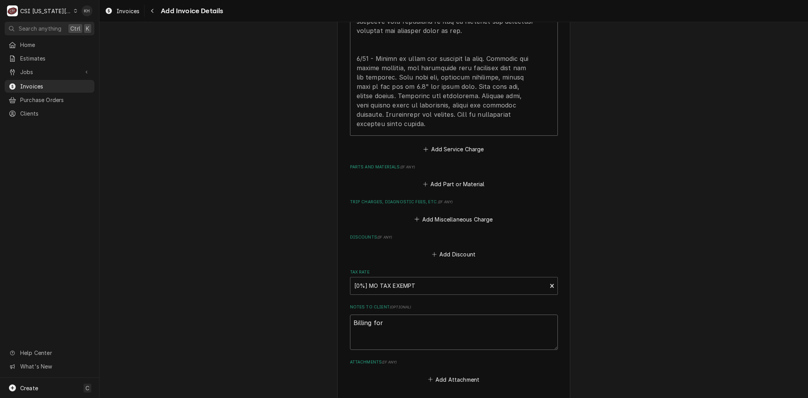
type textarea "x"
type textarea "Billing for 5"
type textarea "x"
type textarea "Billing for 5"
type textarea "x"
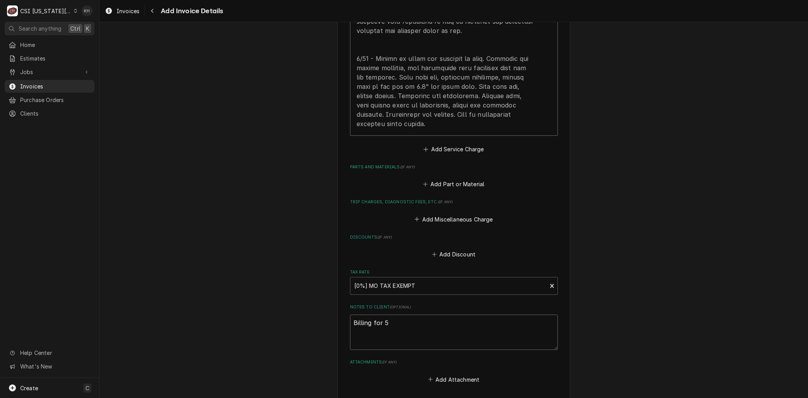
type textarea "Billing for 5 h"
type textarea "x"
type textarea "Billing for 5 hr"
type textarea "x"
type textarea "Billing for 5 hrs"
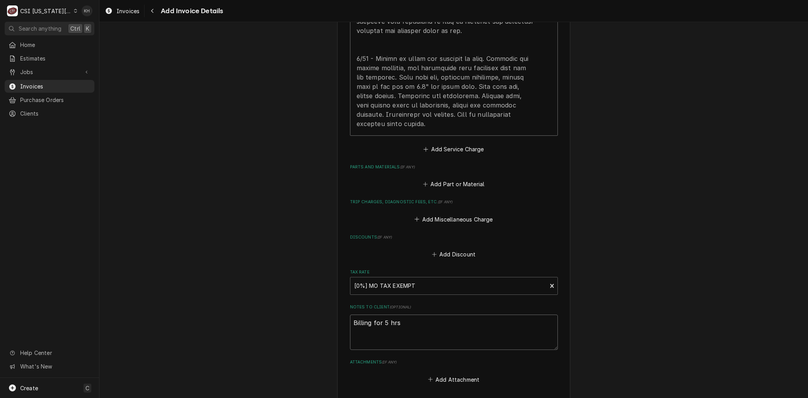
type textarea "x"
type textarea "Billing for 5 hrs"
type textarea "x"
type textarea "Billing for 5 hrs o"
type textarea "x"
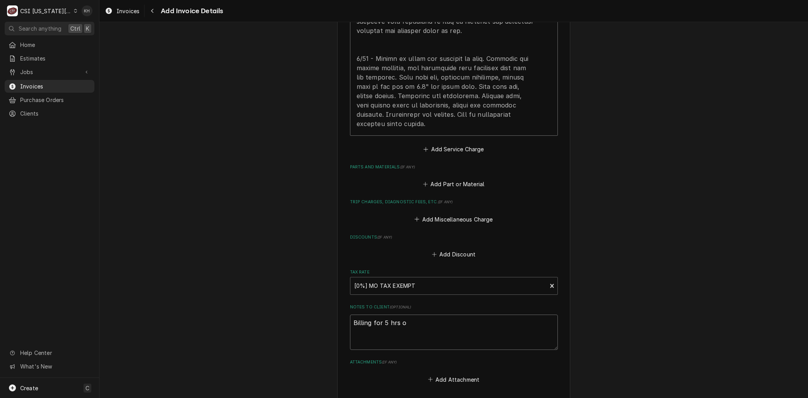
type textarea "Billing for 5 hrs of"
type textarea "x"
type textarea "Billing for 5 hrs of"
type textarea "x"
type textarea "Billing for 5 hrs of l"
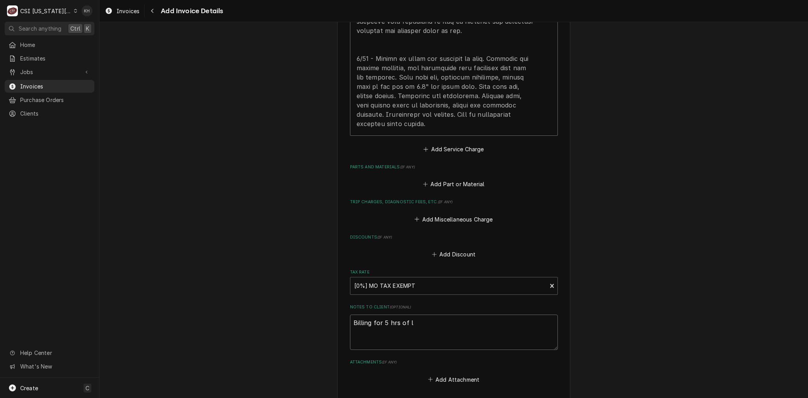
type textarea "x"
type textarea "Billing for 5 hrs of la"
type textarea "x"
type textarea "Billing for 5 hrs of lab"
type textarea "x"
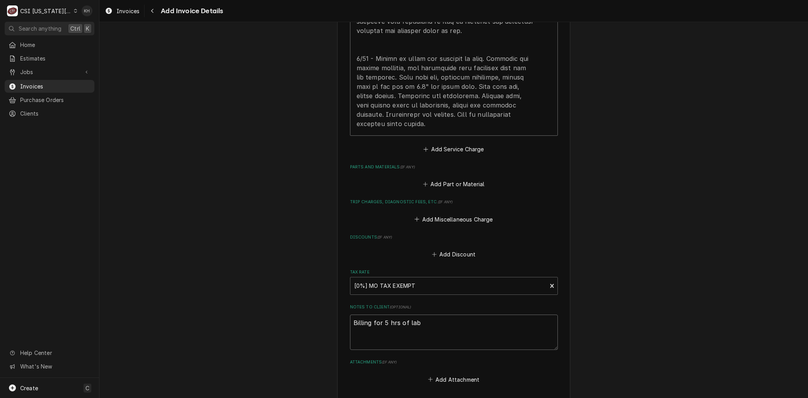
type textarea "Billing for 5 hrs of labo"
type textarea "x"
type textarea "Billing for 5 hrs of labor"
type textarea "x"
type textarea "Billing for 5 hrs of labor"
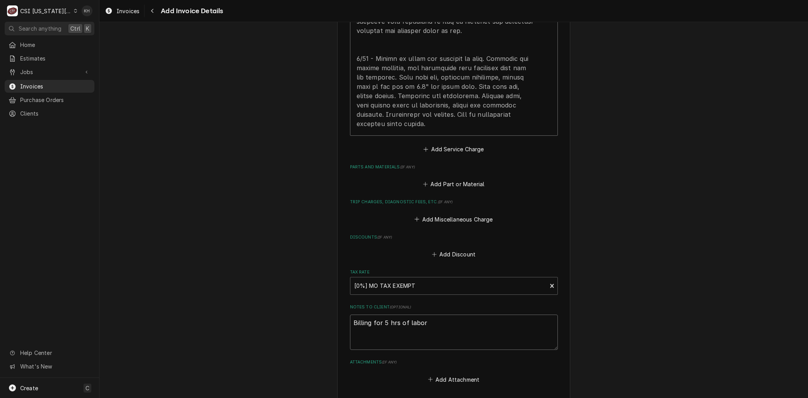
type textarea "x"
type textarea "Billing for 5 hrs of labor n"
type textarea "x"
type textarea "Billing for 5 hrs of labor no"
type textarea "x"
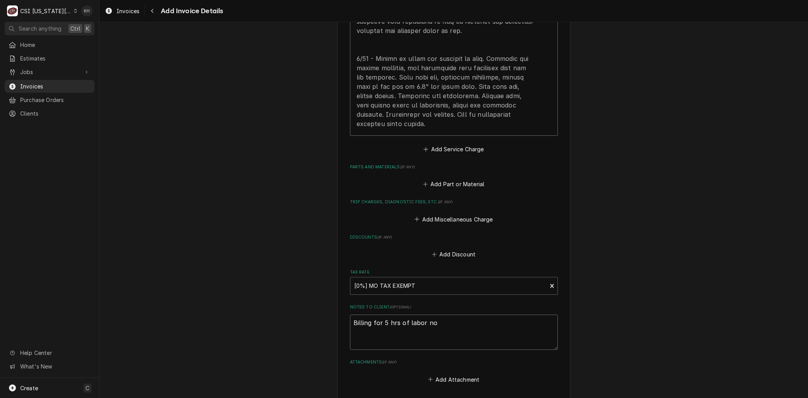
type textarea "Billing for 5 hrs of labor not"
type textarea "x"
type textarea "Billing for 5 hrs of labor not"
type textarea "x"
type textarea "Billing for 5 hrs of labor not c"
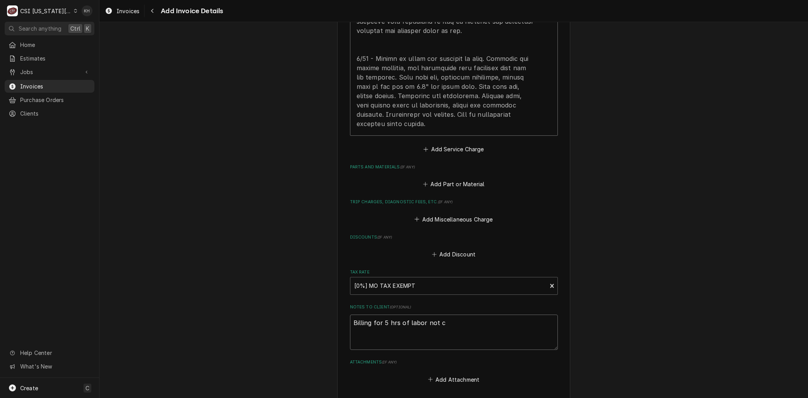
type textarea "x"
type textarea "Billing for 5 hrs of labor not co"
type textarea "x"
type textarea "Billing for 5 hrs of labor not cov"
type textarea "x"
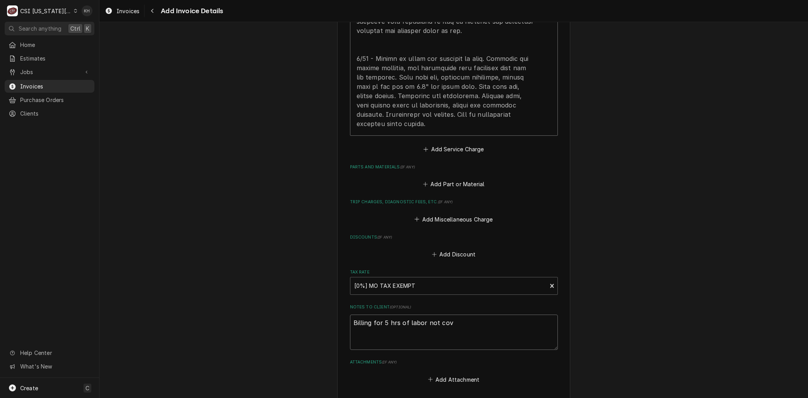
type textarea "Billing for 5 hrs of labor not cove"
type textarea "x"
type textarea "Billing for 5 hrs of labor not cover"
type textarea "x"
type textarea "Billing for 5 hrs of labor not covere"
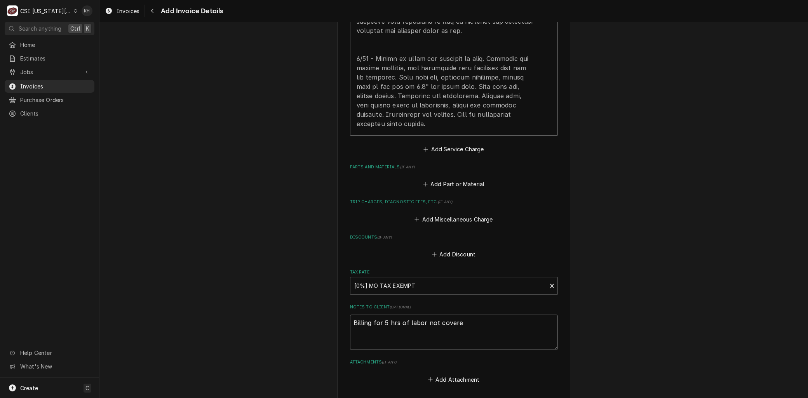
type textarea "x"
type textarea "Billing for 5 hrs of labor not covered"
type textarea "x"
type textarea "Billing for 5 hrs of labor not covered"
type textarea "x"
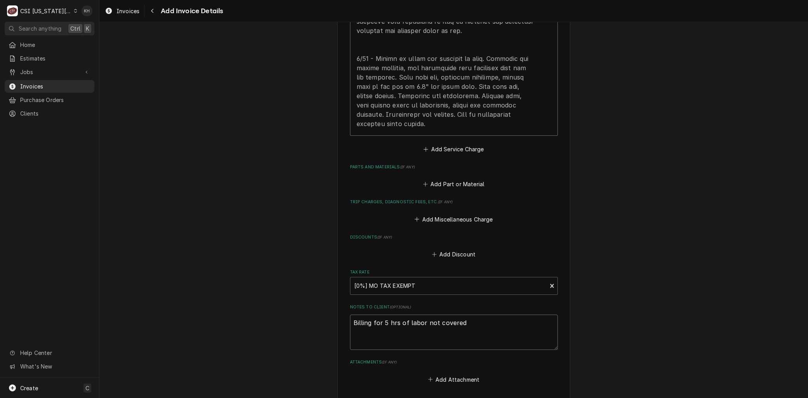
type textarea "Billing for 5 hrs of labor not covered u"
type textarea "x"
type textarea "Billing for 5 hrs of labor not covered un"
type textarea "x"
type textarea "Billing for 5 hrs of labor not covered un"
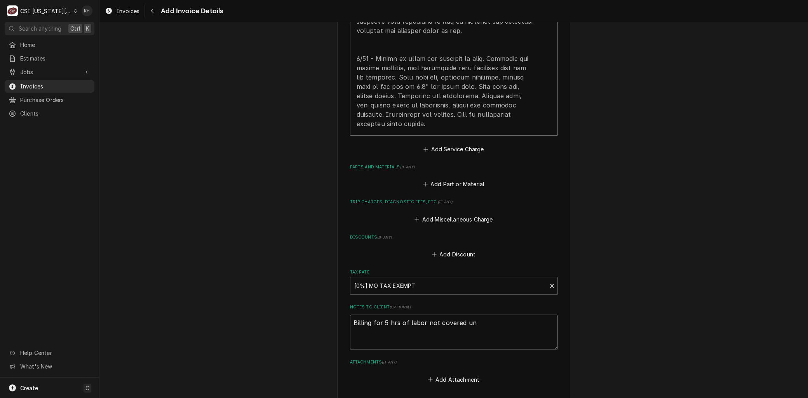
type textarea "x"
type textarea "Billing for 5 hrs of labor not covered un d"
type textarea "x"
type textarea "Billing for 5 hrs of labor not covered un de"
type textarea "x"
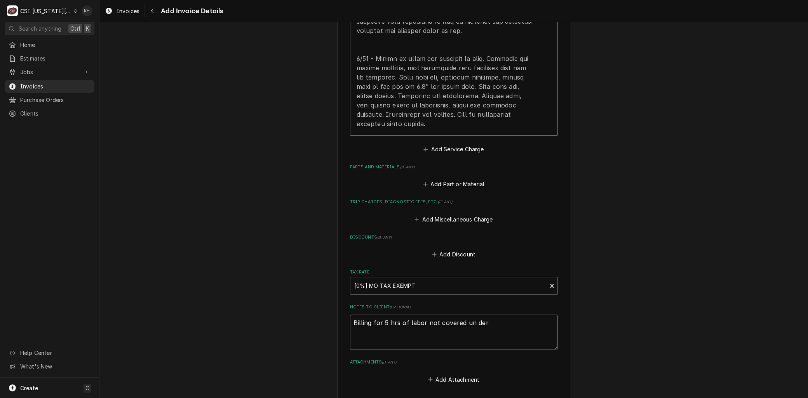
type textarea "Billing for 5 hrs of labor not covered un der"
type textarea "x"
type textarea "Billing for 5 hrs of labor not covered un der w"
type textarea "x"
type textarea "Billing for 5 hrs of labor not covered un der wa"
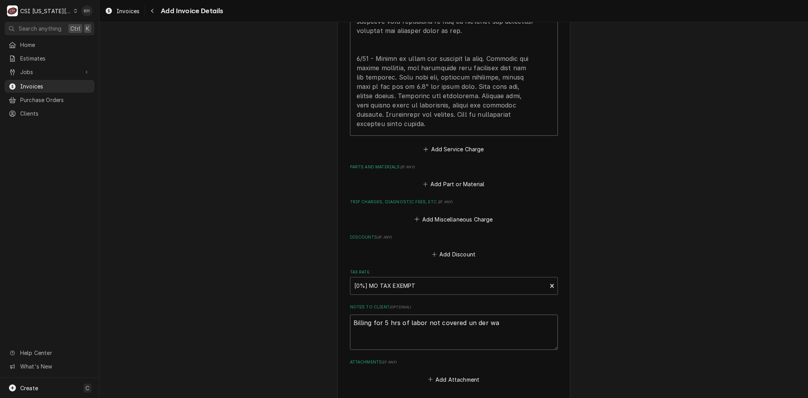
type textarea "x"
type textarea "Billing for 5 hrs of labor not covered un der war"
type textarea "x"
type textarea "Billing for 5 hrs of labor not covered un der warr"
type textarea "x"
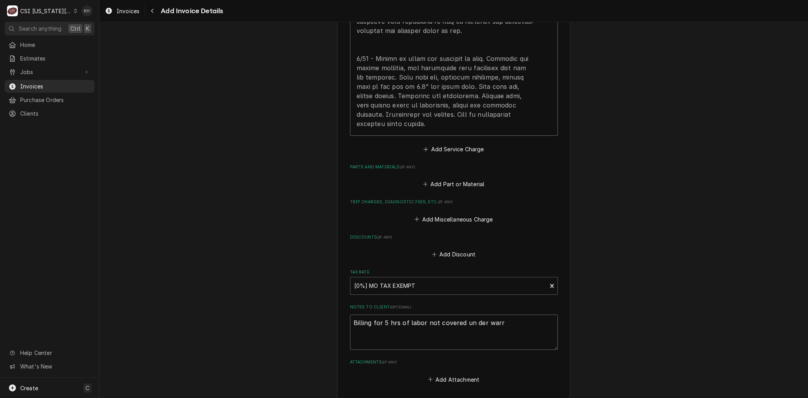
type textarea "Billing for 5 hrs of labor not covered un der warra"
type textarea "x"
type textarea "Billing for 5 hrs of labor not covered un der warran"
type textarea "x"
type textarea "Billing for 5 hrs of labor not covered un der warrant"
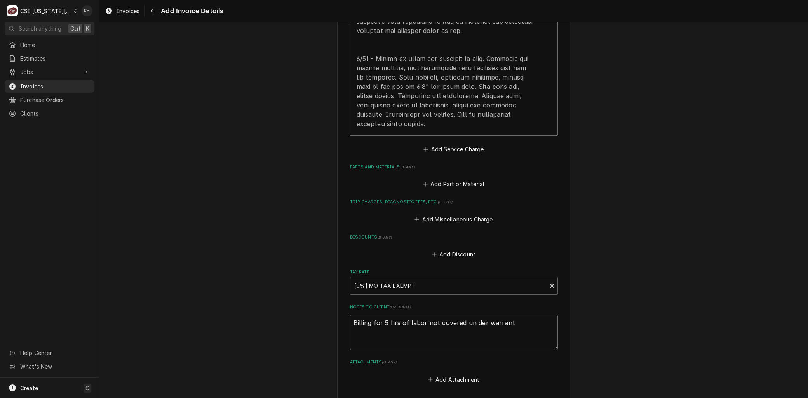
type textarea "x"
type textarea "Billing for 5 hrs of labor not covered un der warranty"
type textarea "x"
type textarea "Billing for 5 hrs of labor not covered un der warrant"
type textarea "x"
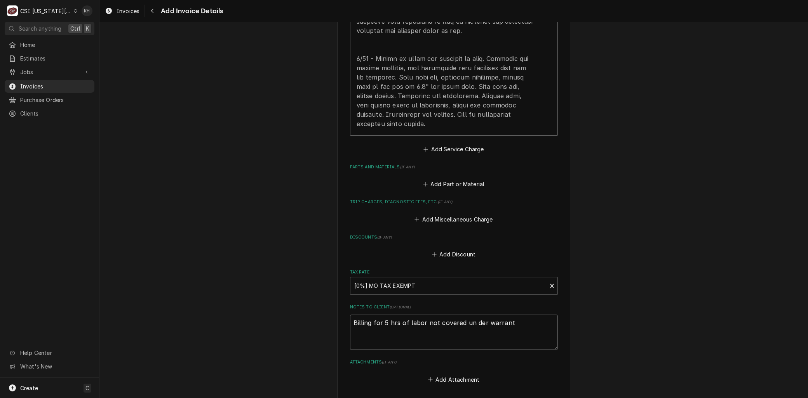
type textarea "Billing for 5 hrs of labor not covered un der warranty"
type textarea "x"
type textarea "Billing for 5 hrs of labor not covered un der warranty"
type textarea "x"
type textarea "Billing for 5 hrs of labor not covered un der warranty f"
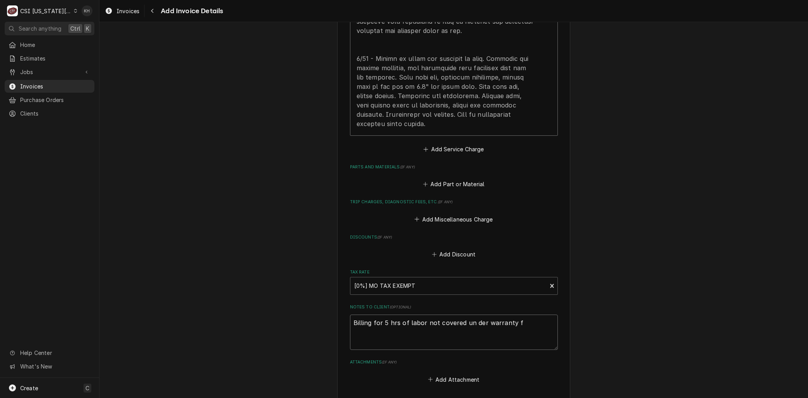
type textarea "x"
type textarea "Billing for 5 hrs of labor not covered un der warranty fr"
type textarea "x"
type textarea "Billing for 5 hrs of labor not covered un der warranty fro"
type textarea "x"
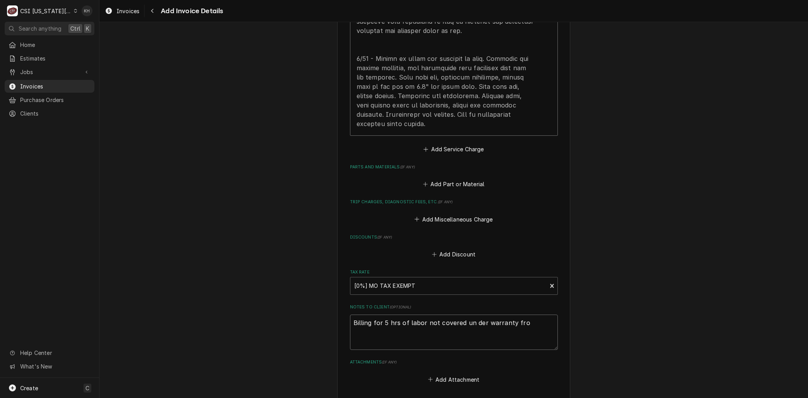
type textarea "Billing for 5 hrs of labor not covered un der warranty from"
type textarea "x"
type textarea "Billing for 5 hrs of labor not covered un der warranty from"
type textarea "x"
type textarea "Billing for 5 hrs of labor not covered un der warranty from I"
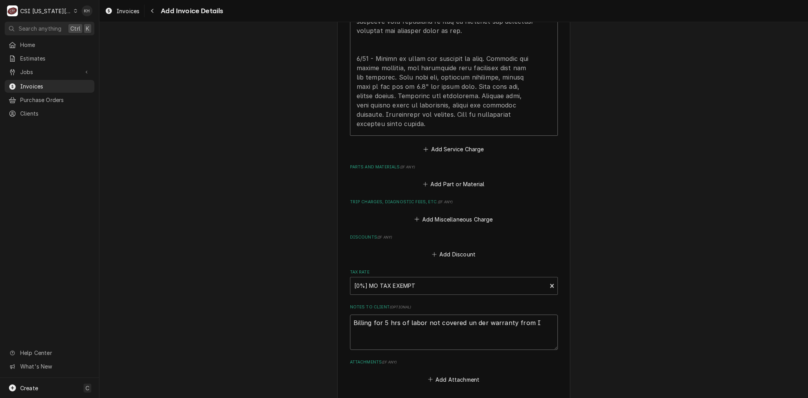
type textarea "x"
type textarea "Billing for 5 hrs of labor not covered un der warranty from IN"
type textarea "x"
type textarea "Billing for 5 hrs of labor not covered un der warranty from INV"
type textarea "x"
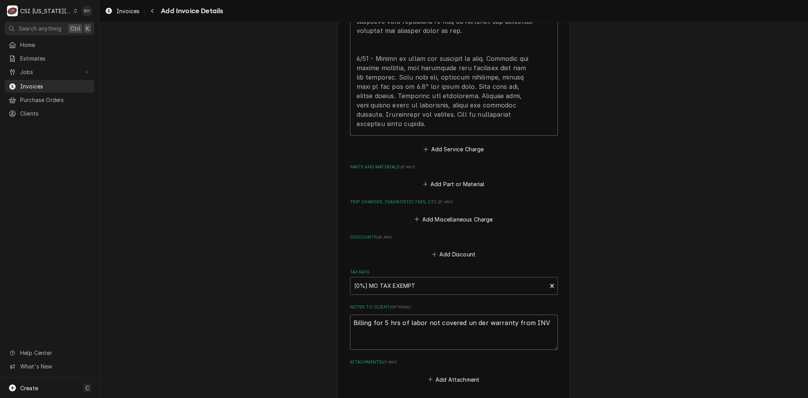
type textarea "Billing for 5 hrs of labor not covered un der warranty from INV 3"
type textarea "x"
type textarea "Billing for 5 hrs of labor not covered un der warranty from INV 30"
type textarea "x"
type textarea "Billing for 5 hrs of labor not covered un der warranty from INV 300"
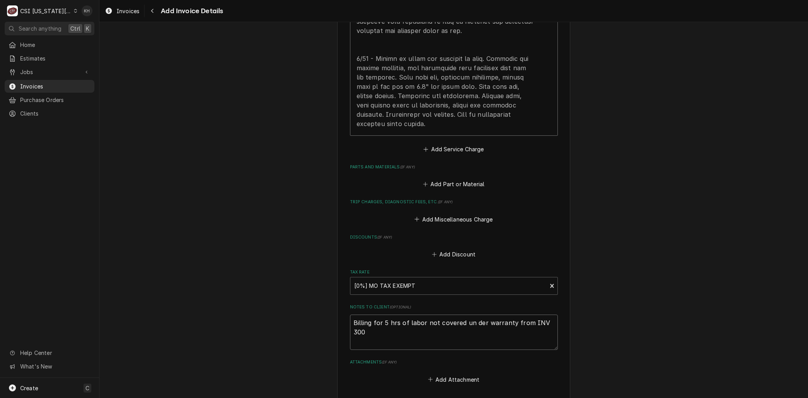
type textarea "x"
type textarea "Billing for 5 hrs of labor not covered un der warranty from INV 3009"
type textarea "x"
type textarea "Billing for 5 hrs of labor not covered un der warranty from INV 300"
type textarea "x"
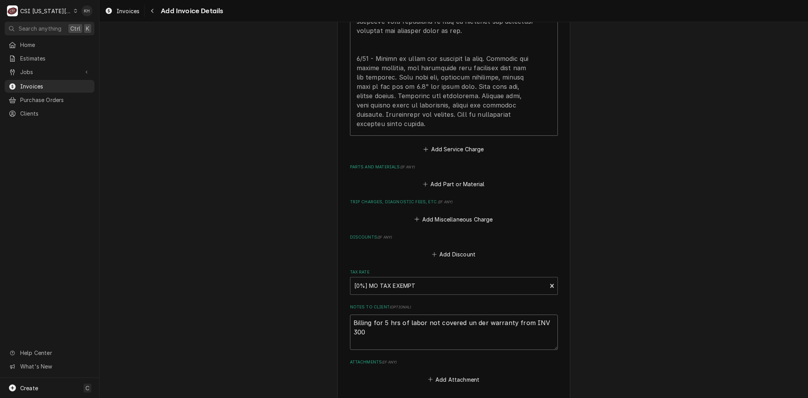
type textarea "Billing for 5 hrs of labor not covered un der warranty from INV 30"
type textarea "x"
type textarea "Billing for 5 hrs of labor not covered un der warranty from INV 3"
type textarea "x"
type textarea "Billing for 5 hrs of labor not covered un der warranty from INV"
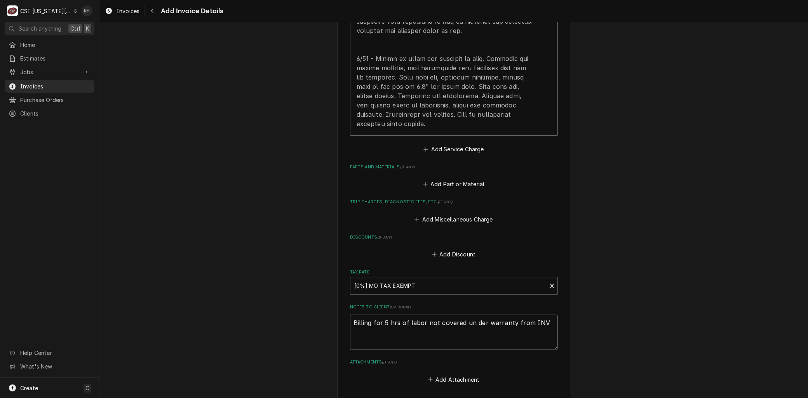
type textarea "x"
type textarea "Billing for 5 hrs of labor not covered un der warranty from INV"
type textarea "x"
type textarea "Billing for 5 hrs of labor not covered un der warranty from IN"
type textarea "x"
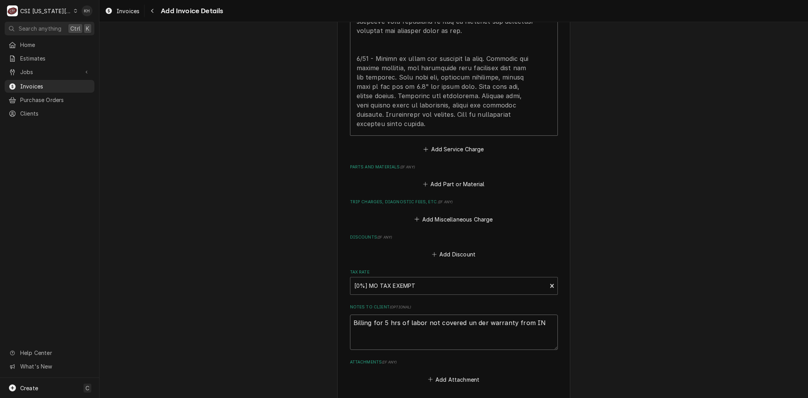
type textarea "Billing for 5 hrs of labor not covered un der warranty from I"
type textarea "x"
type textarea "Billing for 5 hrs of labor not covered un der warranty from"
type textarea "x"
type textarea "Billing for 5 hrs of labor not covered un der warranty from"
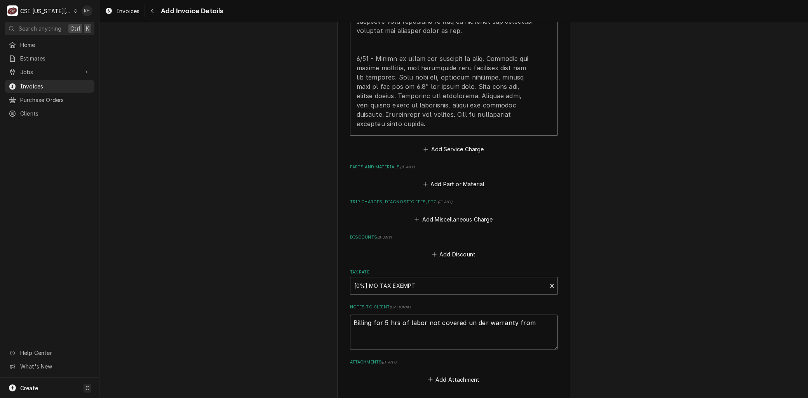
type textarea "x"
type textarea "Billing for 5 hrs of labor not covered un der warranty fro"
type textarea "x"
type textarea "Billing for 5 hrs of labor not covered un der warranty fr"
type textarea "x"
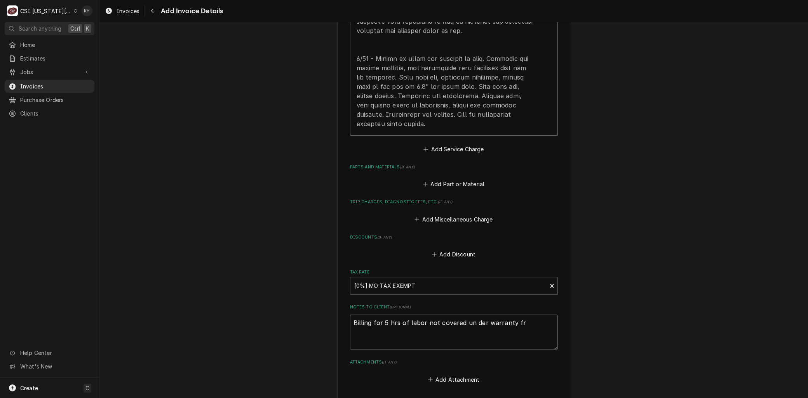
type textarea "Billing for 5 hrs of labor not covered un der warranty f"
type textarea "x"
type textarea "Billing for 5 hrs of labor not covered un der warranty"
click at [436, 332] on textarea "Billing for 5 hrs of labor not covered under warranty from INV 300930. Warranty…" at bounding box center [454, 332] width 208 height 35
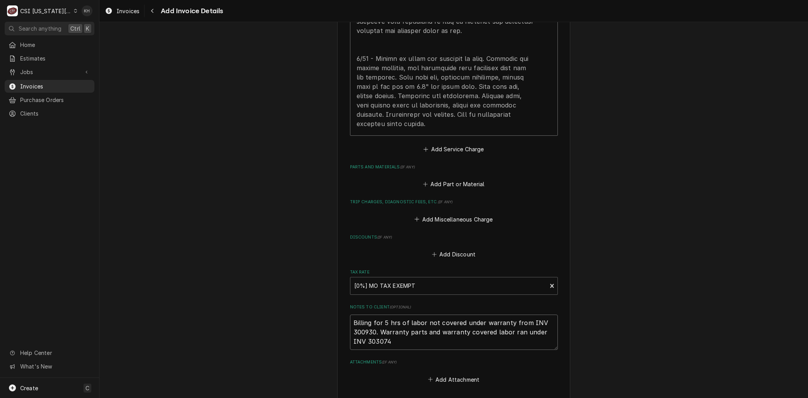
click at [402, 342] on textarea "Billing for 5 hrs of labor not covered under warranty from INV 300930. Warranty…" at bounding box center [454, 332] width 208 height 35
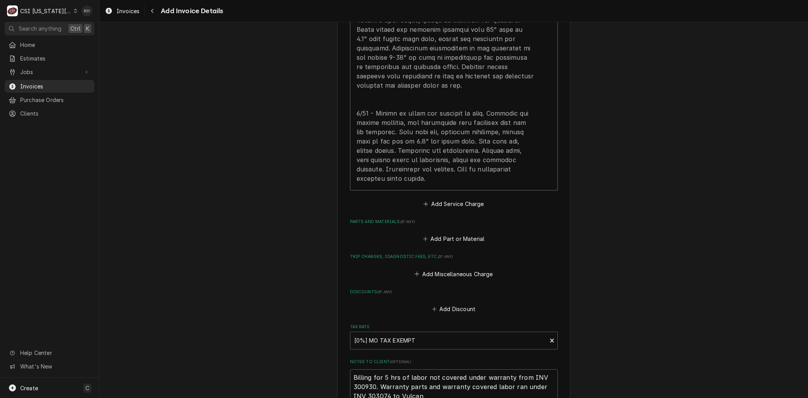
scroll to position [724, 0]
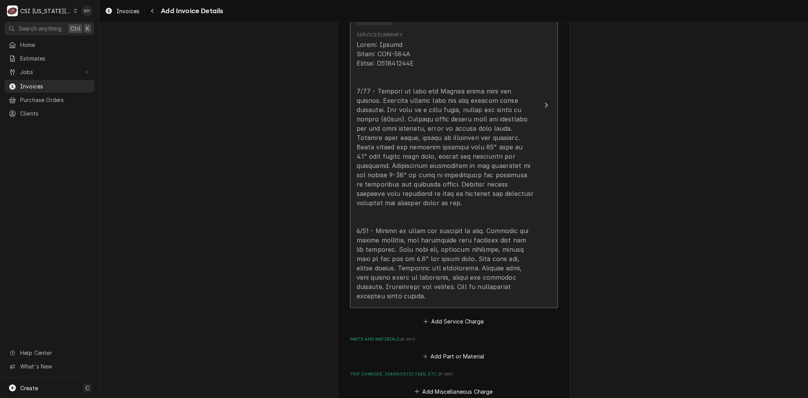
click at [413, 253] on div "Update Line Item" at bounding box center [445, 170] width 178 height 261
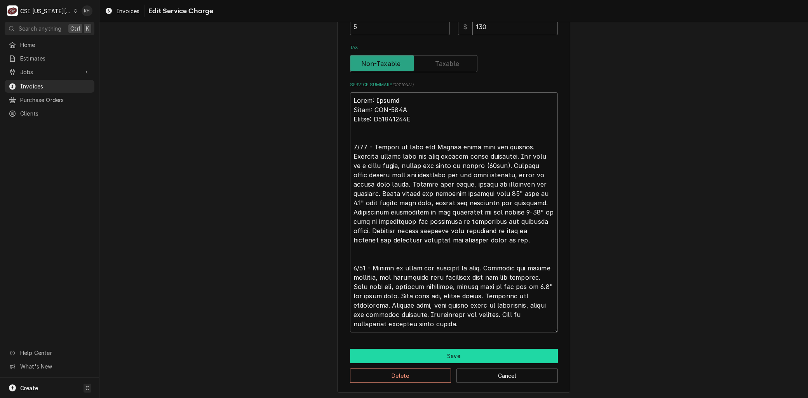
click at [425, 358] on button "Save" at bounding box center [454, 356] width 208 height 14
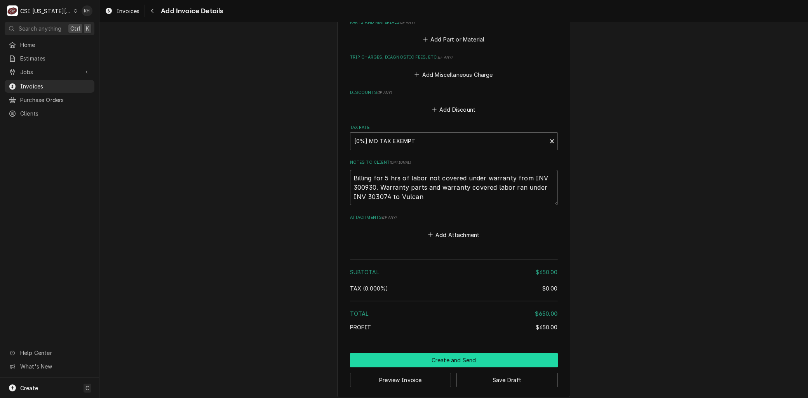
scroll to position [1046, 0]
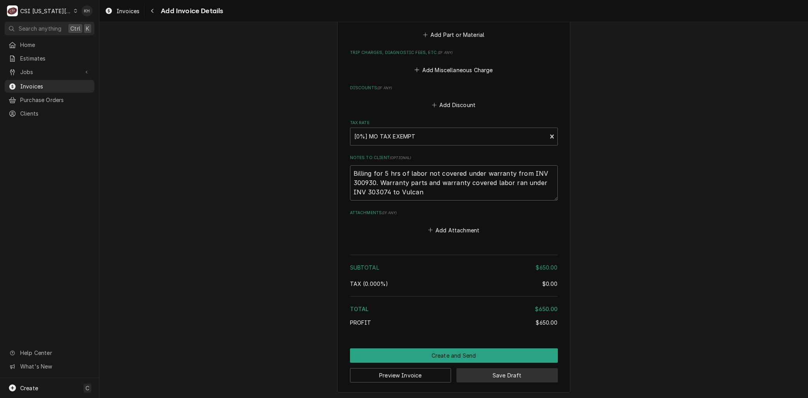
click at [500, 372] on button "Save Draft" at bounding box center [506, 376] width 101 height 14
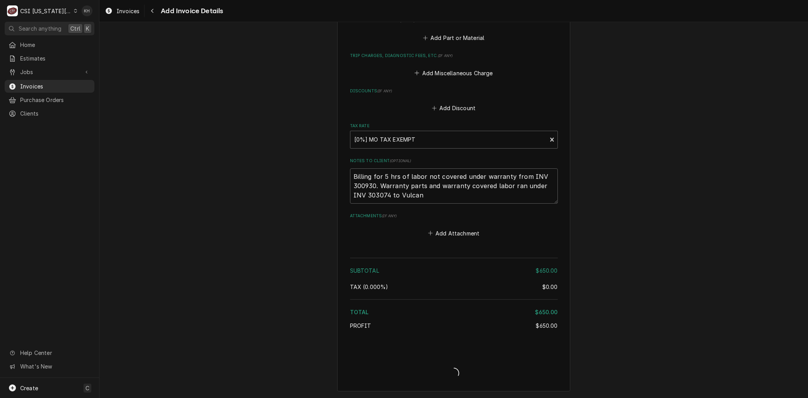
scroll to position [1041, 0]
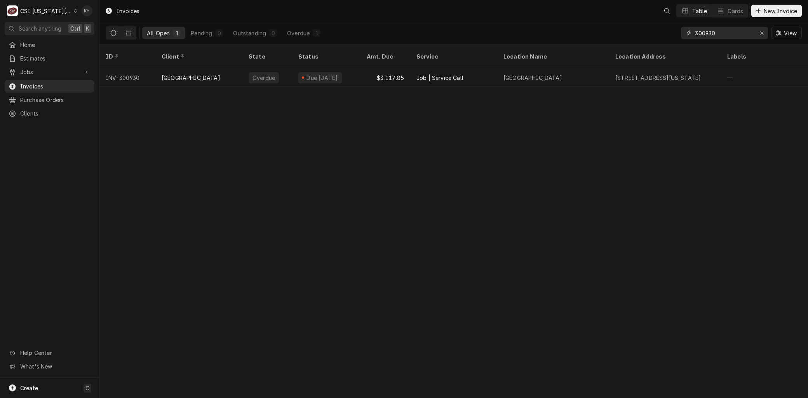
drag, startPoint x: 729, startPoint y: 35, endPoint x: 554, endPoint y: 30, distance: 175.2
click at [554, 30] on div "All Open 1 Pending 0 Outstanding 0 Overdue 1 300930 View" at bounding box center [454, 33] width 696 height 22
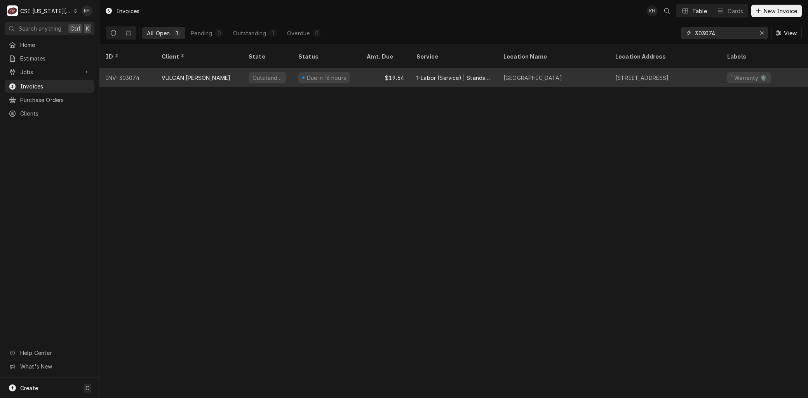
type input "303074"
click at [189, 74] on div "VULCAN [PERSON_NAME]" at bounding box center [196, 78] width 69 height 8
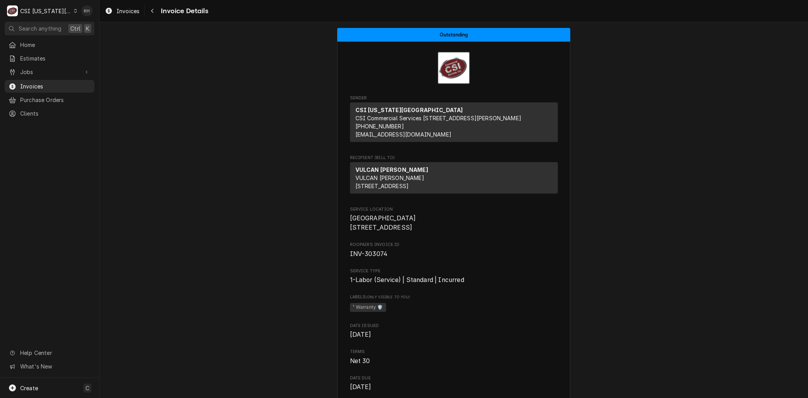
scroll to position [216, 0]
